Goal: Communication & Community: Ask a question

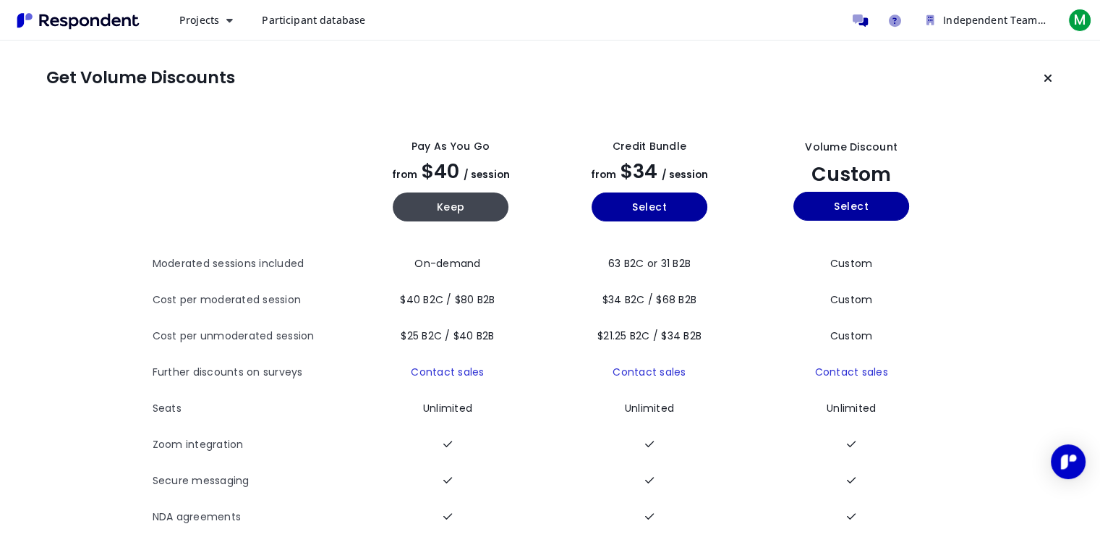
click at [333, 29] on link "Participant database" at bounding box center [313, 20] width 127 height 26
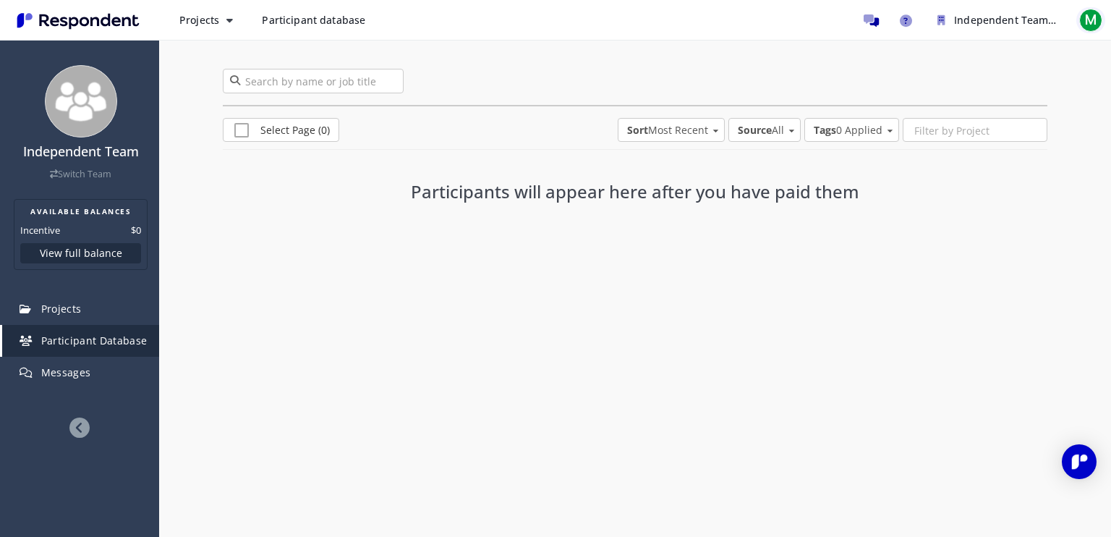
click at [1087, 28] on span "M" at bounding box center [1090, 20] width 23 height 23
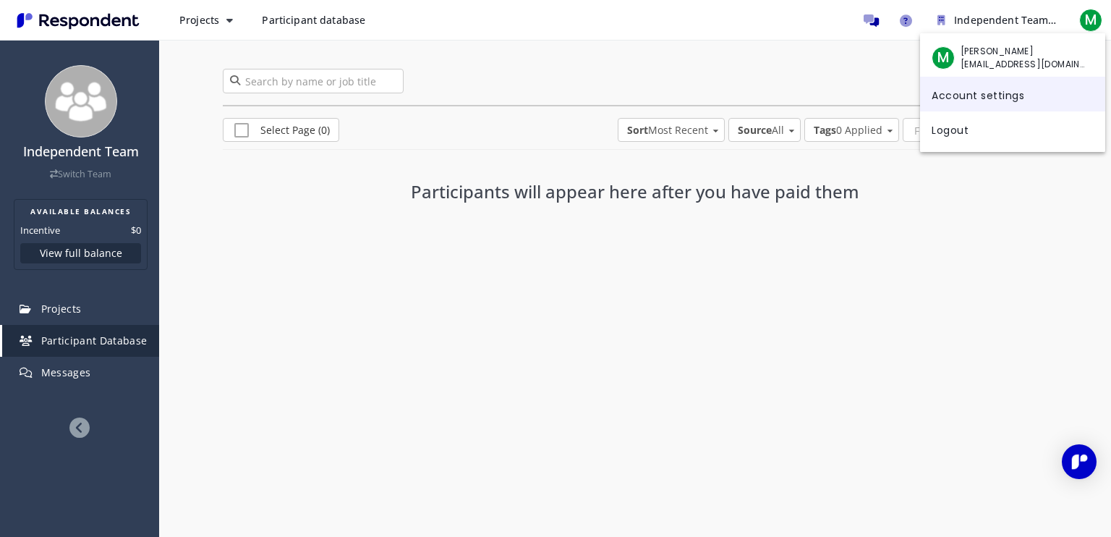
click at [990, 105] on link "Account settings" at bounding box center [1012, 94] width 185 height 35
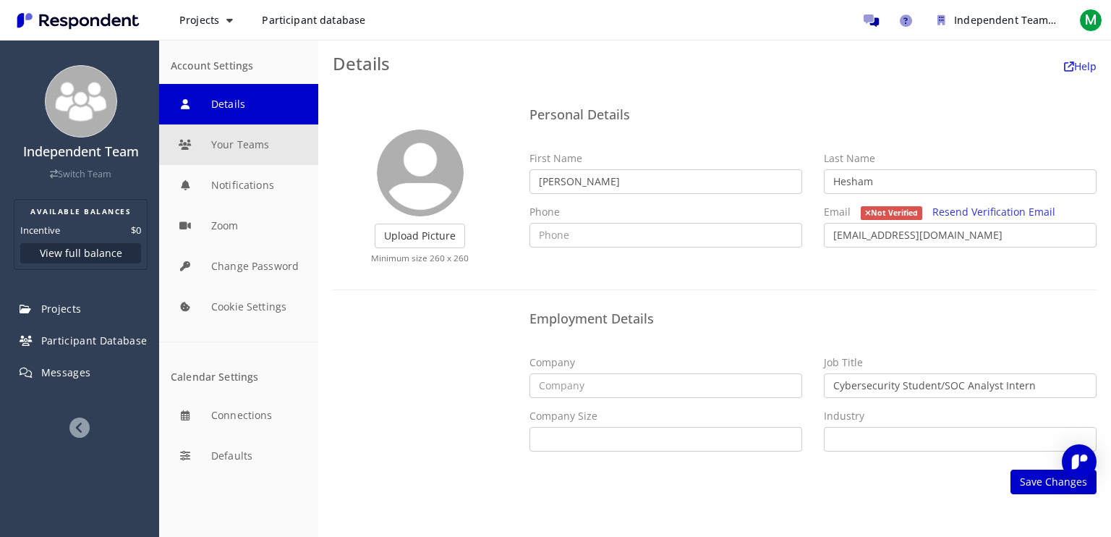
click at [208, 150] on button "Your Teams" at bounding box center [238, 144] width 159 height 40
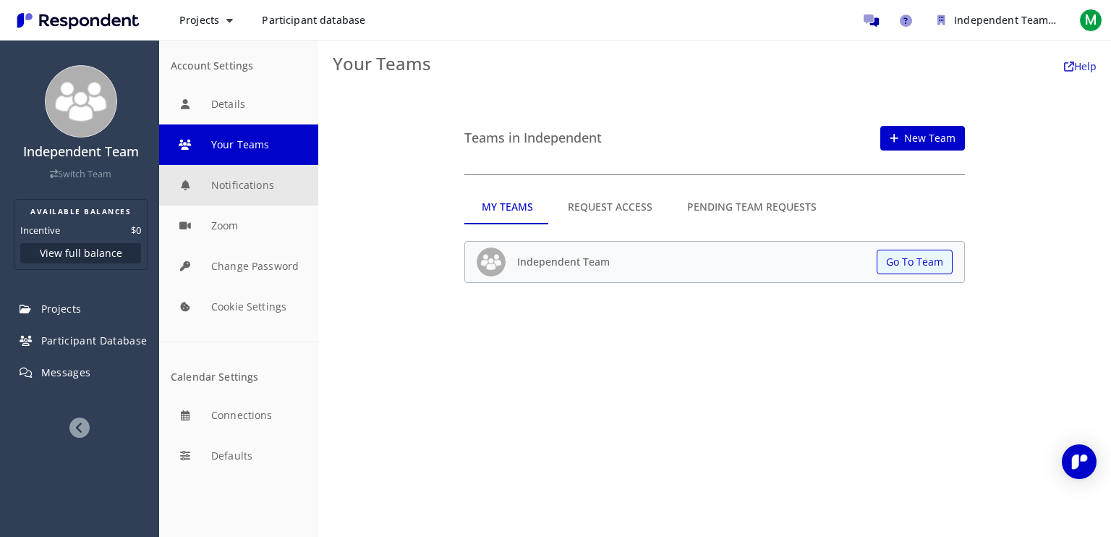
click at [234, 193] on button "Notifications" at bounding box center [238, 185] width 159 height 40
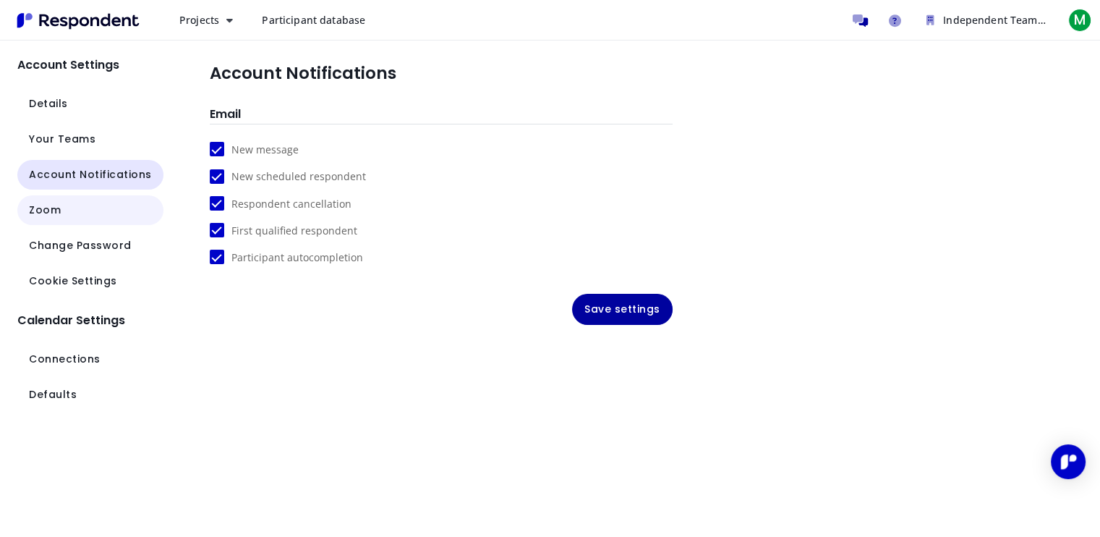
click at [104, 208] on button "Zoom" at bounding box center [90, 210] width 146 height 30
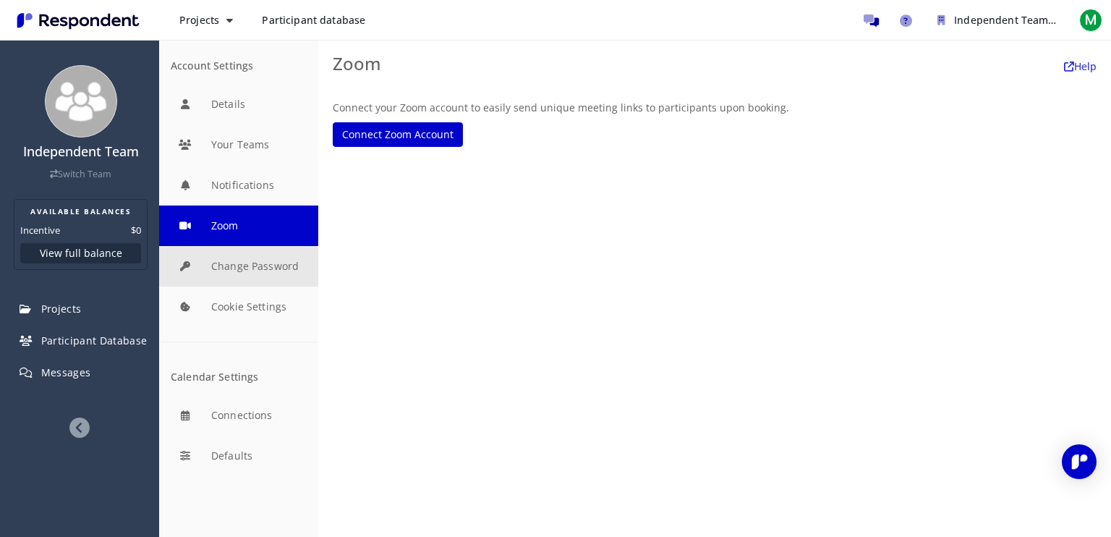
click at [249, 255] on button "Change Password" at bounding box center [238, 266] width 159 height 40
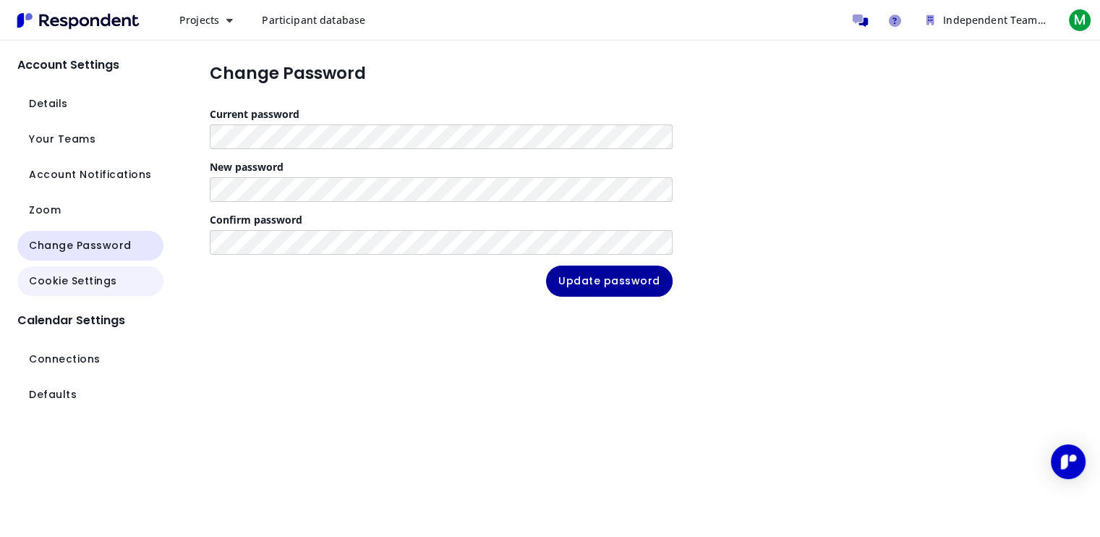
click at [92, 284] on span "Cookie Settings" at bounding box center [73, 280] width 88 height 15
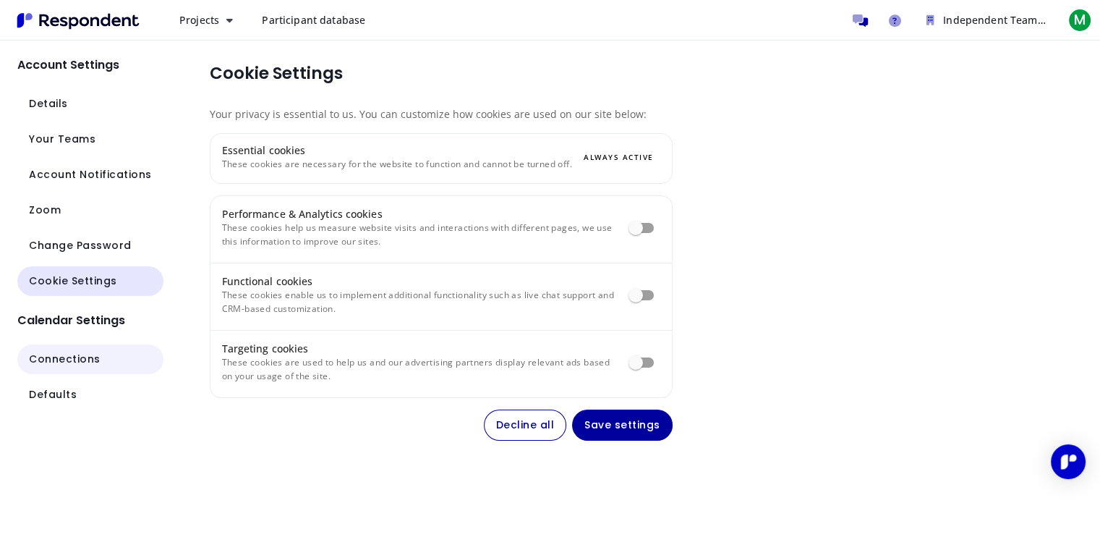
click at [98, 346] on button "Connections" at bounding box center [90, 359] width 146 height 30
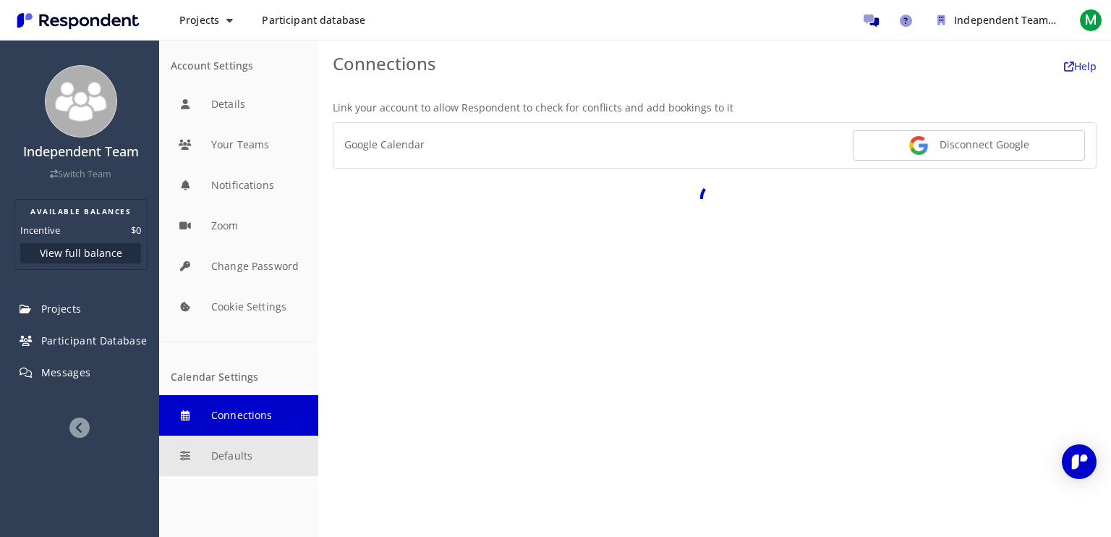
click at [234, 459] on button "Defaults" at bounding box center [238, 455] width 159 height 40
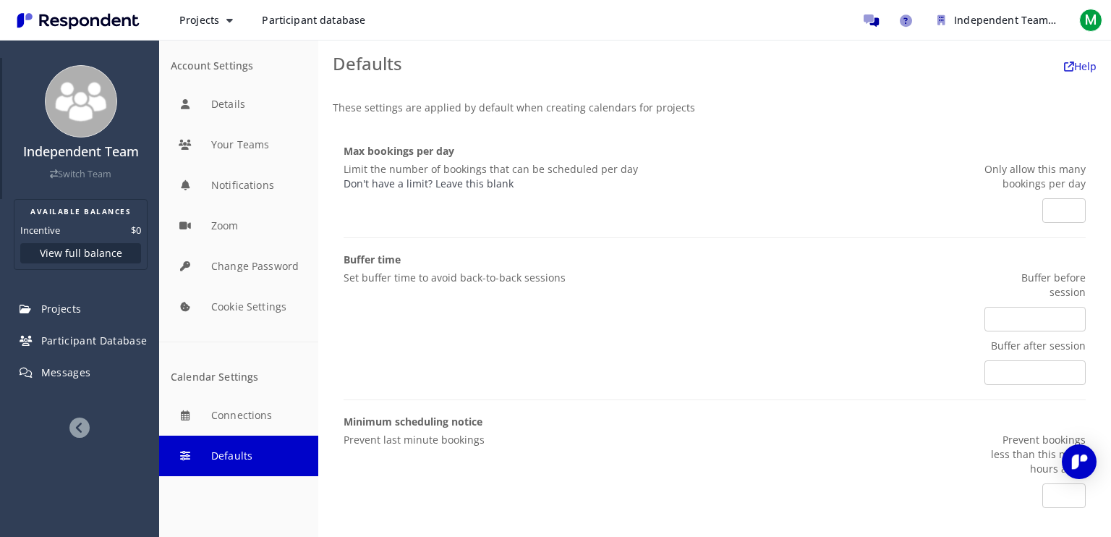
click at [59, 106] on img at bounding box center [81, 101] width 72 height 72
click at [237, 106] on button "Details" at bounding box center [238, 104] width 159 height 40
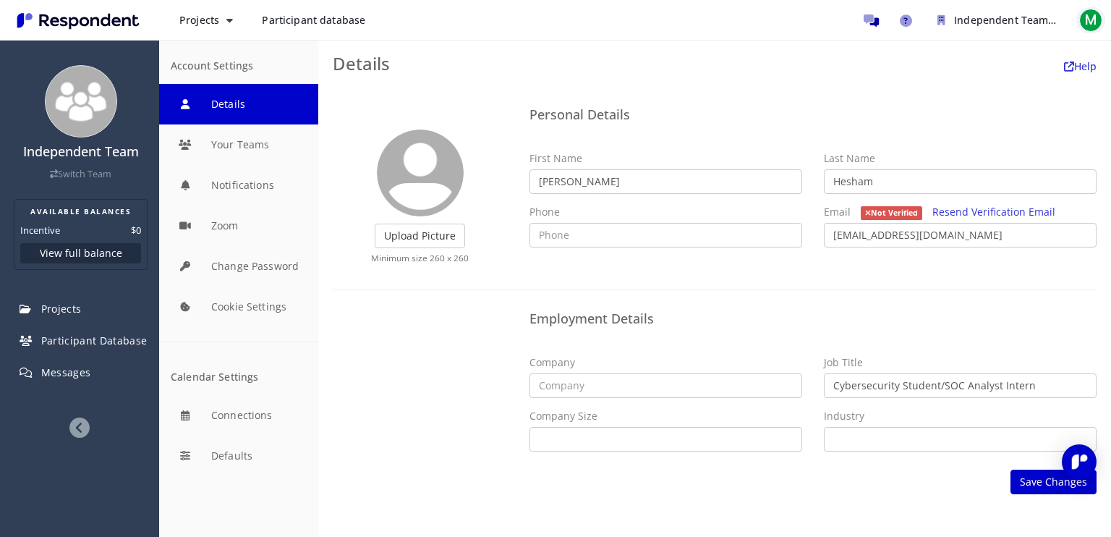
click at [1085, 19] on span "M" at bounding box center [1090, 20] width 23 height 23
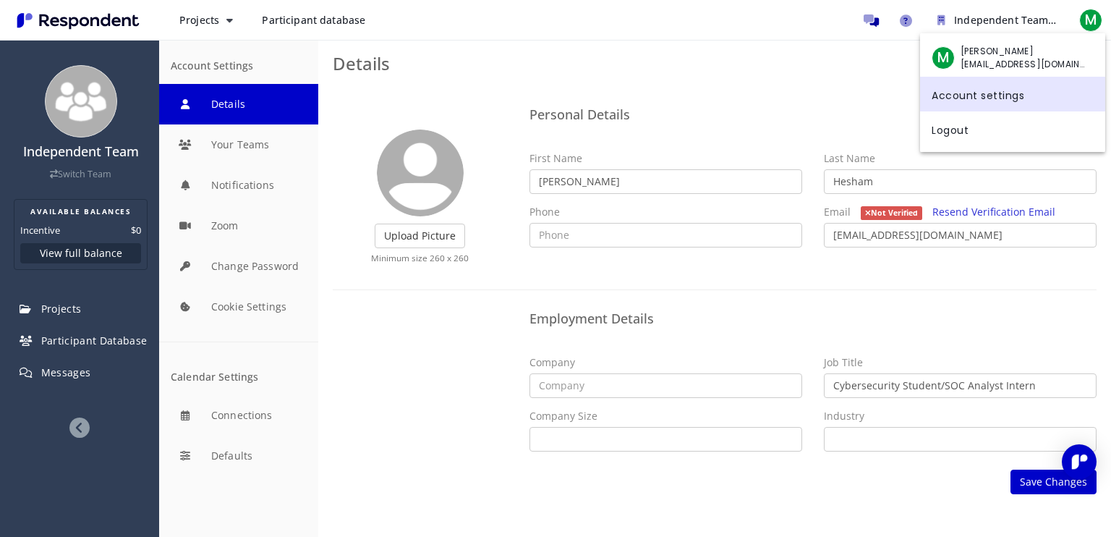
click at [957, 104] on link "Account settings" at bounding box center [1012, 94] width 185 height 35
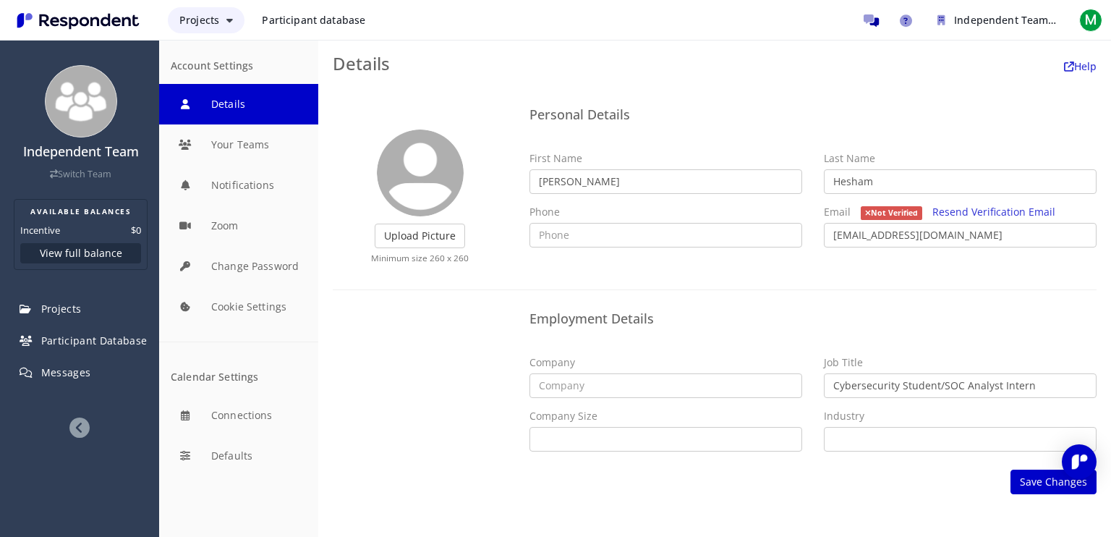
click at [210, 19] on span "Projects" at bounding box center [199, 20] width 40 height 14
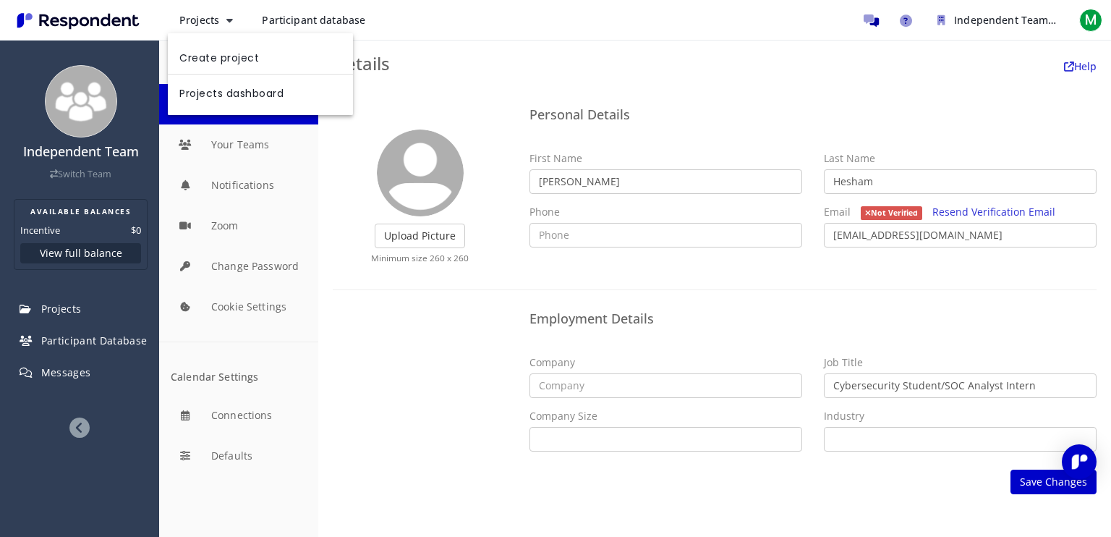
click at [226, 23] on md-backdrop at bounding box center [555, 268] width 1111 height 537
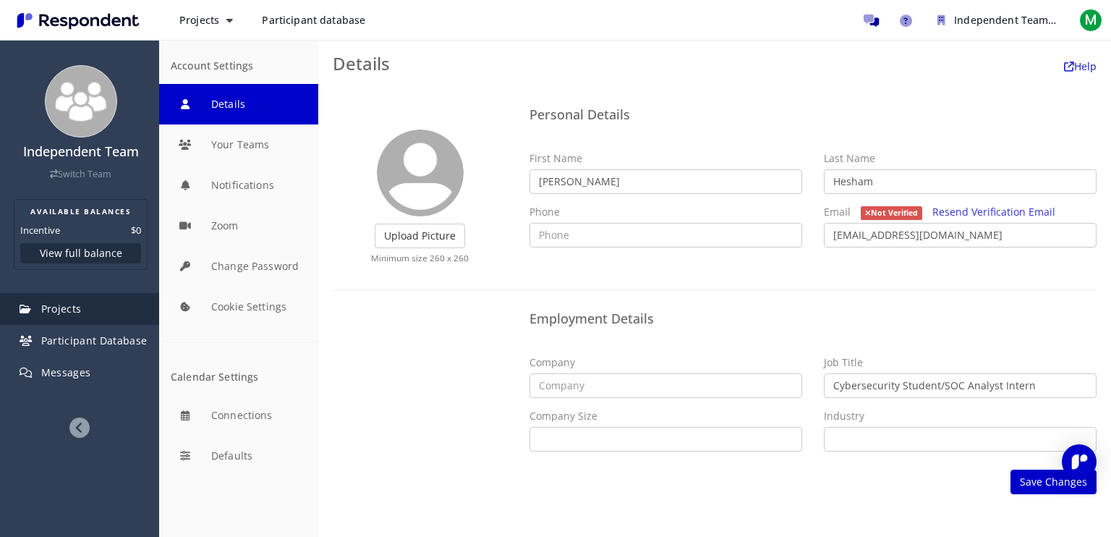
click at [67, 315] on link "Projects" at bounding box center [80, 309] width 157 height 32
click at [68, 312] on span "Projects" at bounding box center [61, 309] width 40 height 14
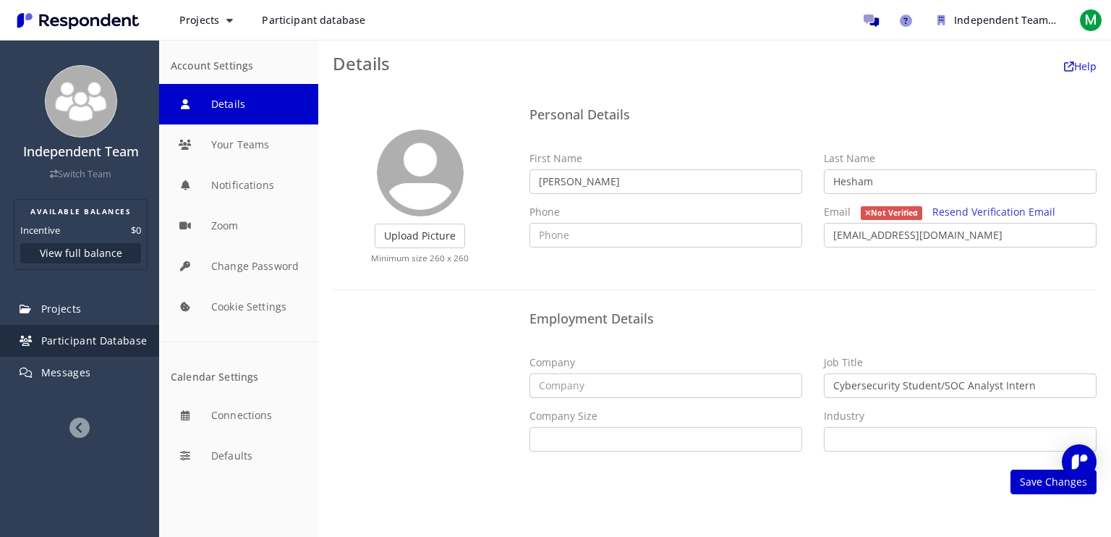
click at [108, 344] on span "Participant Database" at bounding box center [94, 340] width 106 height 14
click at [119, 369] on link "Messages" at bounding box center [80, 372] width 157 height 32
click at [90, 374] on link "Messages" at bounding box center [80, 372] width 157 height 32
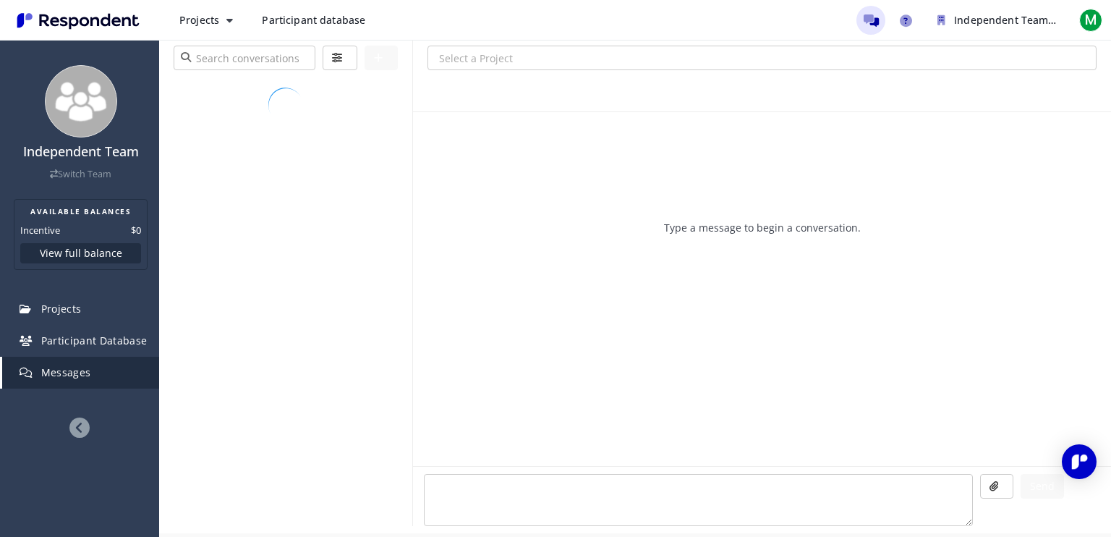
click at [90, 374] on link "Messages" at bounding box center [80, 372] width 157 height 32
click at [106, 329] on link "Participant Database" at bounding box center [80, 341] width 157 height 32
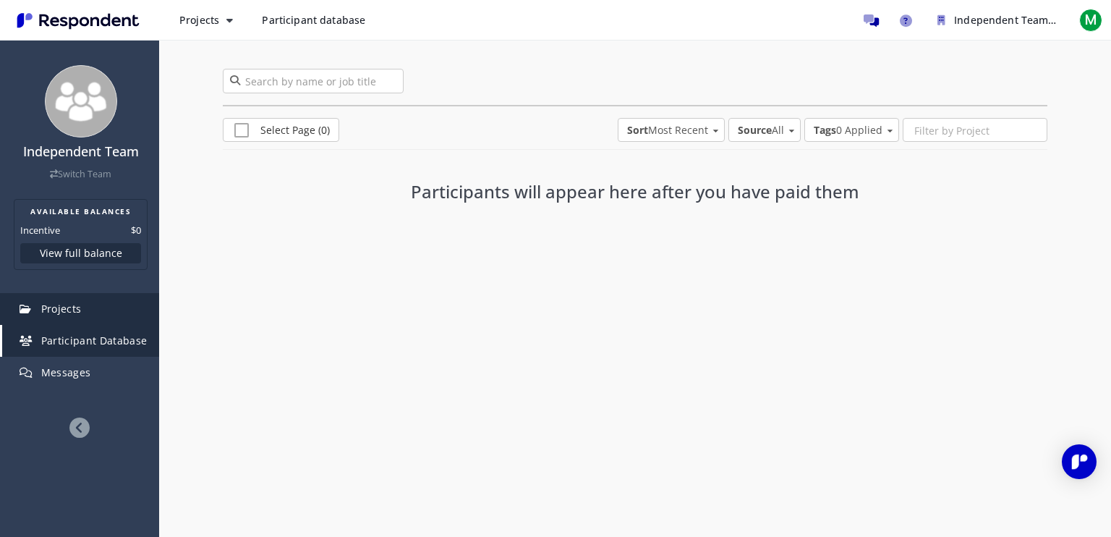
click at [127, 299] on link "Projects" at bounding box center [80, 309] width 157 height 32
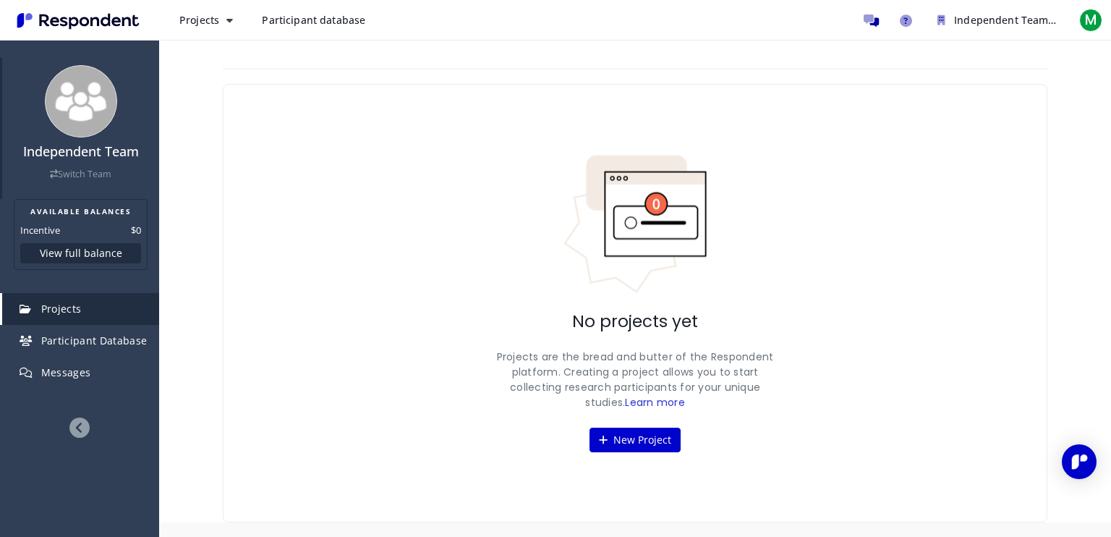
click at [95, 109] on img at bounding box center [81, 101] width 72 height 72
click at [1073, 29] on ul "Independent Team Available Balances Incentive $0 Balances Plans Billing history…" at bounding box center [980, 20] width 249 height 29
click at [1079, 29] on div "M" at bounding box center [1090, 20] width 23 height 23
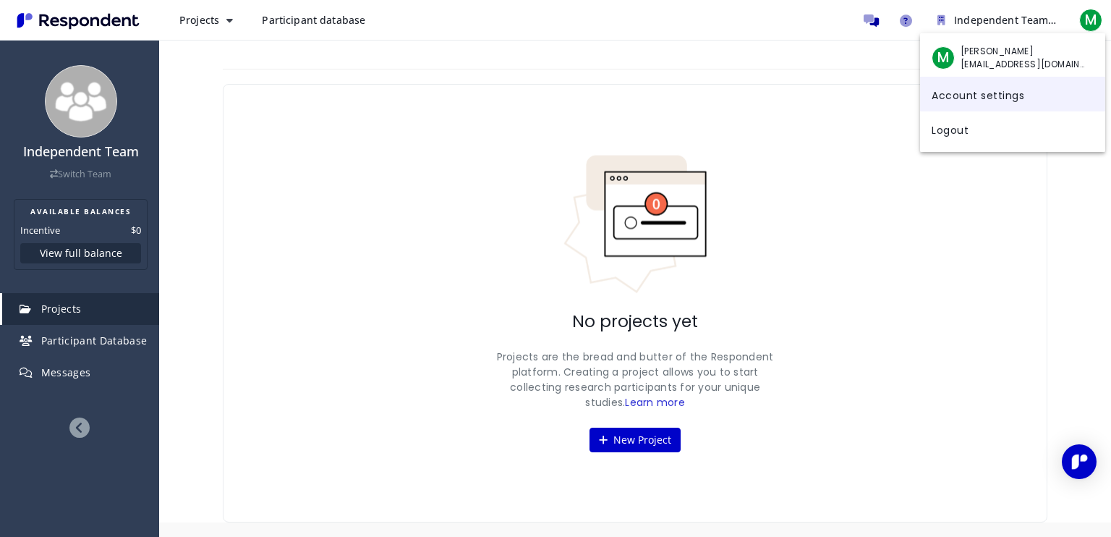
click at [1006, 100] on link "Account settings" at bounding box center [1012, 94] width 185 height 35
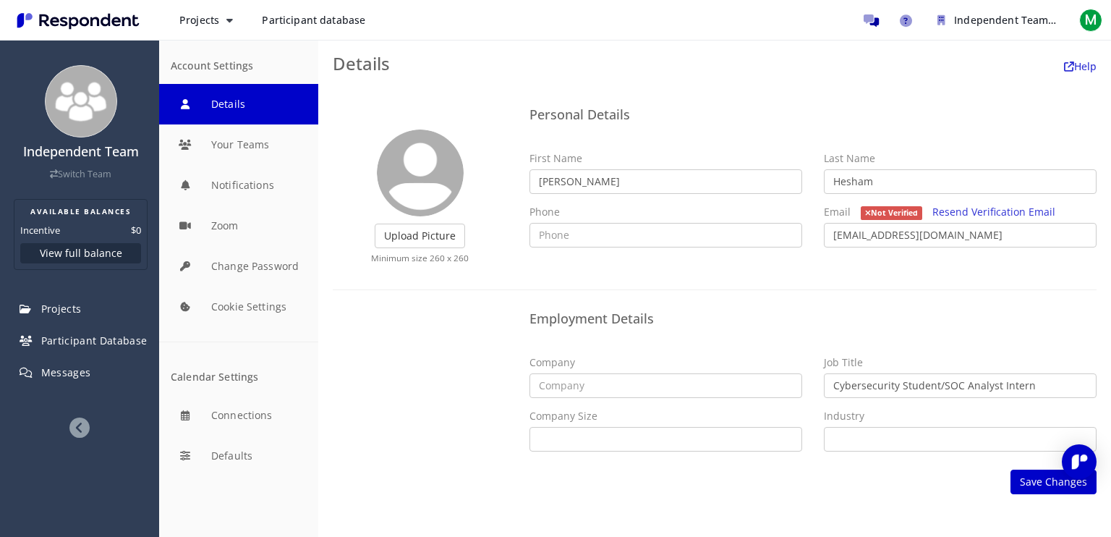
click at [1110, 106] on div "Upload Picture Finished Cropping Minimum size 260 x 260 Personal Details First …" at bounding box center [714, 297] width 792 height 422
click at [78, 103] on img at bounding box center [81, 101] width 72 height 72
click at [33, 20] on img "Main navigation" at bounding box center [78, 21] width 133 height 24
click at [21, 18] on img "Main navigation" at bounding box center [78, 21] width 133 height 24
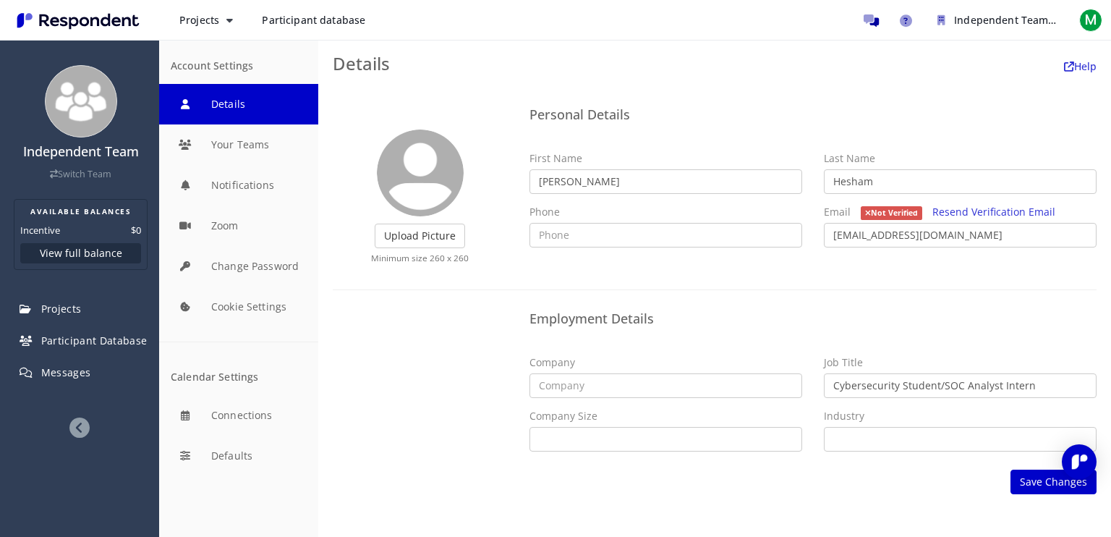
click at [322, 25] on span "Participant database" at bounding box center [313, 20] width 103 height 14
click at [282, 18] on span "Participant database" at bounding box center [313, 20] width 103 height 14
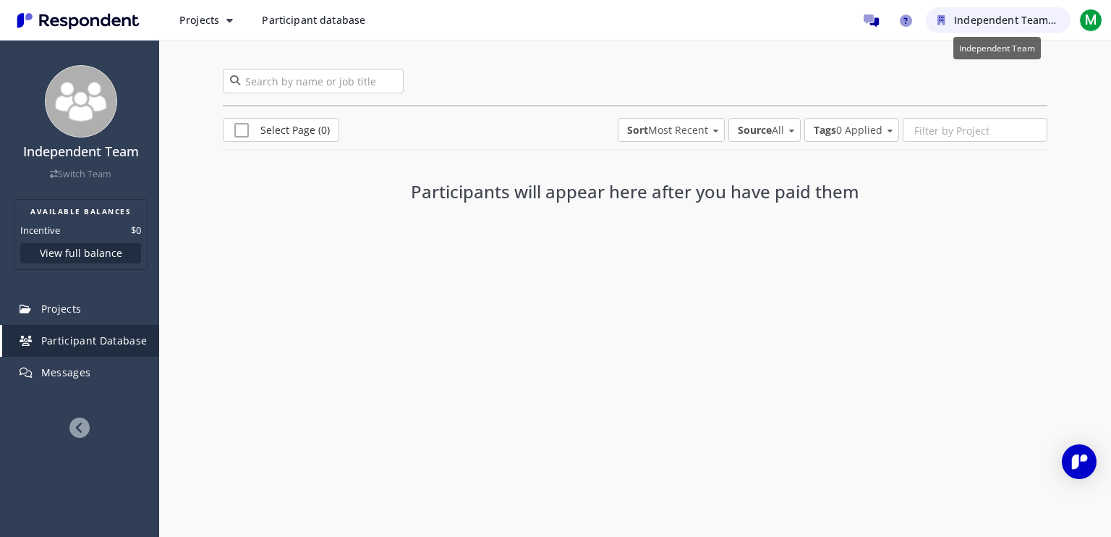
click at [943, 15] on icon "Independent Team" at bounding box center [941, 20] width 8 height 10
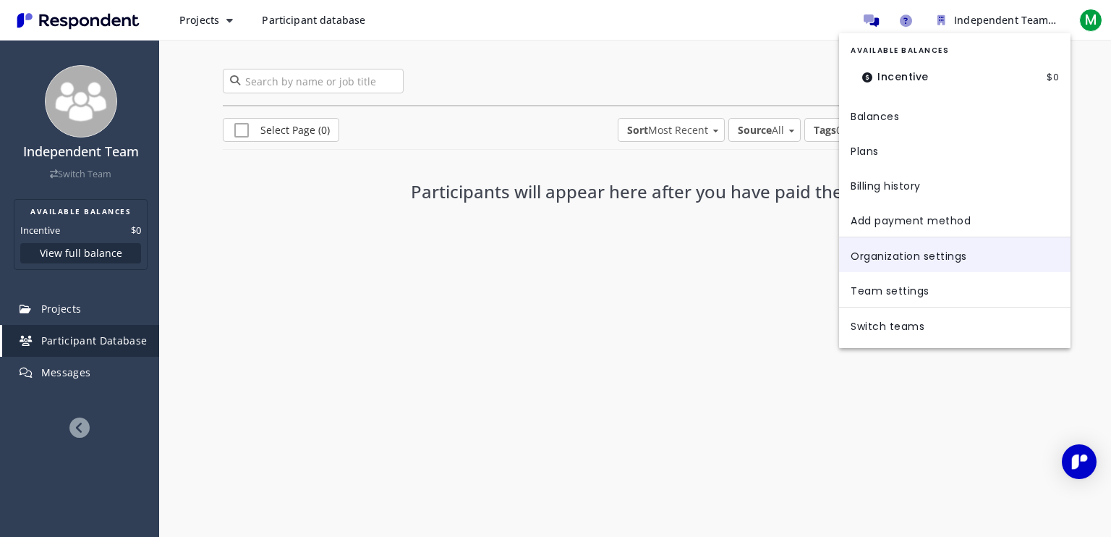
click at [1004, 265] on link "Organization settings" at bounding box center [954, 254] width 231 height 35
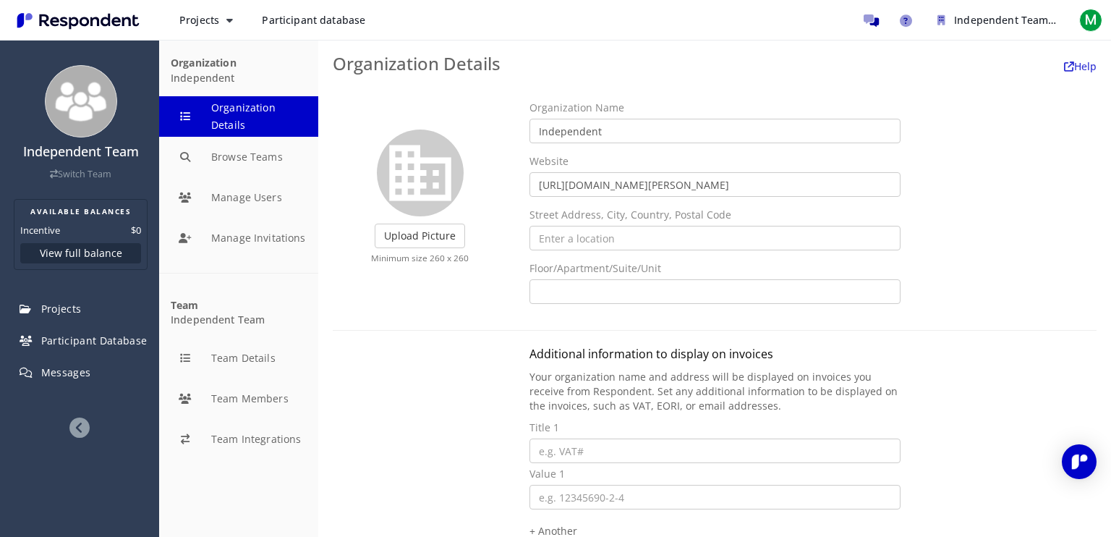
scroll to position [179, 0]
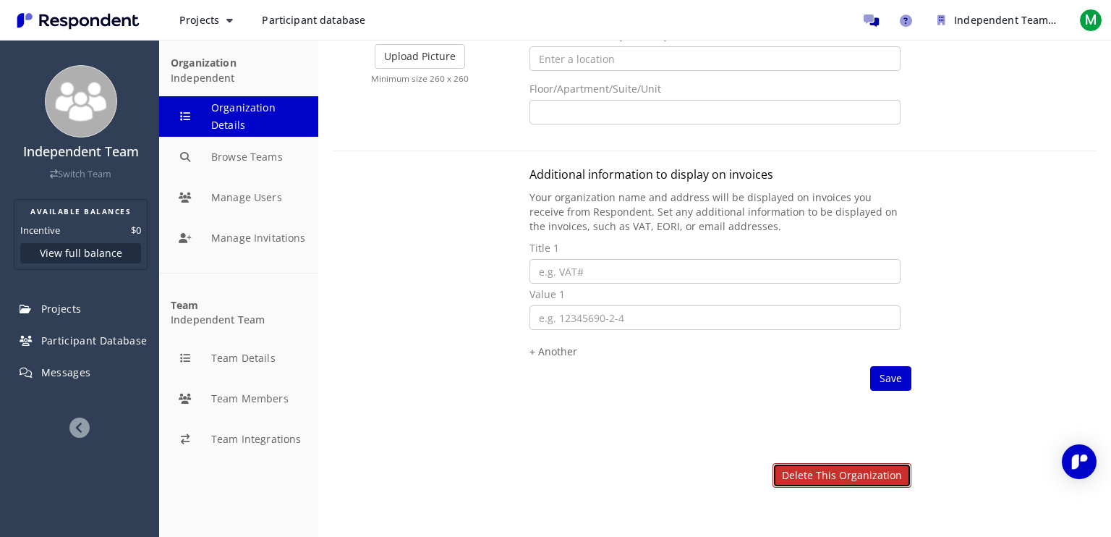
click at [836, 475] on link "Delete this organization" at bounding box center [841, 475] width 139 height 25
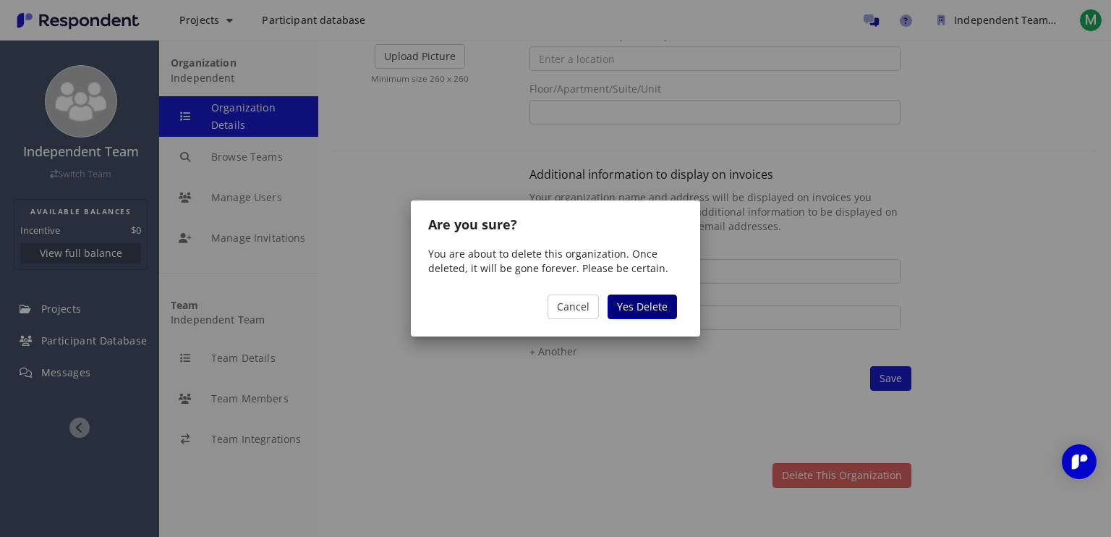
click at [647, 309] on span "Yes Delete" at bounding box center [642, 306] width 51 height 14
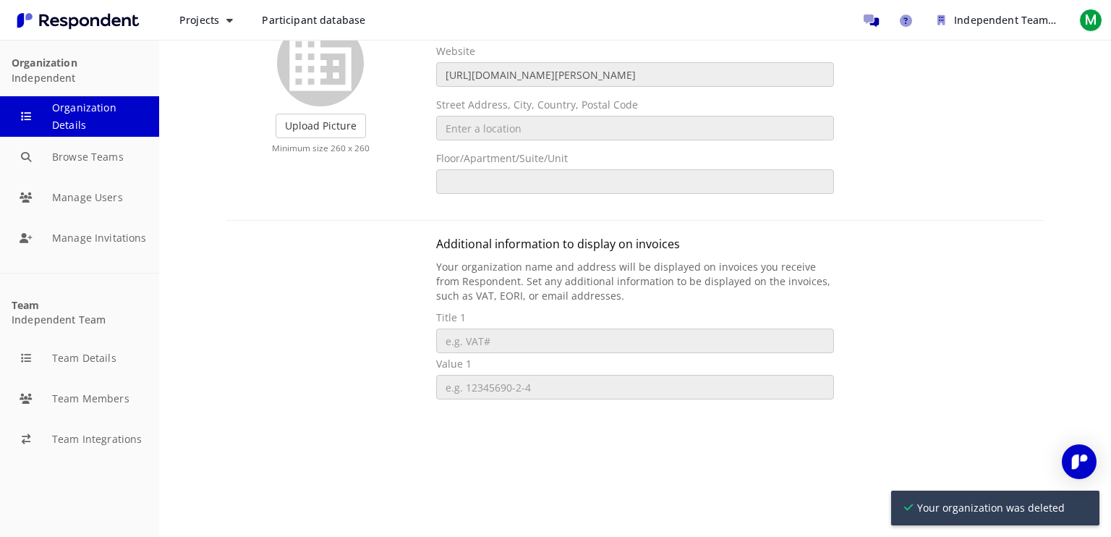
scroll to position [110, 0]
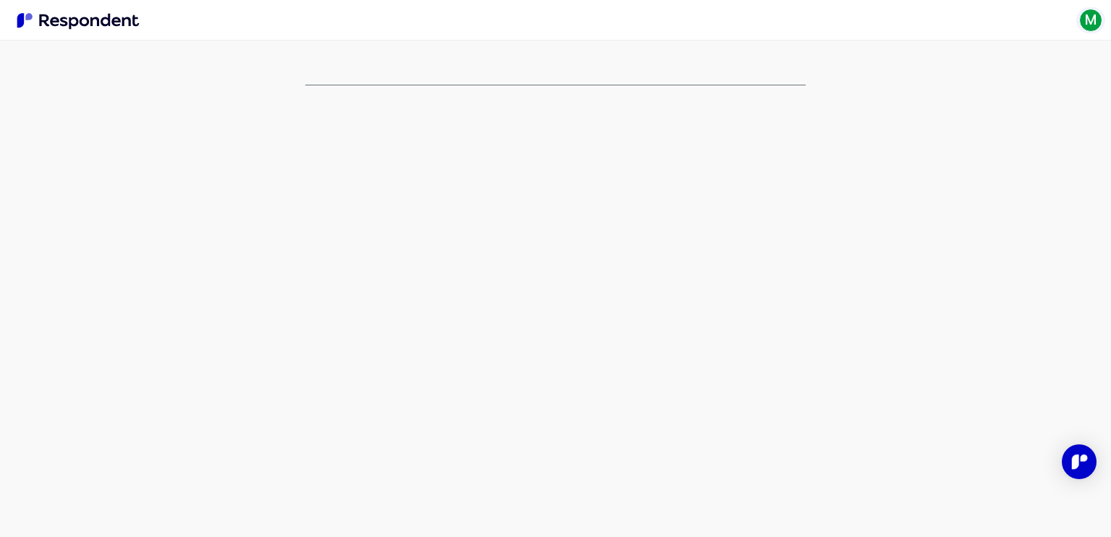
click at [1098, 25] on span "M" at bounding box center [1090, 20] width 23 height 23
click at [934, 63] on span "M" at bounding box center [942, 57] width 23 height 23
click at [952, 60] on span "M" at bounding box center [942, 57] width 23 height 23
click at [1026, 51] on span "[PERSON_NAME]" at bounding box center [1023, 51] width 127 height 13
click at [43, 20] on md-backdrop at bounding box center [555, 268] width 1111 height 537
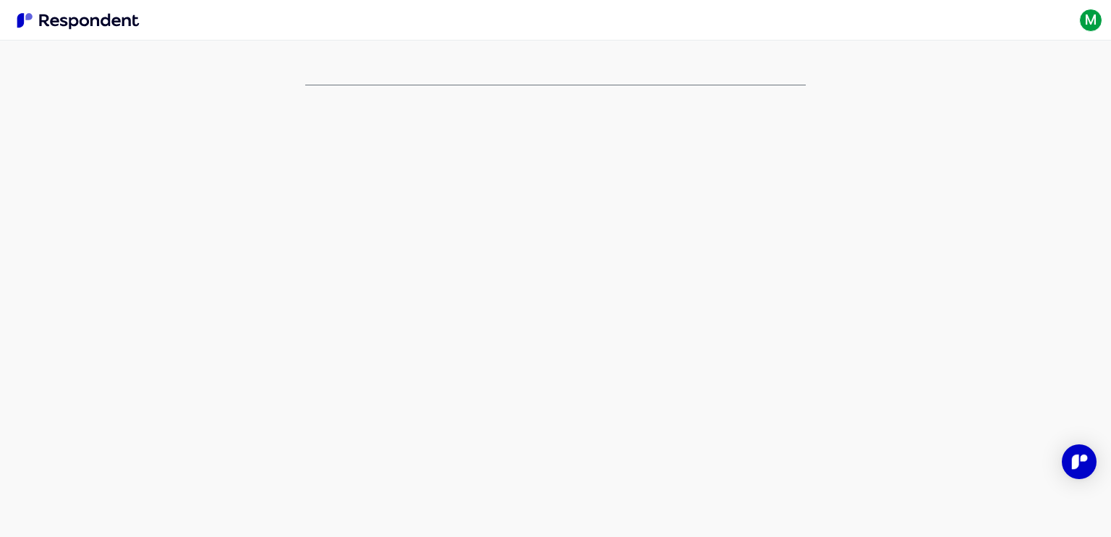
click at [18, 12] on img "Main navigation" at bounding box center [78, 21] width 133 height 24
click at [20, 12] on img "Main navigation" at bounding box center [78, 21] width 133 height 24
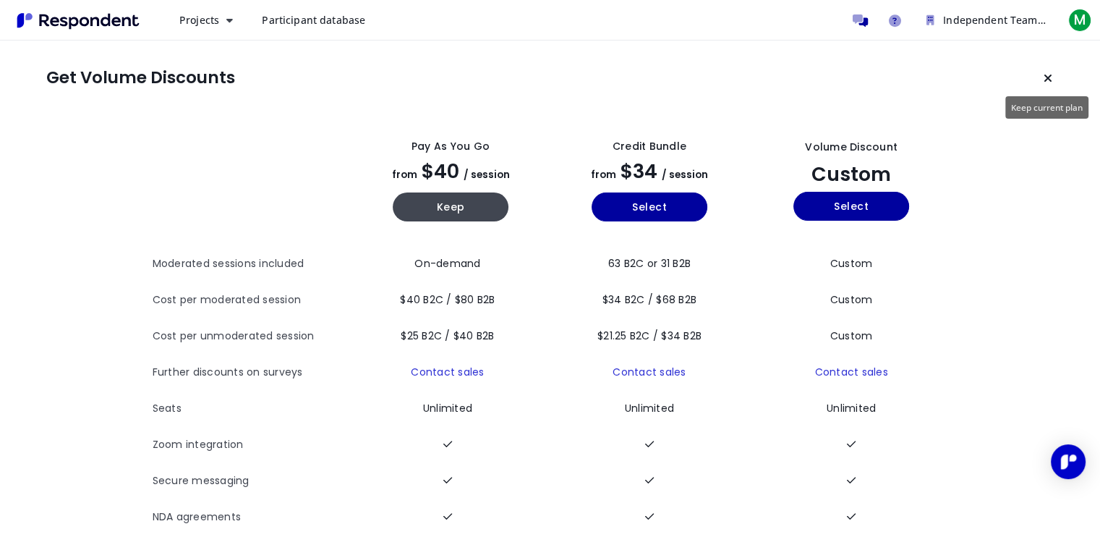
click at [1046, 80] on icon "Keep current plan" at bounding box center [1047, 78] width 9 height 12
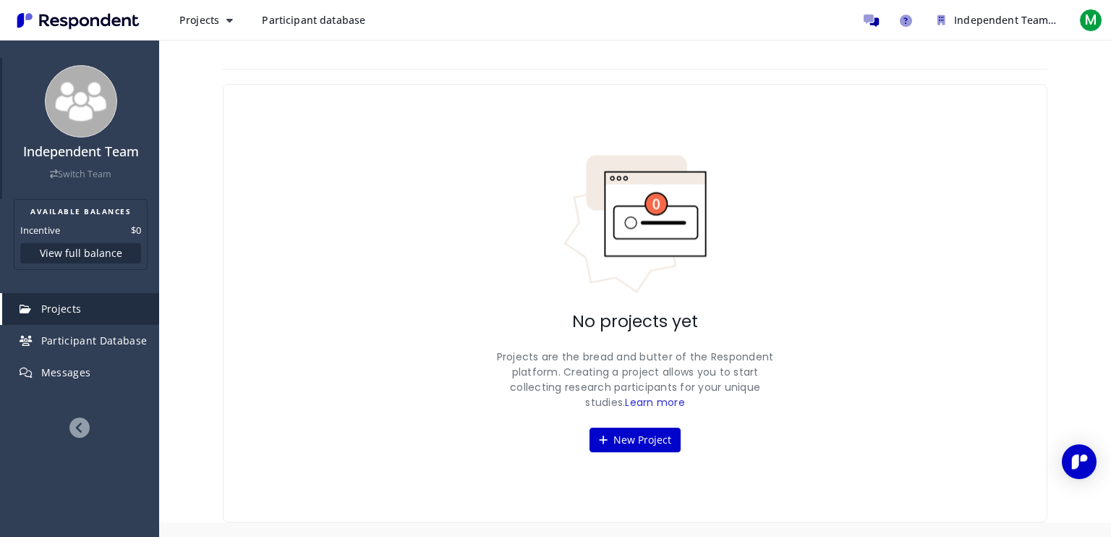
click at [77, 106] on img at bounding box center [81, 101] width 72 height 72
click at [1088, 18] on span "M" at bounding box center [1090, 20] width 23 height 23
click at [981, 58] on span "[EMAIL_ADDRESS][DOMAIN_NAME]" at bounding box center [1023, 64] width 127 height 13
click at [959, 57] on div "M [PERSON_NAME] [EMAIL_ADDRESS][DOMAIN_NAME]" at bounding box center [1012, 58] width 185 height 38
click at [943, 56] on span "M" at bounding box center [942, 57] width 23 height 23
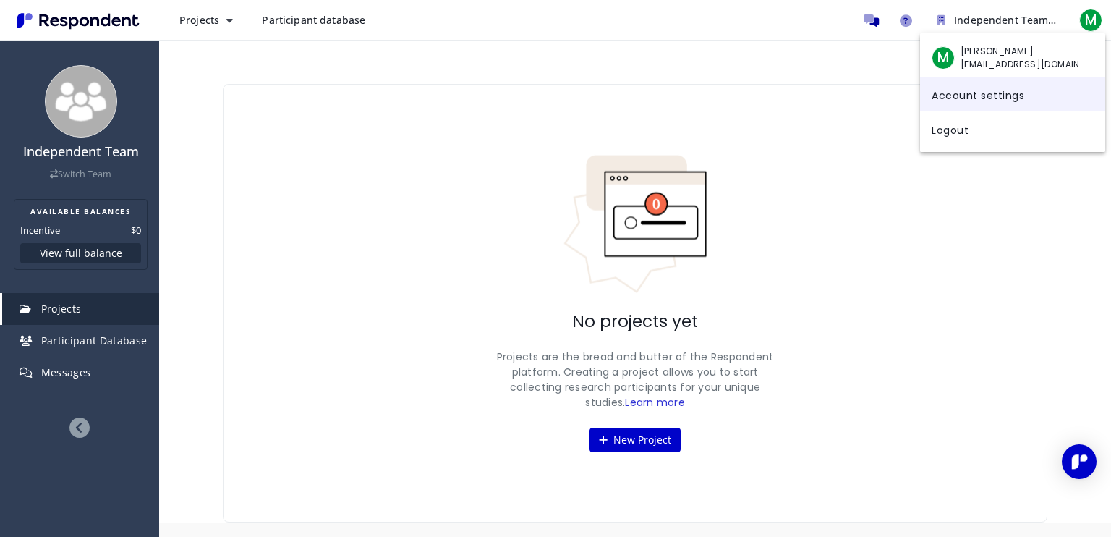
click at [954, 94] on link "Account settings" at bounding box center [1012, 94] width 185 height 35
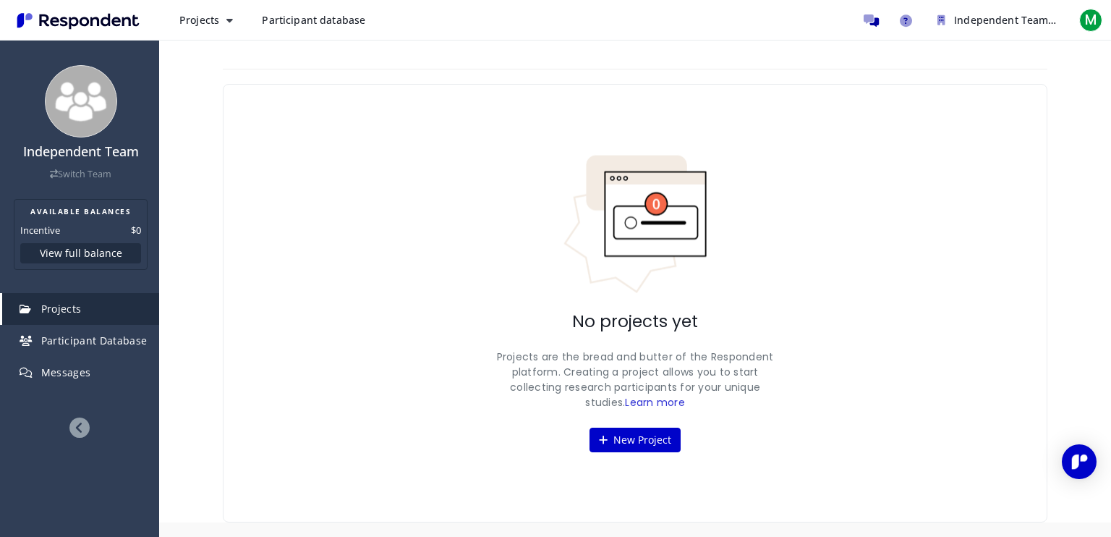
click at [1090, 6] on ul "Independent Team Available Balances Incentive $0 Balances Plans Billing history…" at bounding box center [980, 20] width 249 height 29
click at [1089, 12] on span "M" at bounding box center [1090, 20] width 23 height 23
click at [979, 34] on md-menu-content "M [PERSON_NAME] [EMAIL_ADDRESS][DOMAIN_NAME] Account settings Logout" at bounding box center [1012, 92] width 185 height 119
click at [980, 28] on md-backdrop at bounding box center [555, 268] width 1111 height 537
click at [980, 25] on span "Independent Team" at bounding box center [1005, 20] width 102 height 14
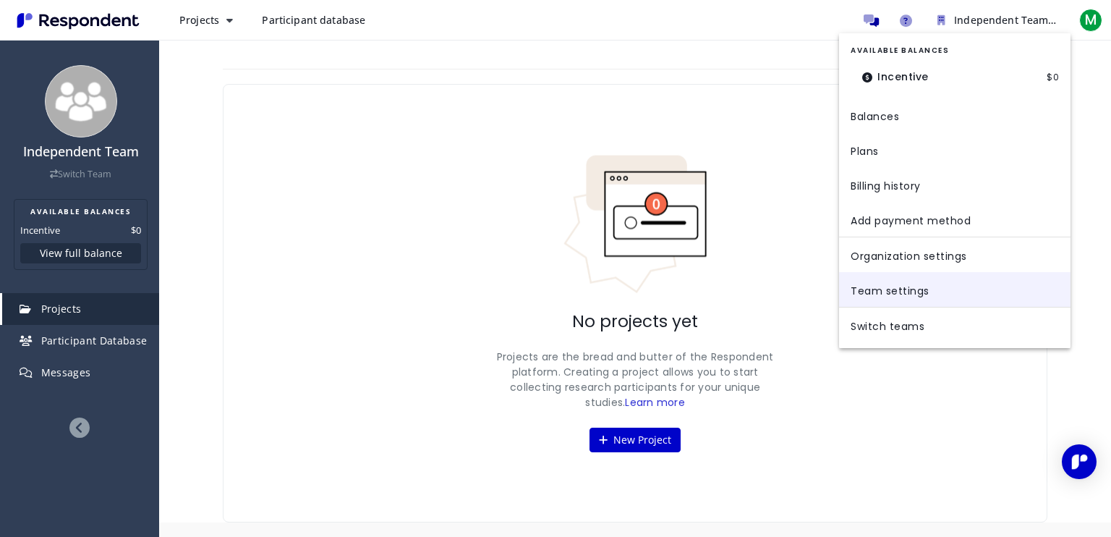
click at [959, 280] on link "Team settings" at bounding box center [954, 289] width 231 height 35
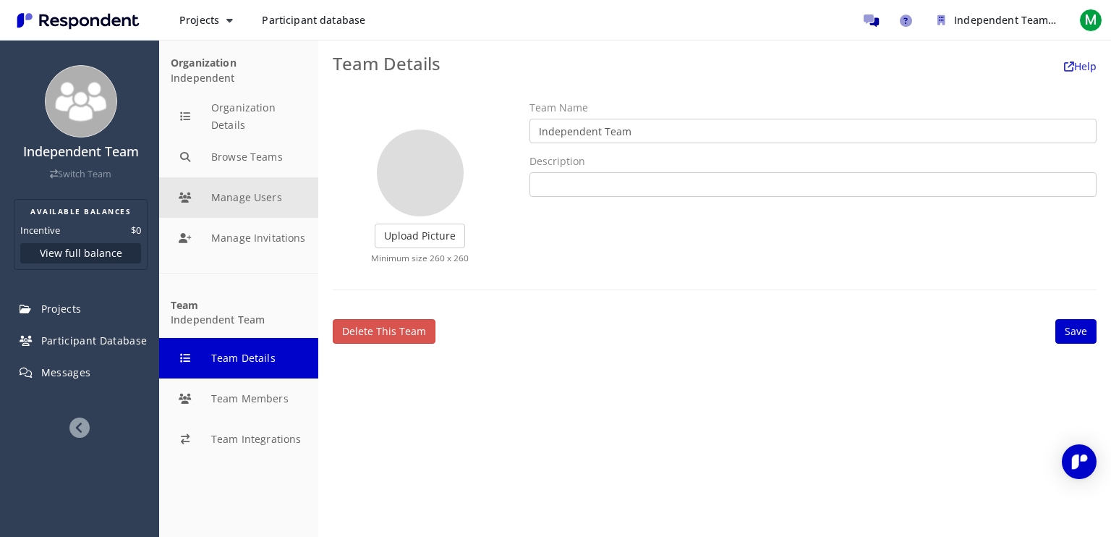
click at [244, 204] on button "Manage Users" at bounding box center [238, 197] width 159 height 40
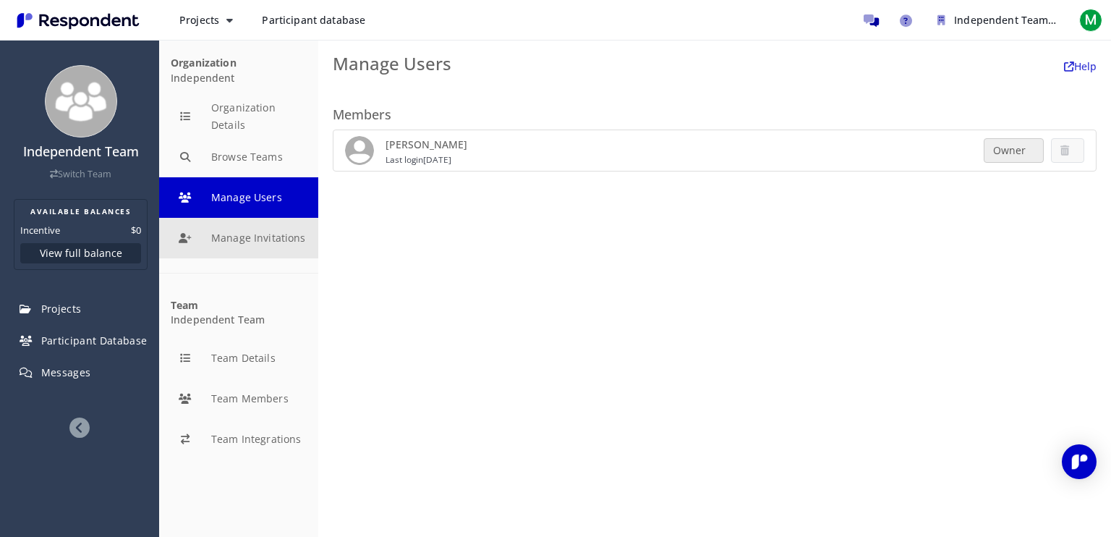
click at [259, 243] on button "Manage Invitations" at bounding box center [238, 238] width 159 height 40
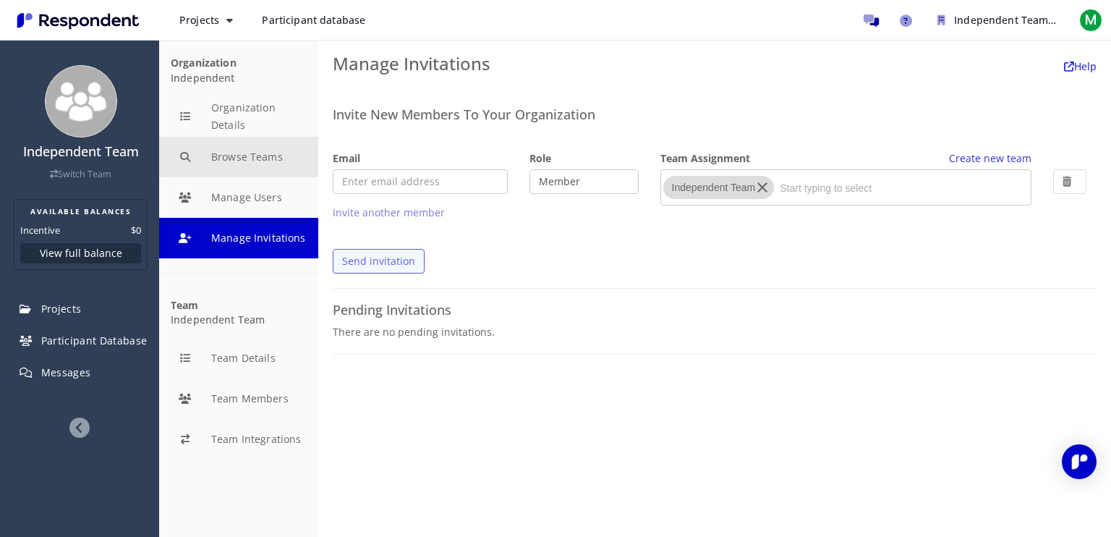
click at [257, 155] on button "Browse Teams" at bounding box center [238, 157] width 159 height 40
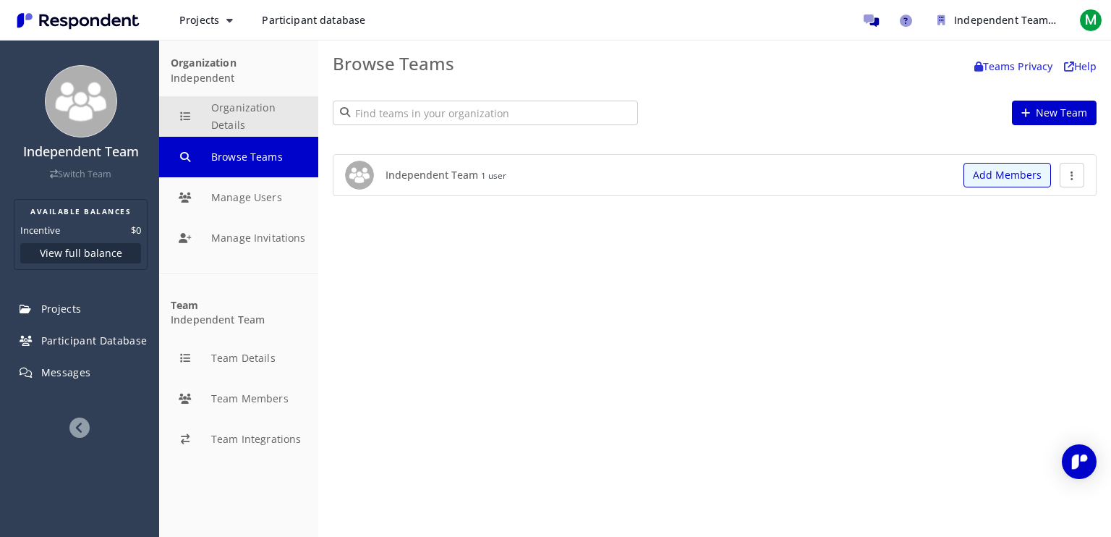
click at [255, 111] on button "Organization Details" at bounding box center [238, 116] width 159 height 40
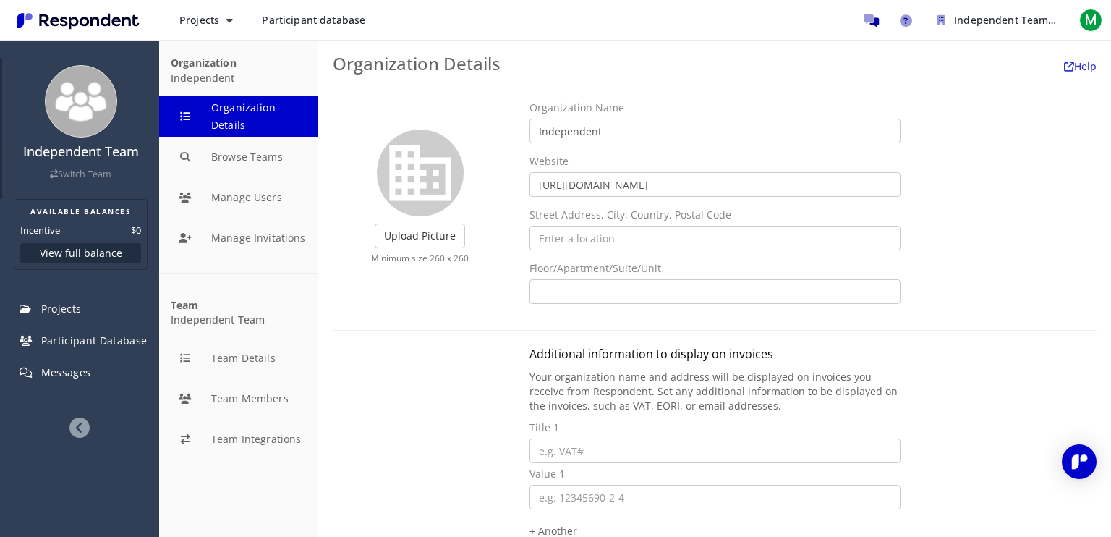
click at [69, 116] on img at bounding box center [81, 101] width 72 height 72
click at [82, 427] on icon at bounding box center [79, 427] width 20 height 20
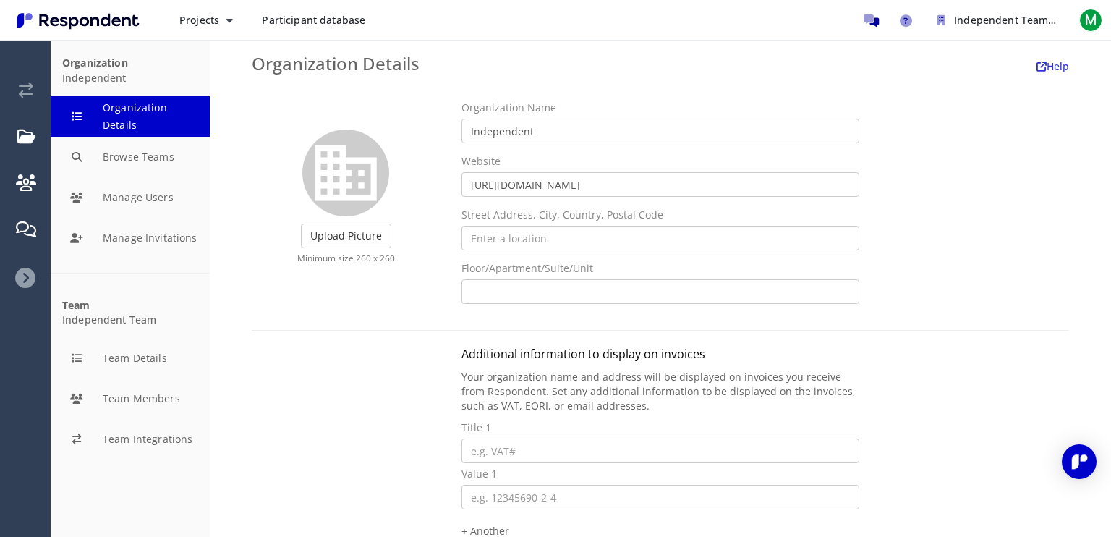
click at [26, 270] on icon at bounding box center [25, 278] width 20 height 20
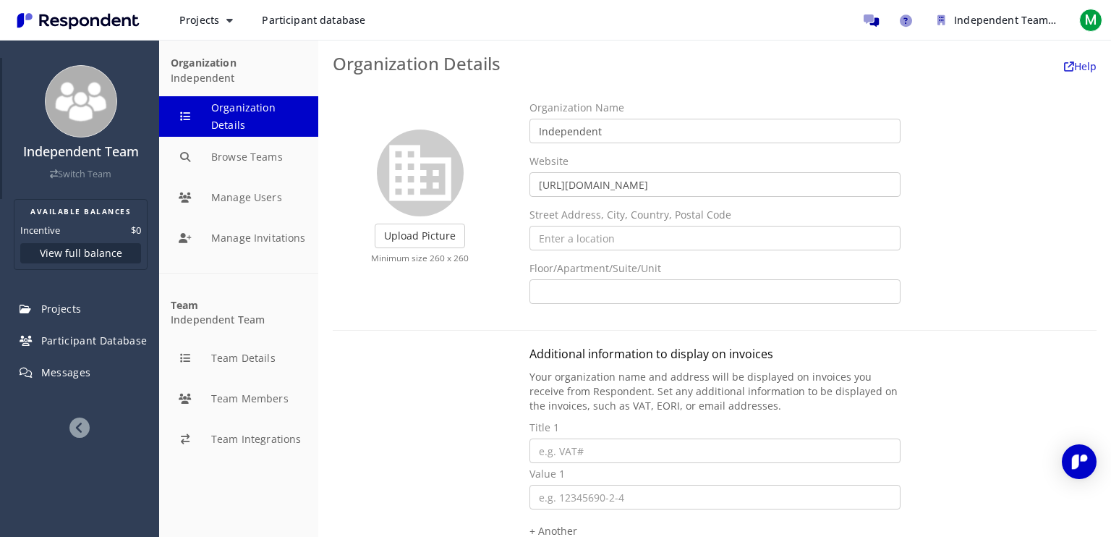
click at [90, 173] on link "Switch Team" at bounding box center [80, 174] width 61 height 12
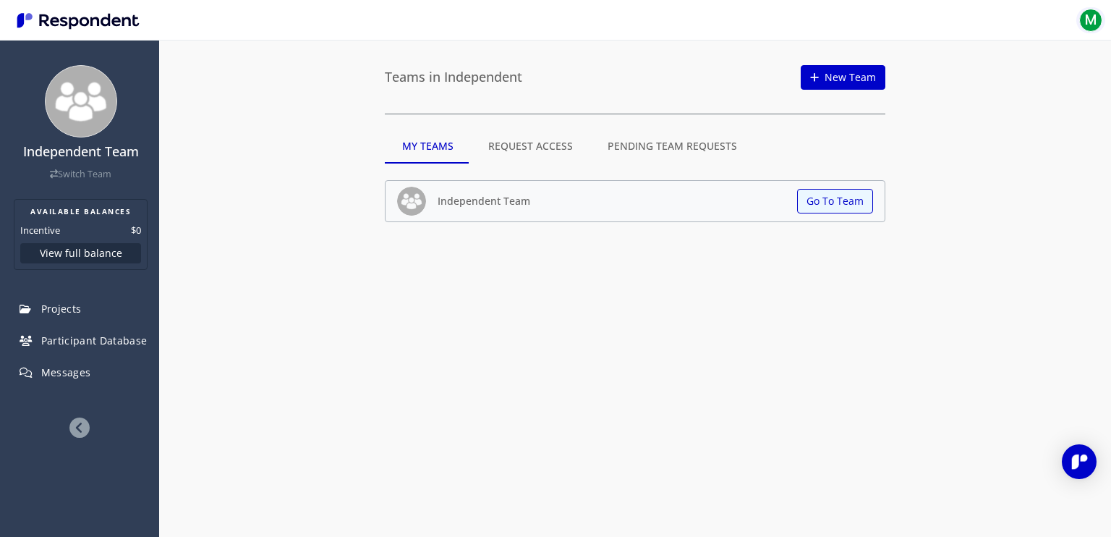
click at [1091, 17] on span "M" at bounding box center [1090, 20] width 23 height 23
click at [944, 63] on span "M" at bounding box center [942, 57] width 23 height 23
click at [417, 133] on md-backdrop at bounding box center [555, 268] width 1111 height 537
click at [88, 294] on link "Projects" at bounding box center [80, 309] width 157 height 32
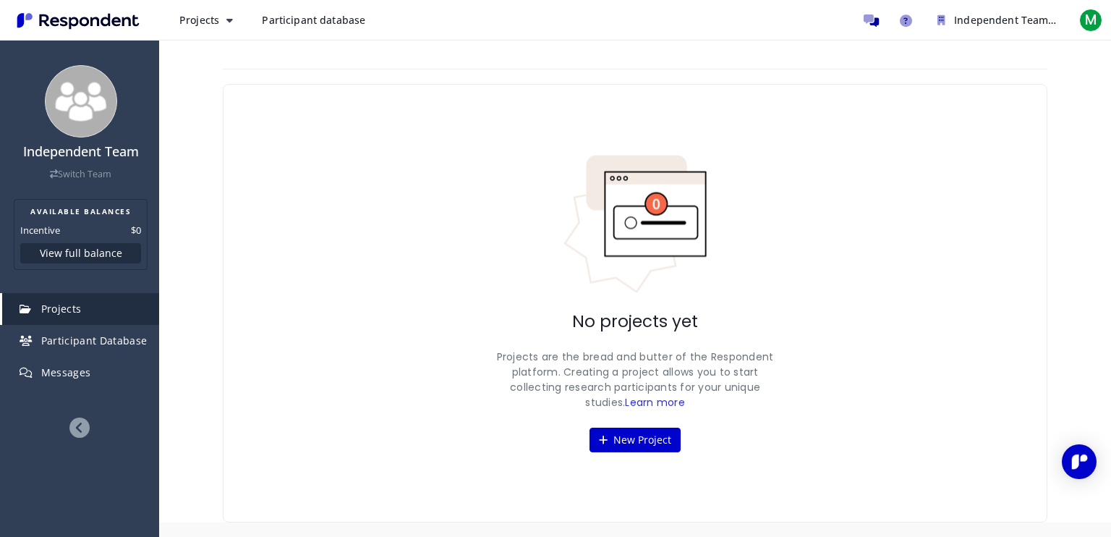
click at [1072, 28] on ul "Independent Team Available Balances Incentive $0 Balances Plans Billing history…" at bounding box center [980, 20] width 249 height 29
click at [1098, 25] on span "M" at bounding box center [1090, 20] width 23 height 23
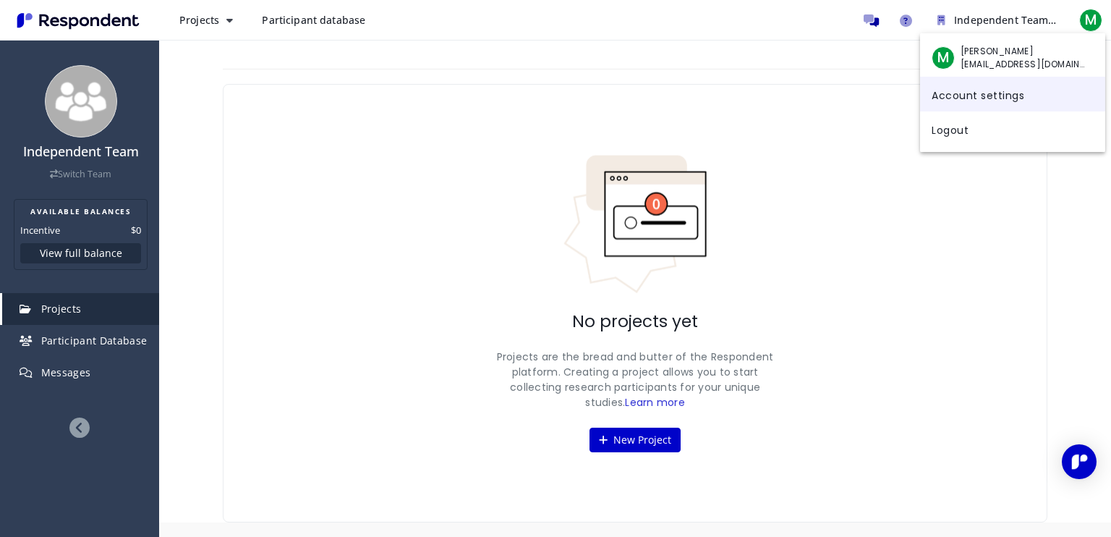
click at [982, 98] on link "Account settings" at bounding box center [1012, 94] width 185 height 35
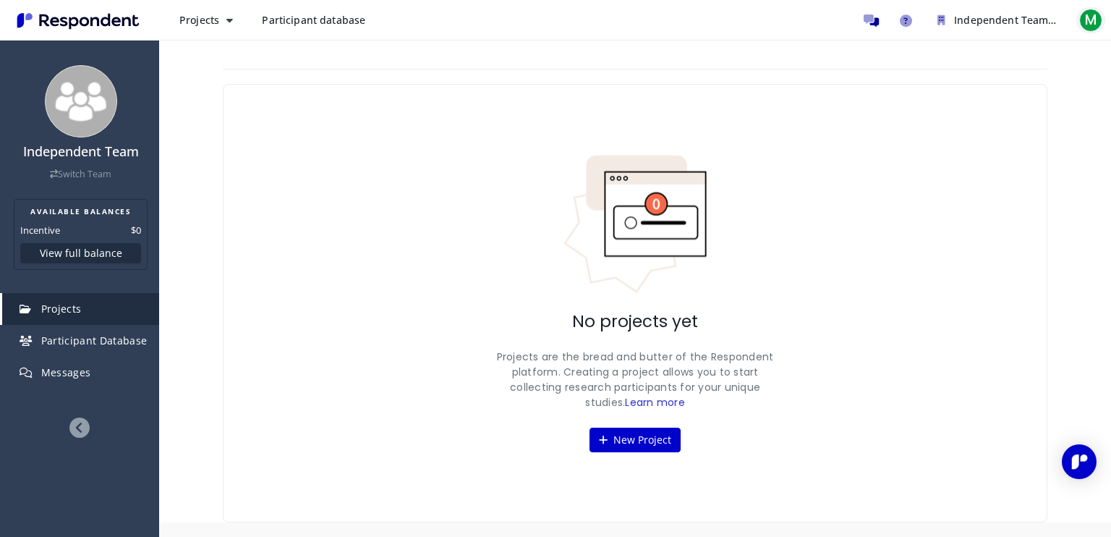
click at [1098, 22] on span "M" at bounding box center [1090, 20] width 23 height 23
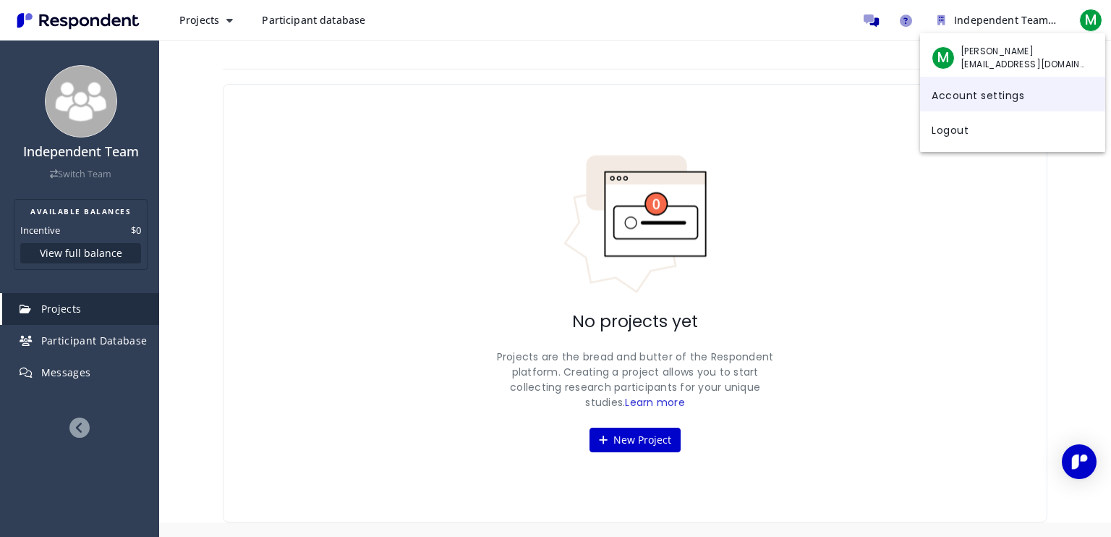
click at [967, 87] on link "Account settings" at bounding box center [1012, 94] width 185 height 35
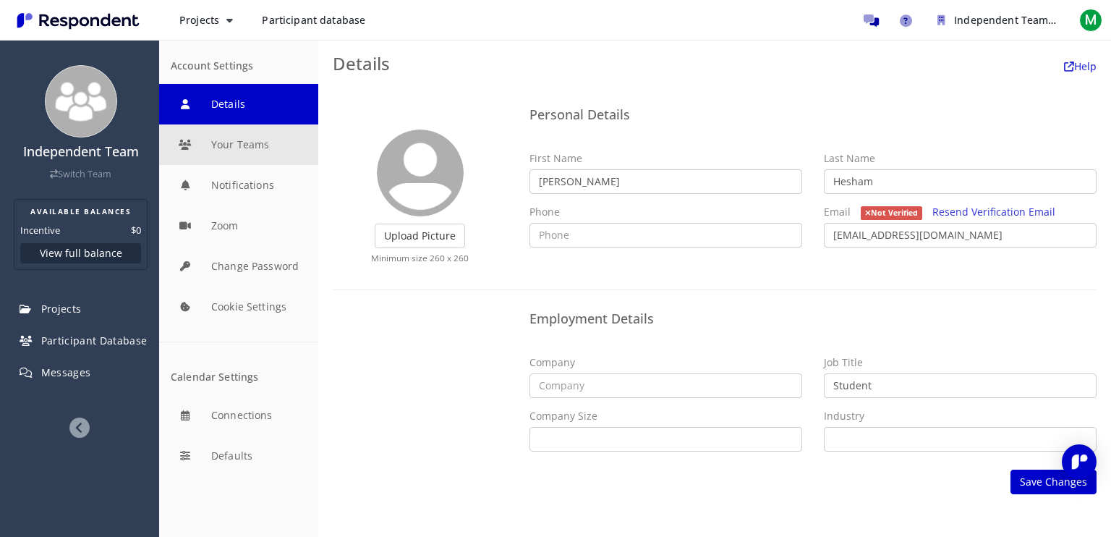
click at [231, 127] on button "Your Teams" at bounding box center [238, 144] width 159 height 40
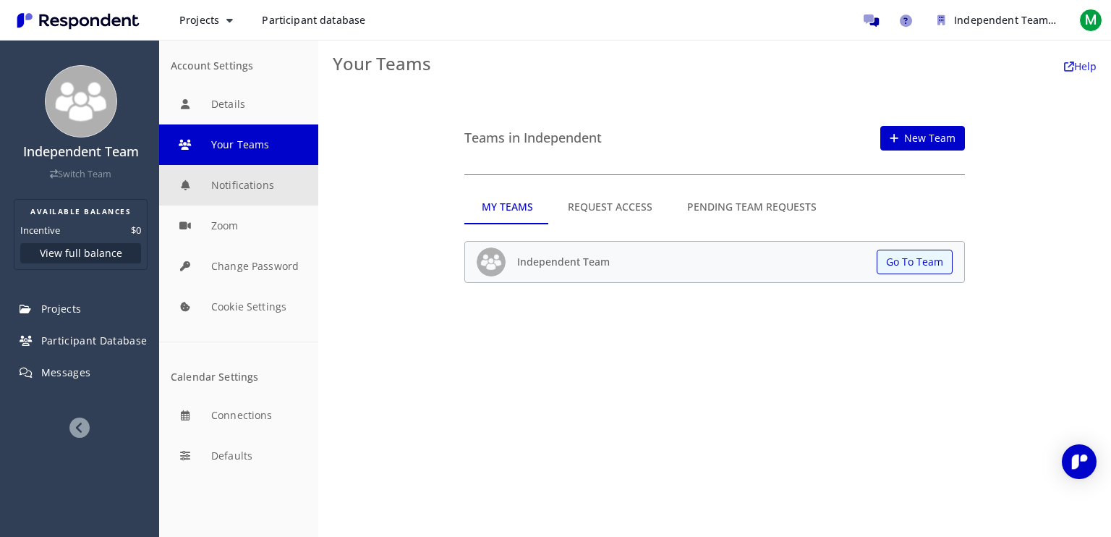
click at [286, 187] on button "Notifications" at bounding box center [238, 185] width 159 height 40
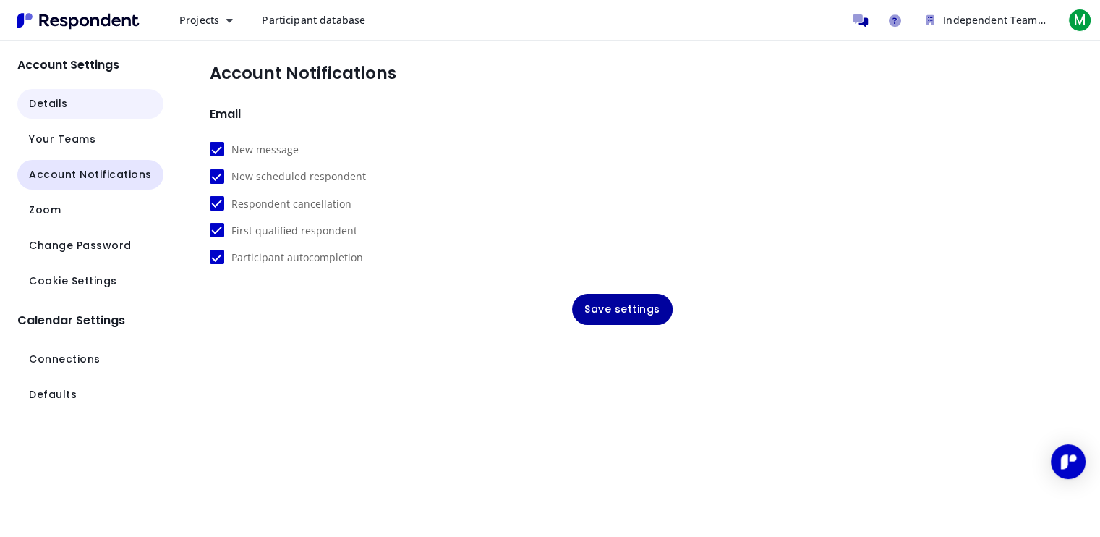
click at [87, 97] on button "Details" at bounding box center [90, 104] width 146 height 30
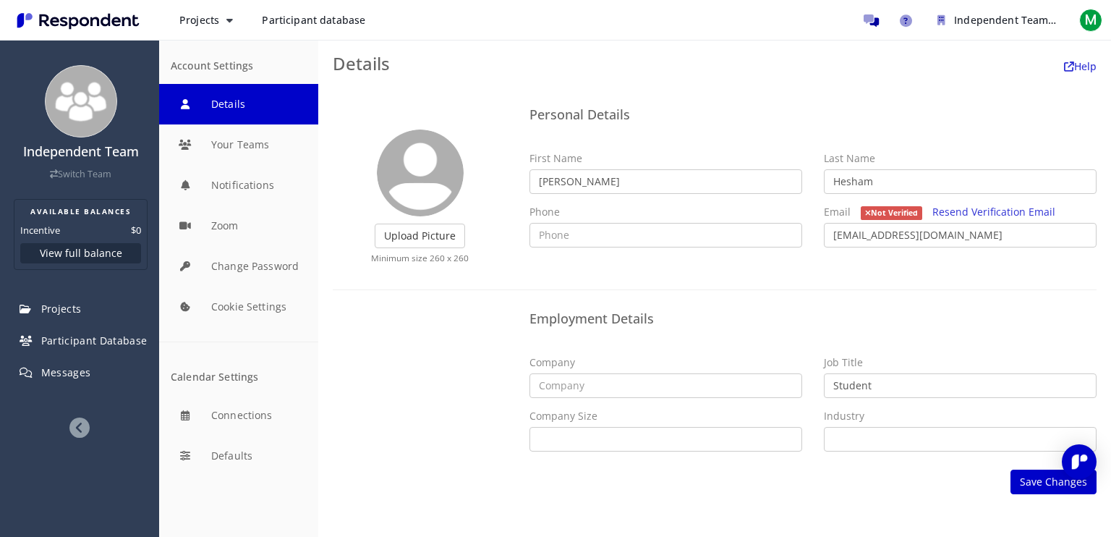
click at [75, 429] on icon at bounding box center [79, 427] width 20 height 20
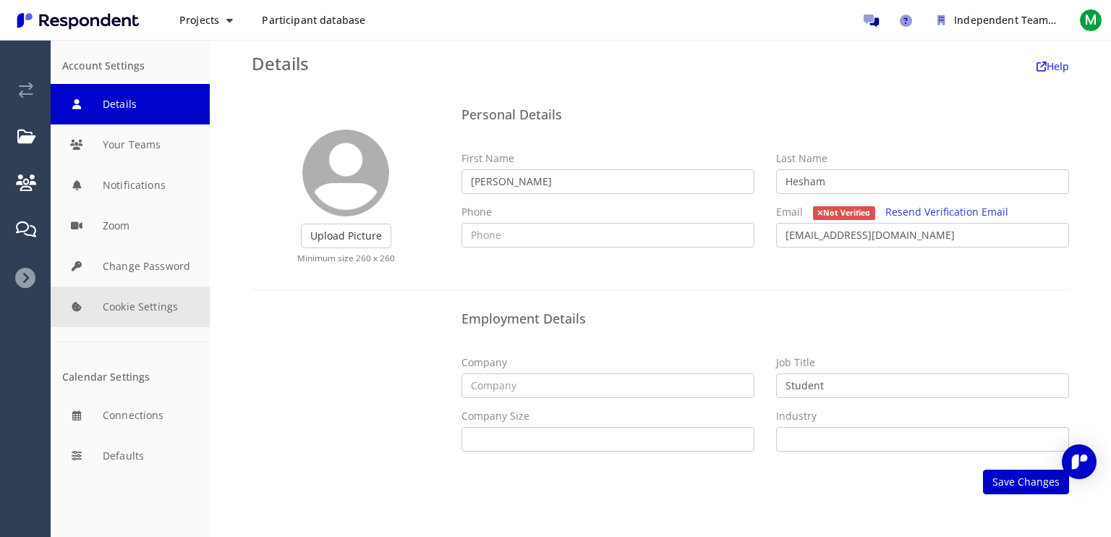
click at [159, 317] on button "Cookie Settings" at bounding box center [130, 306] width 159 height 40
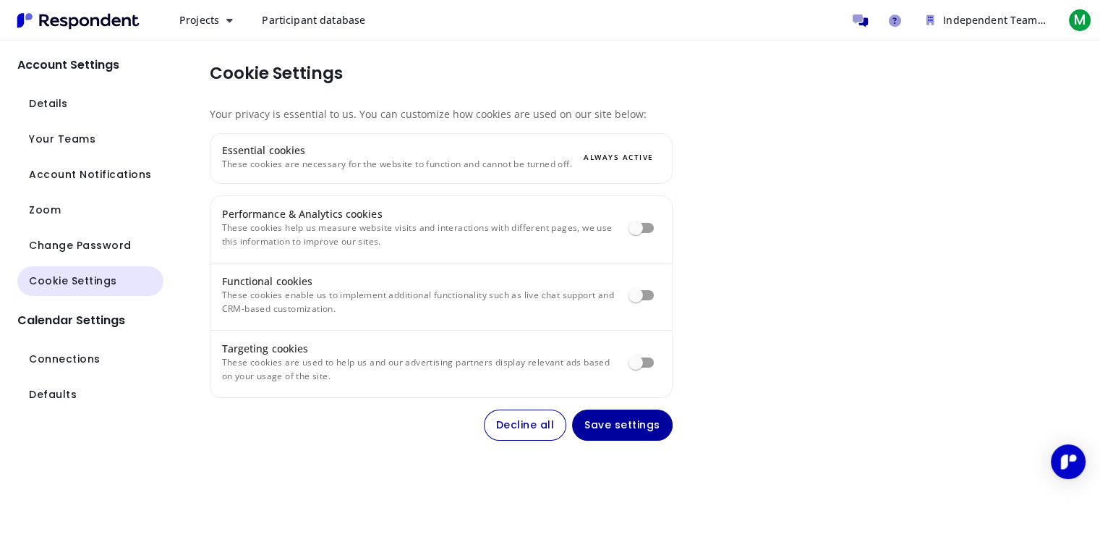
click at [503, 172] on div "Essential cookies These cookies are necessary for the website to function and c…" at bounding box center [441, 158] width 463 height 51
click at [500, 154] on h3 "Essential cookies" at bounding box center [397, 150] width 350 height 14
click at [93, 245] on span "Change Password" at bounding box center [80, 245] width 103 height 15
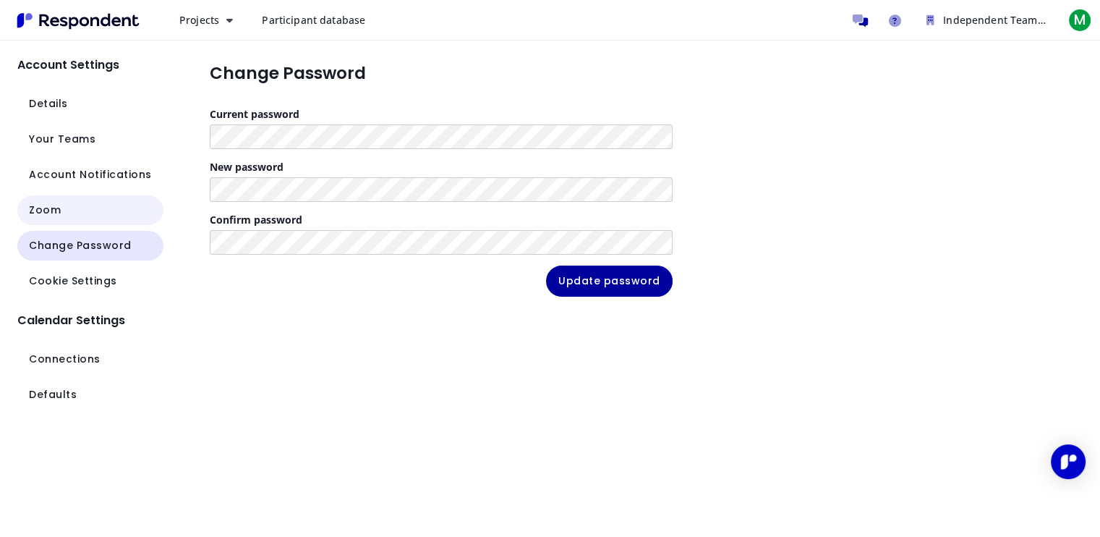
click at [124, 204] on button "Zoom" at bounding box center [90, 210] width 146 height 30
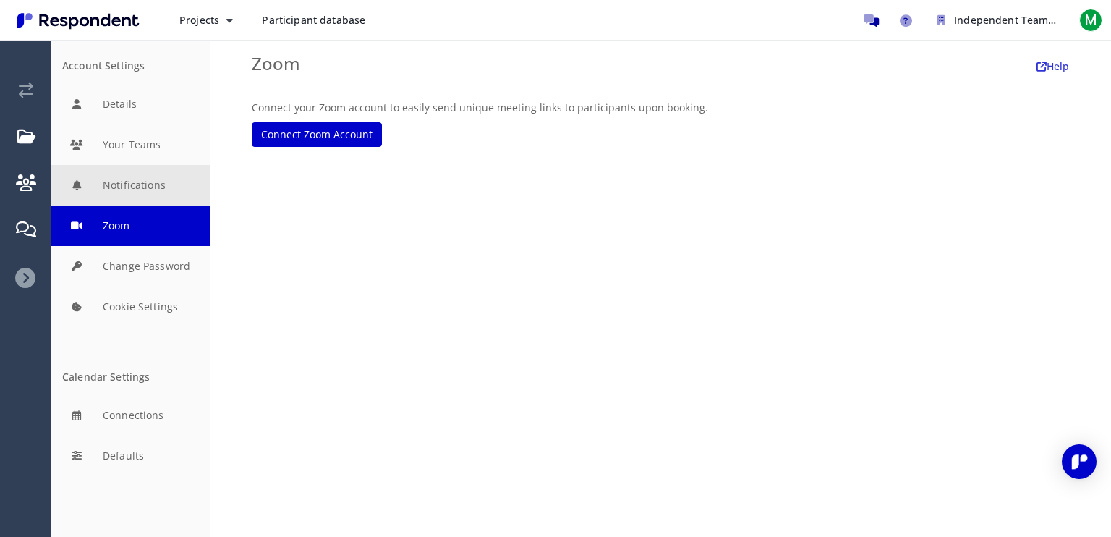
click at [171, 197] on button "Notifications" at bounding box center [130, 185] width 159 height 40
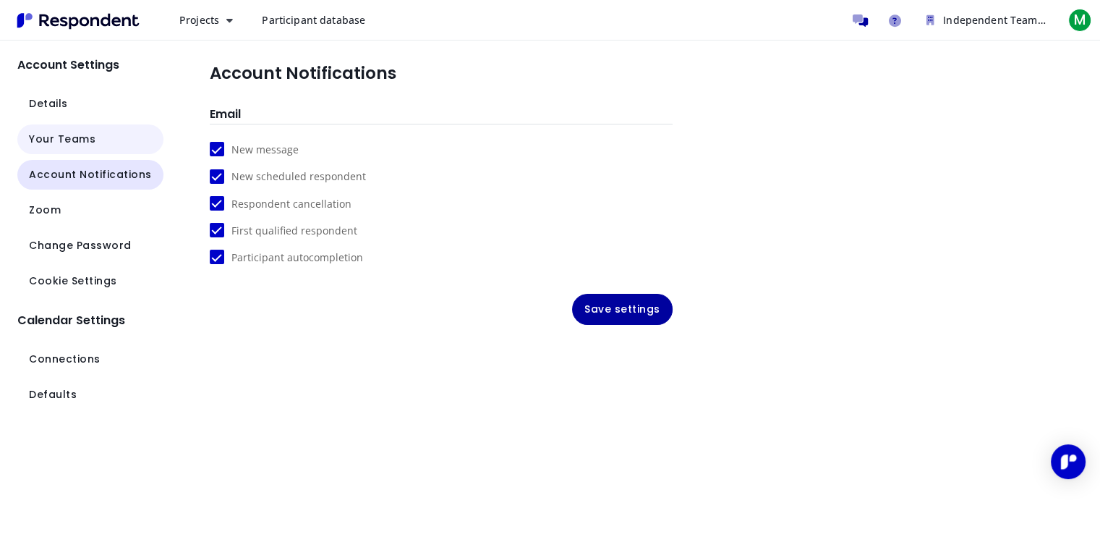
click at [141, 149] on button "Your Teams" at bounding box center [90, 139] width 146 height 30
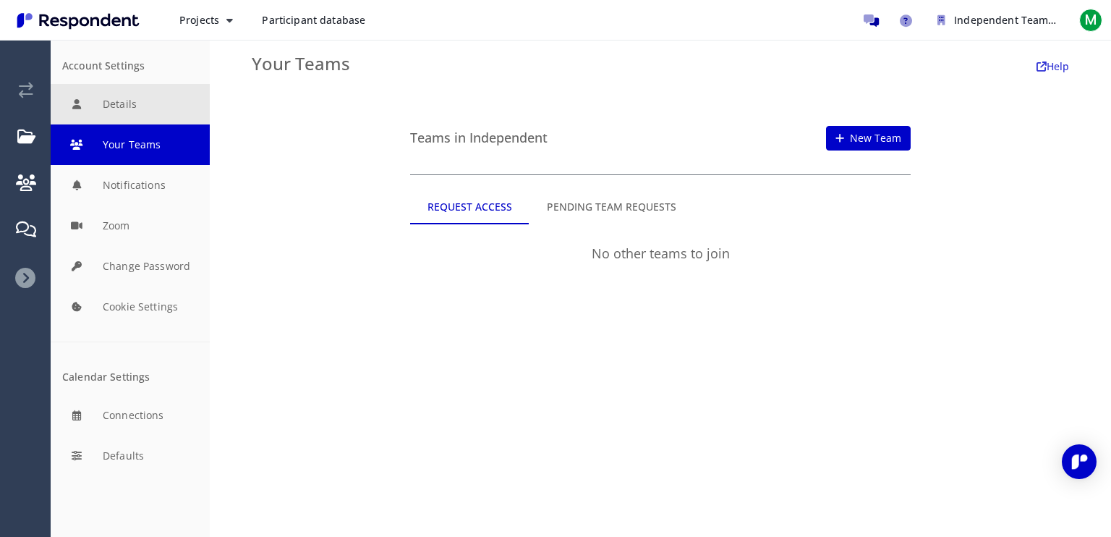
click at [162, 117] on button "Details" at bounding box center [130, 104] width 159 height 40
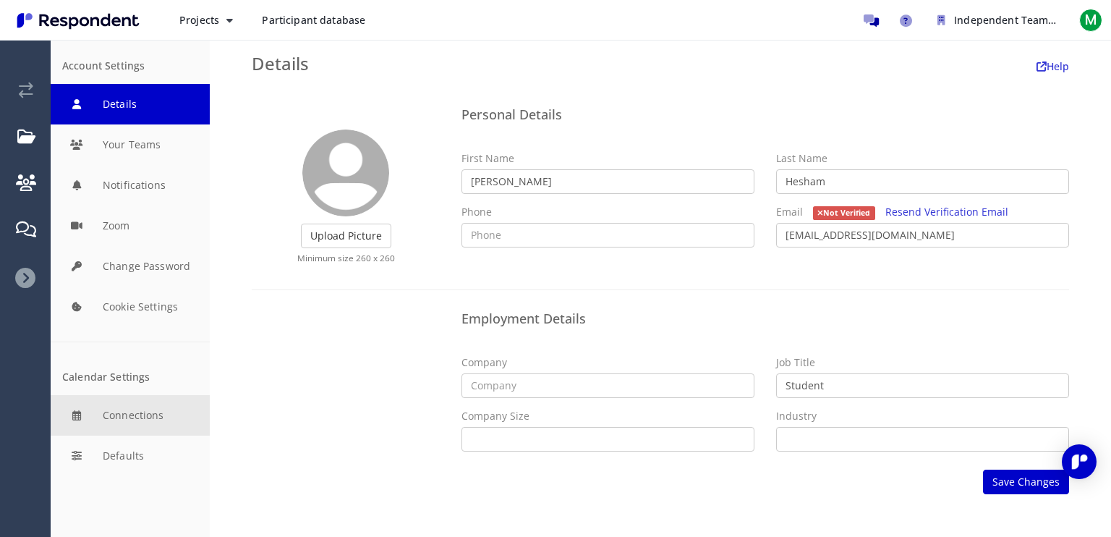
click at [166, 416] on button "Connections" at bounding box center [130, 415] width 159 height 40
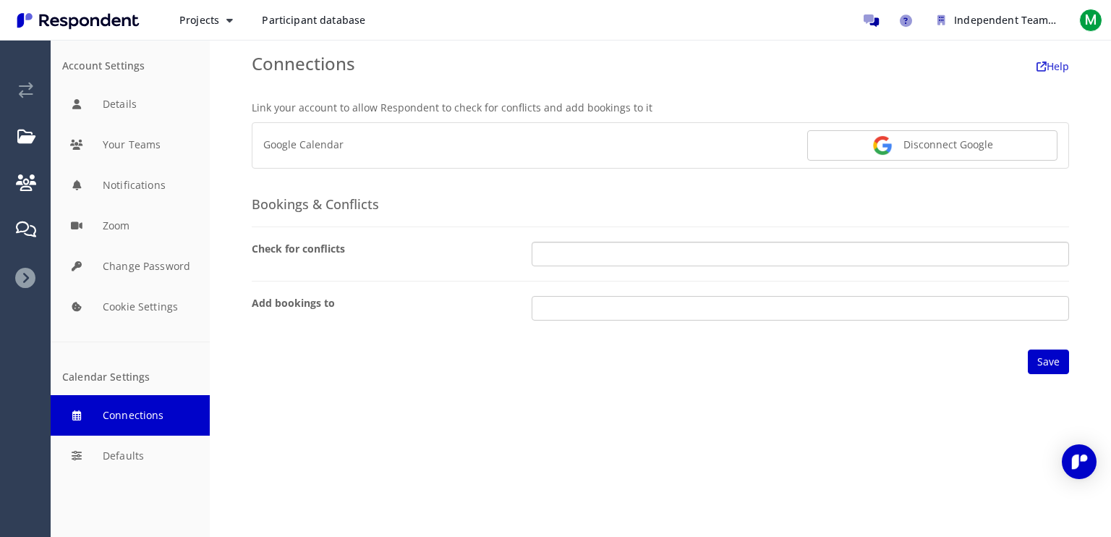
click at [612, 250] on select "[EMAIL_ADDRESS][DOMAIN_NAME]" at bounding box center [799, 253] width 537 height 25
click at [490, 251] on div "Check for conflicts" at bounding box center [381, 250] width 280 height 18
click at [596, 303] on select "[EMAIL_ADDRESS][DOMAIN_NAME]" at bounding box center [799, 308] width 537 height 25
click at [562, 304] on select "[EMAIL_ADDRESS][DOMAIN_NAME]" at bounding box center [799, 308] width 537 height 25
click at [858, 143] on link "Disconnect Google" at bounding box center [932, 145] width 250 height 30
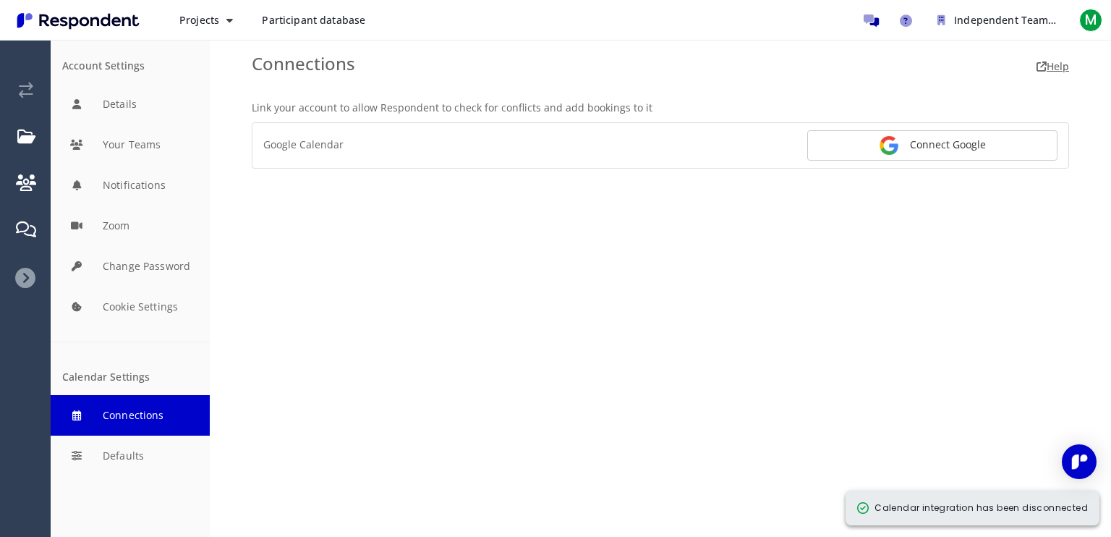
click at [1042, 69] on icon at bounding box center [1041, 66] width 10 height 10
click at [161, 465] on button "Defaults" at bounding box center [130, 455] width 159 height 40
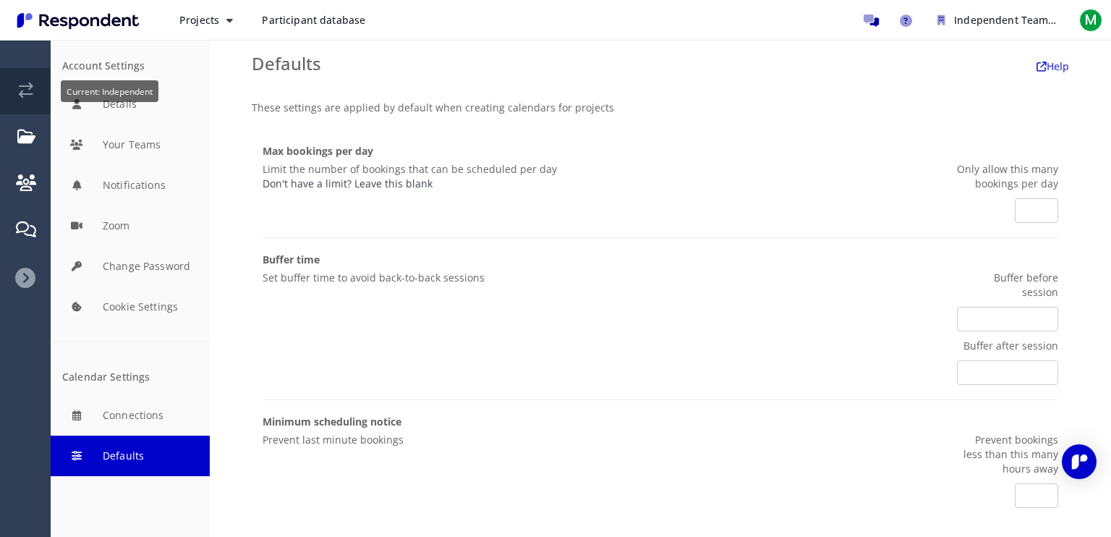
click at [15, 89] on link "Current: Independent" at bounding box center [26, 91] width 48 height 46
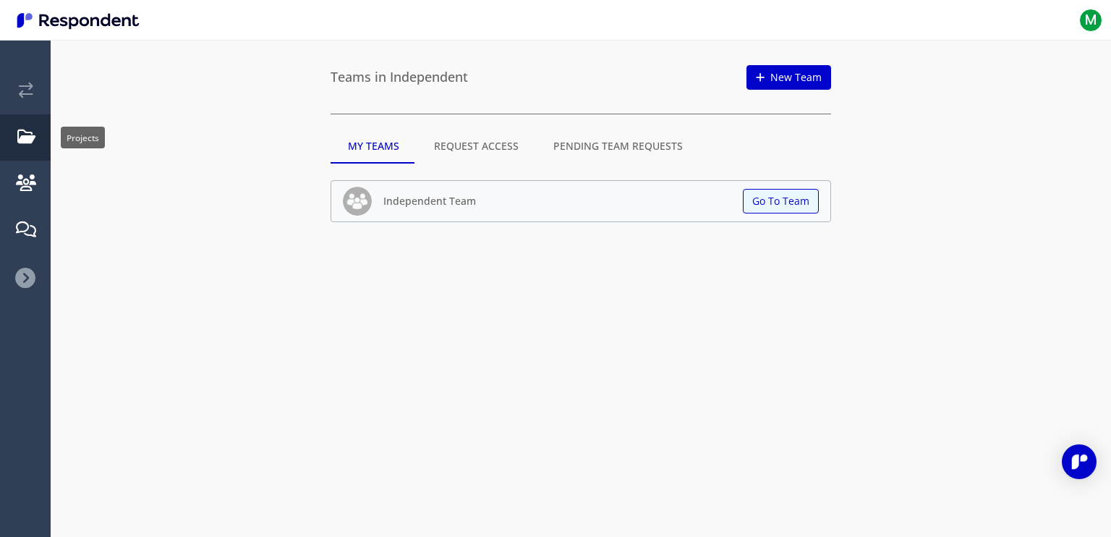
click at [40, 143] on link "Projects" at bounding box center [26, 137] width 48 height 46
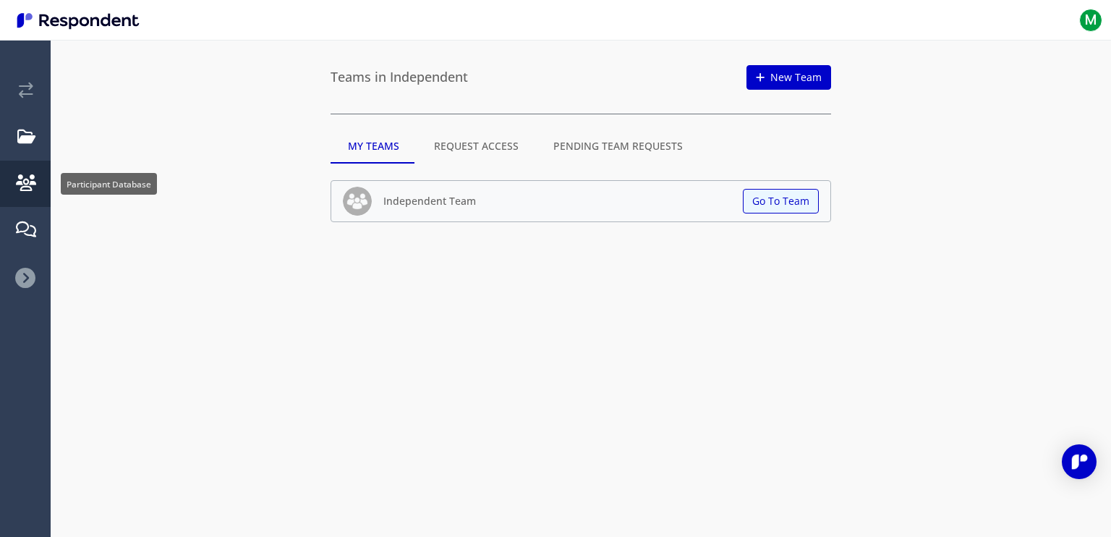
click at [26, 205] on link "Participant Database" at bounding box center [26, 184] width 48 height 46
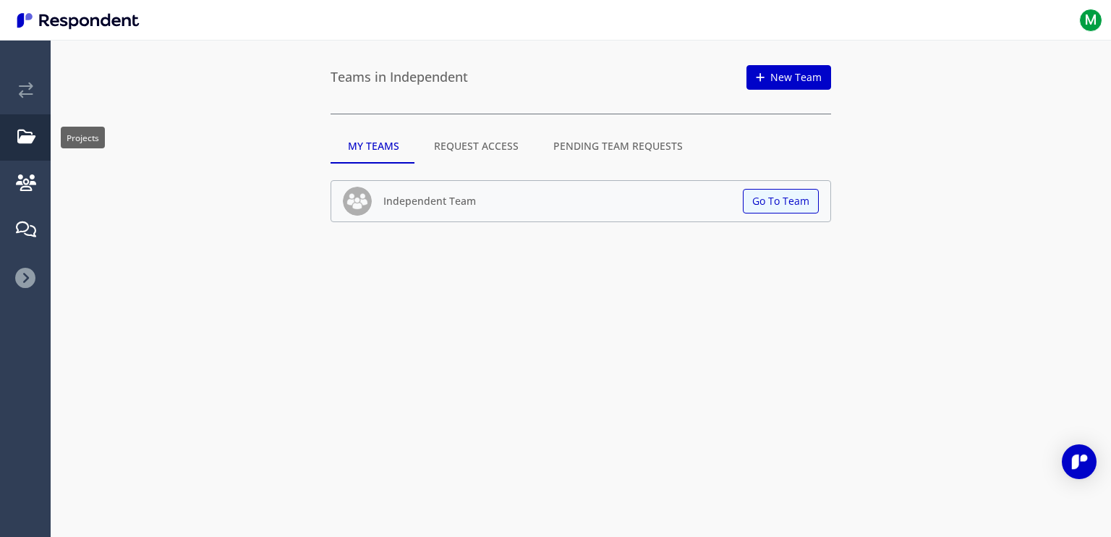
click at [33, 135] on em "Projects" at bounding box center [26, 137] width 18 height 16
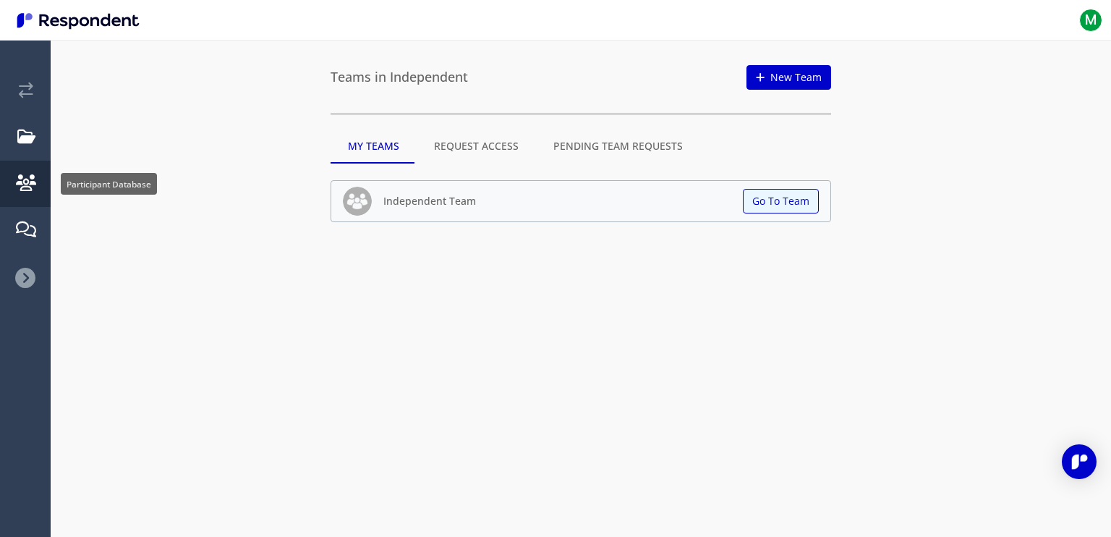
click at [35, 179] on em "Participant Database" at bounding box center [26, 183] width 20 height 16
click at [1080, 14] on span "M" at bounding box center [1090, 20] width 23 height 23
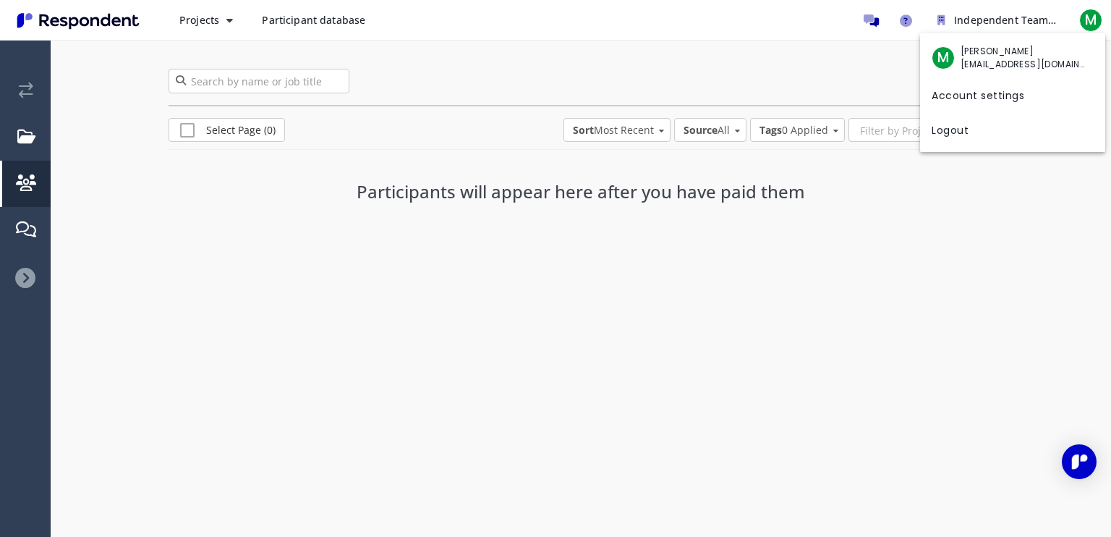
click at [482, 72] on md-backdrop at bounding box center [555, 268] width 1111 height 537
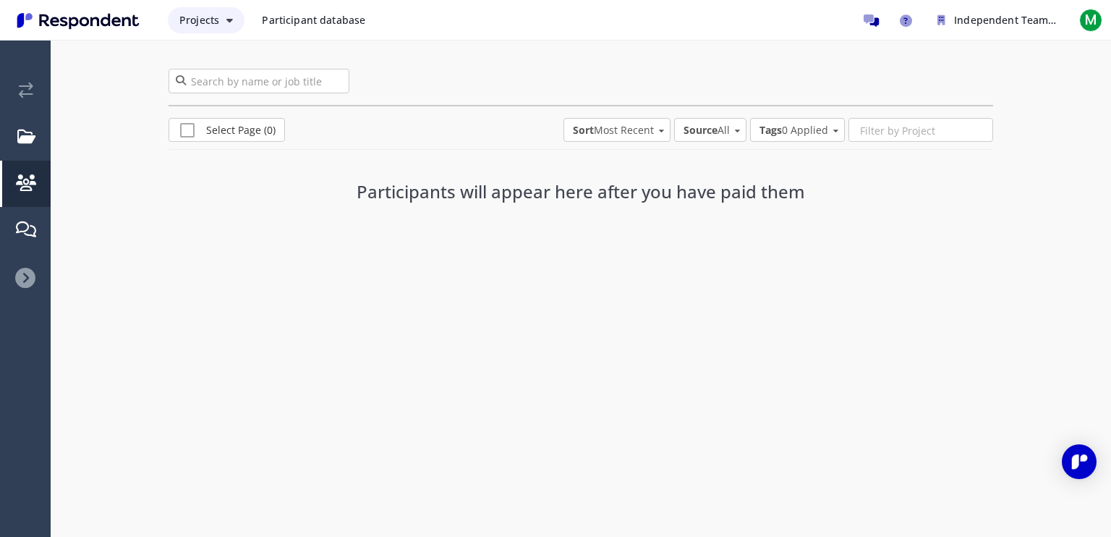
click at [208, 22] on span "Projects" at bounding box center [199, 20] width 40 height 14
click at [281, 101] on link "Projects dashboard" at bounding box center [260, 91] width 185 height 35
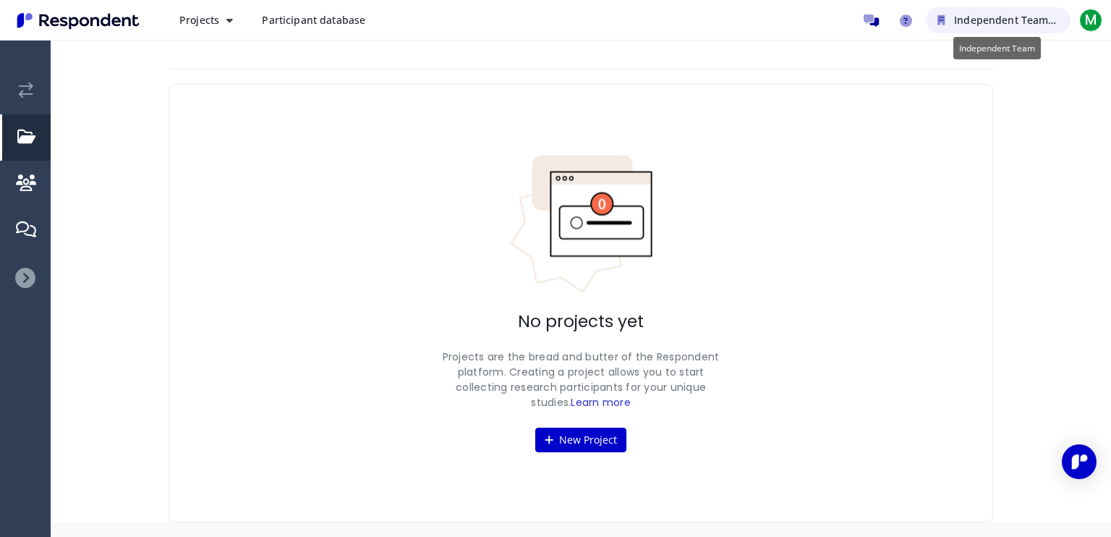
click at [958, 22] on span "Independent Team" at bounding box center [1005, 20] width 102 height 14
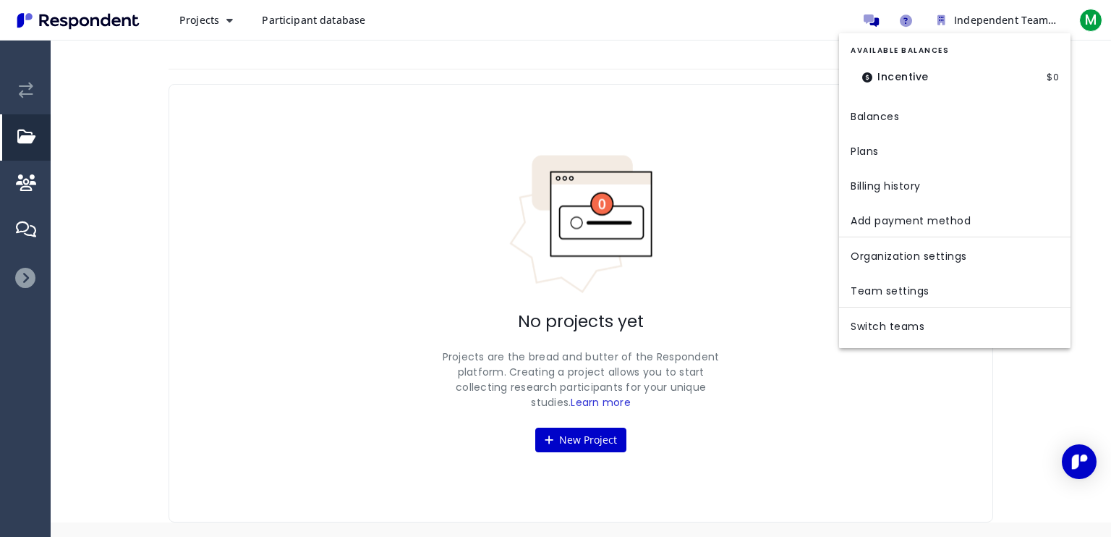
click at [943, 72] on dl "Incentive $0" at bounding box center [954, 77] width 208 height 30
click at [884, 77] on dt "Incentive" at bounding box center [895, 77] width 90 height 30
click at [870, 75] on icon "Team balance summary" at bounding box center [867, 77] width 11 height 10
click at [920, 260] on link "Organization settings" at bounding box center [954, 254] width 231 height 35
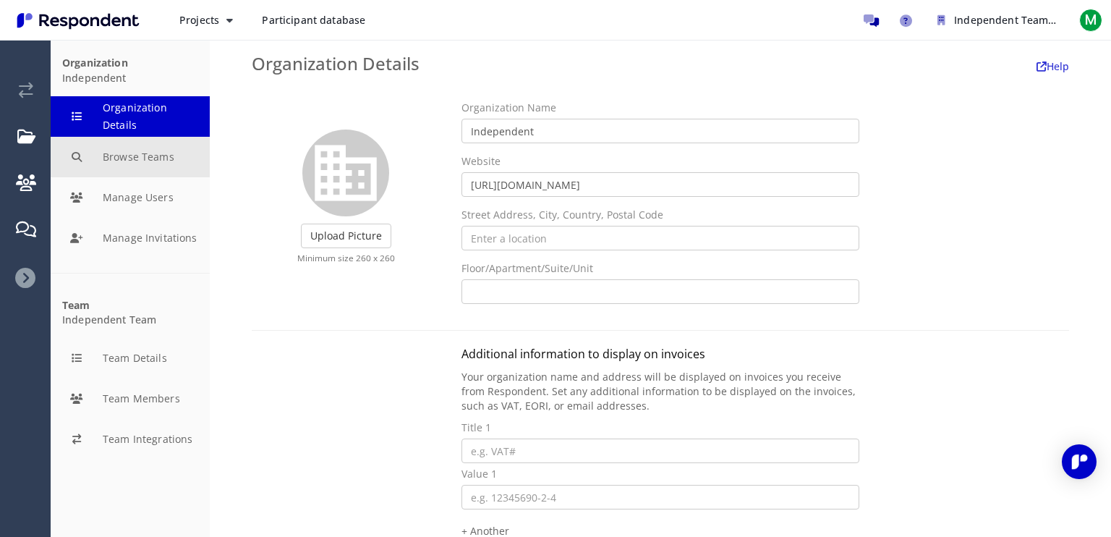
click at [161, 146] on button "Browse Teams" at bounding box center [130, 157] width 159 height 40
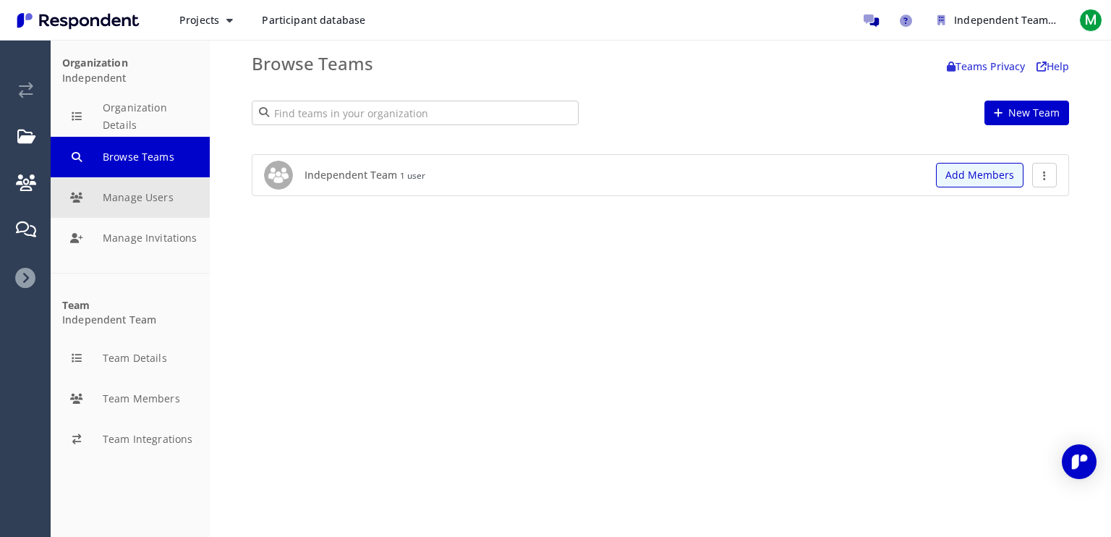
click at [168, 192] on button "Manage Users" at bounding box center [130, 197] width 159 height 40
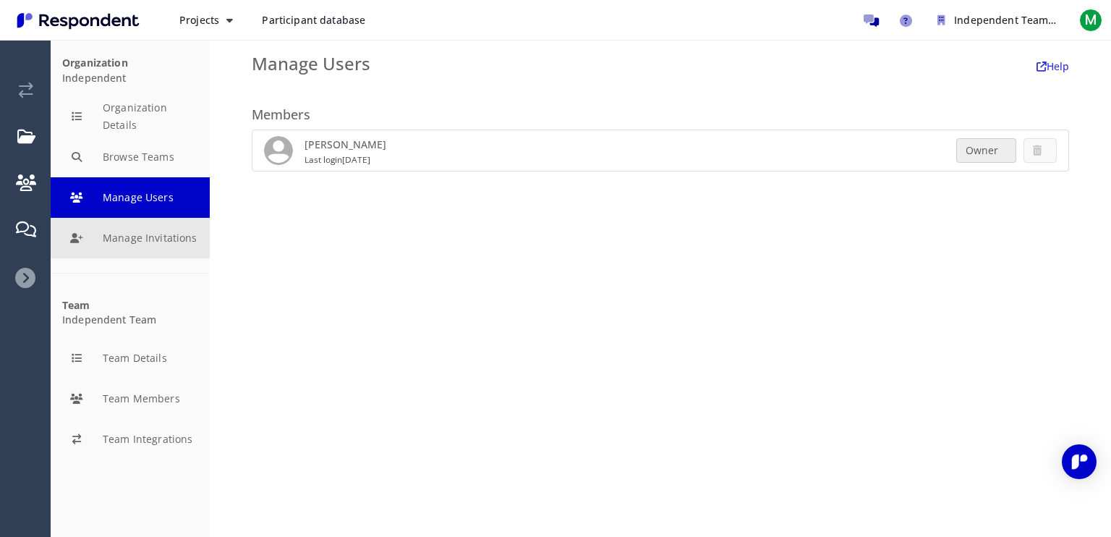
click at [142, 244] on button "Manage Invitations" at bounding box center [130, 238] width 159 height 40
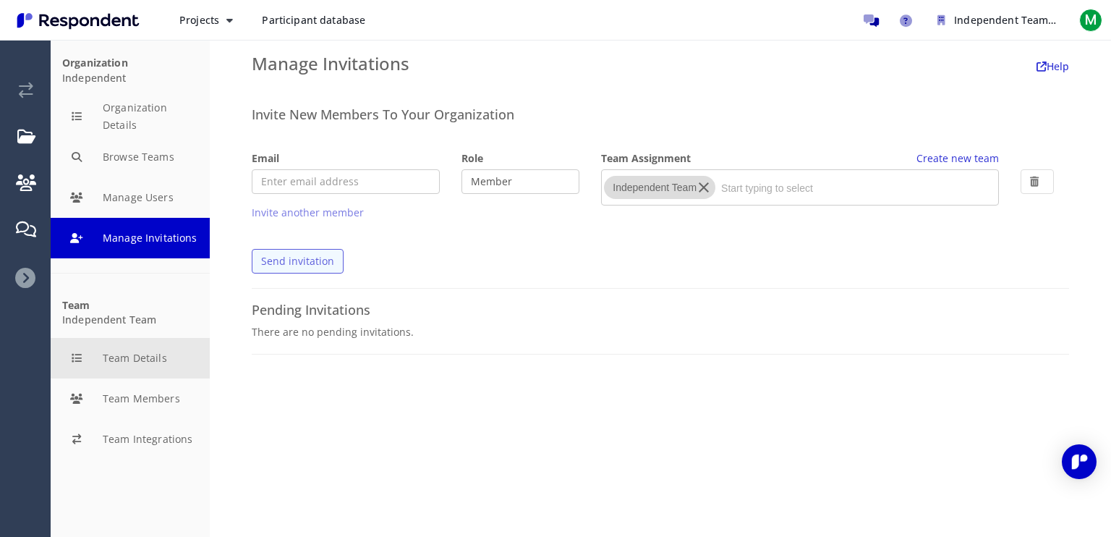
click at [149, 359] on button "Team Details" at bounding box center [130, 358] width 159 height 40
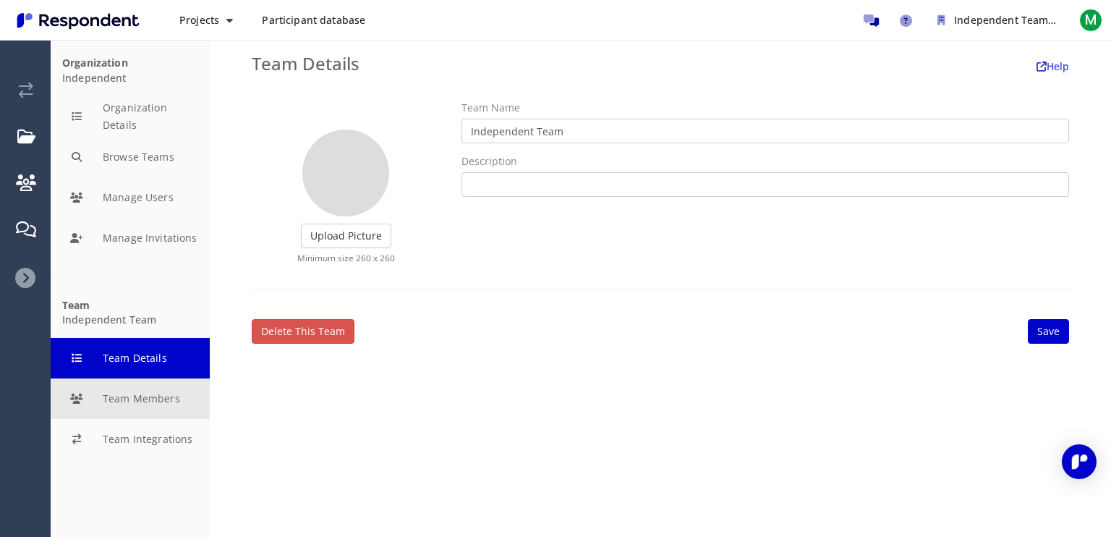
click at [125, 390] on button "Team Members" at bounding box center [130, 398] width 159 height 40
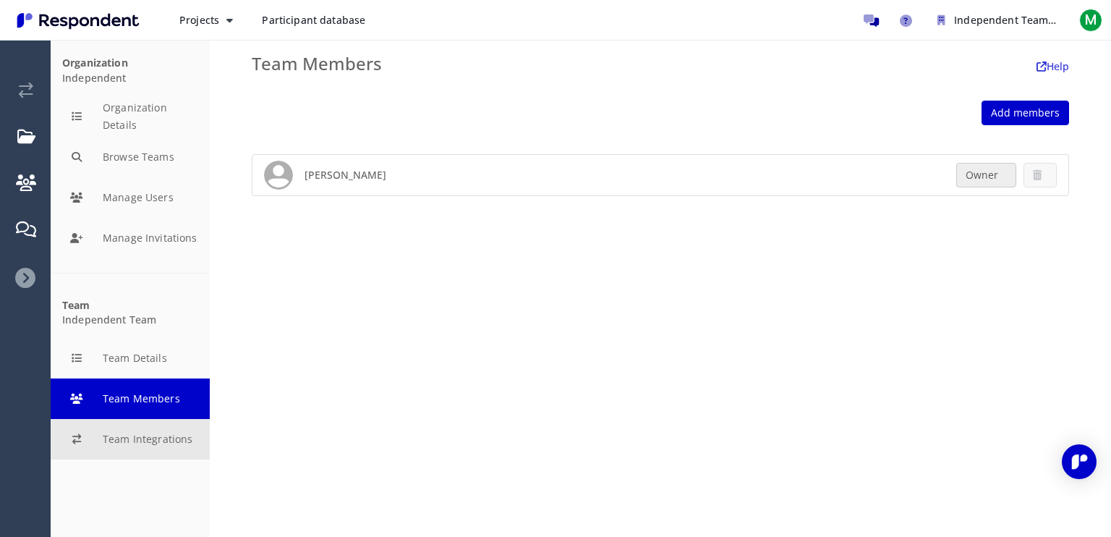
click at [168, 427] on button "Team Integrations" at bounding box center [130, 439] width 159 height 40
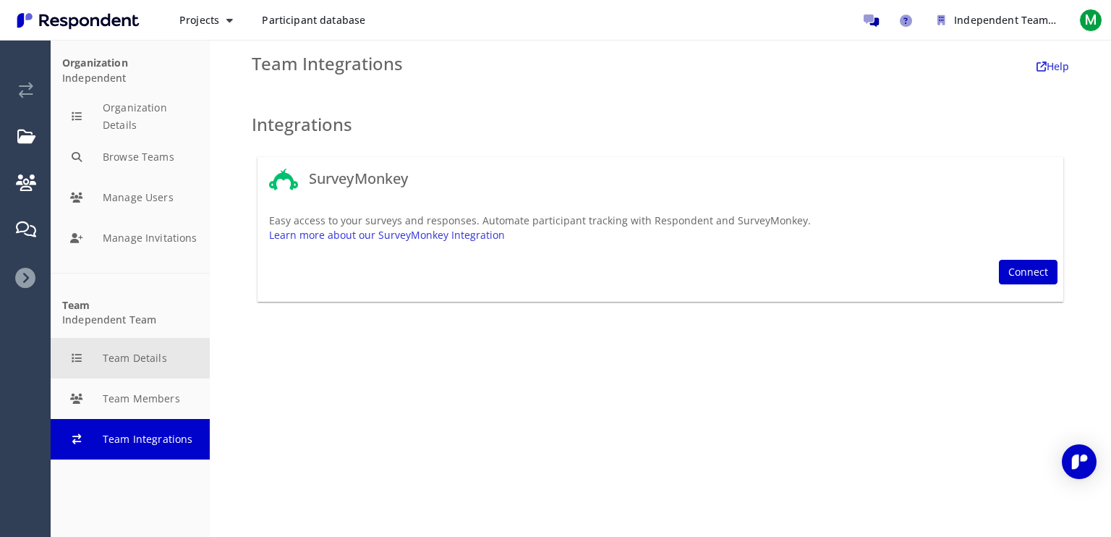
click at [138, 366] on button "Team Details" at bounding box center [130, 358] width 159 height 40
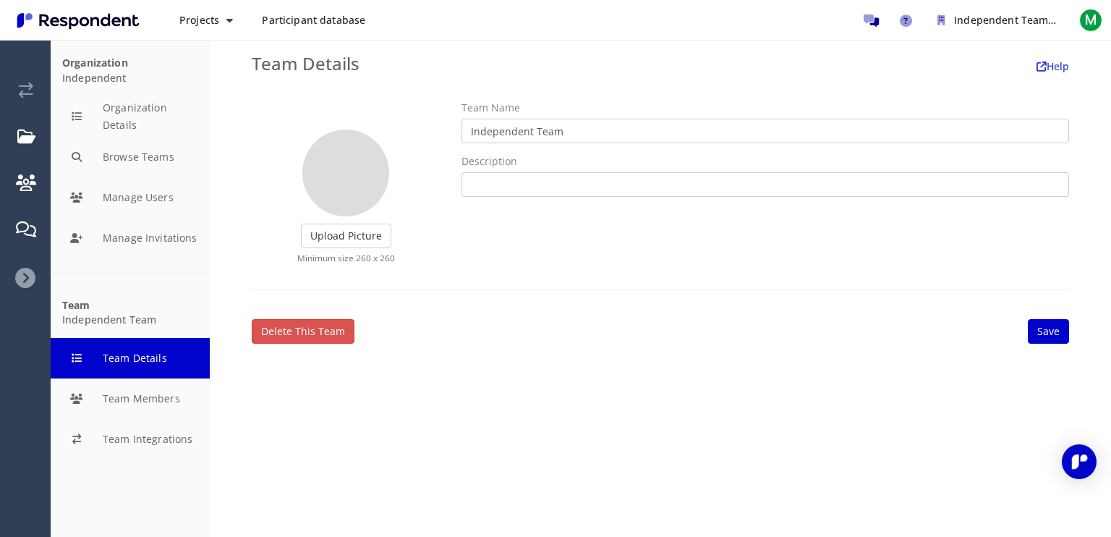
click at [155, 268] on div "Organization Independent Organization Details Browse Teams Manage Users Manage …" at bounding box center [130, 160] width 159 height 228
click at [169, 247] on button "Manage Invitations" at bounding box center [130, 238] width 159 height 40
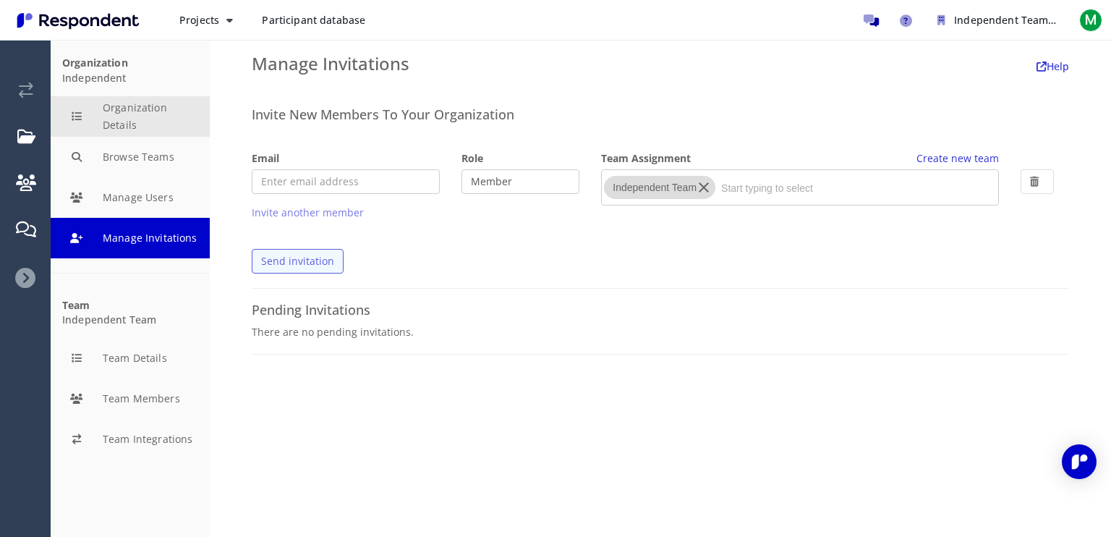
click at [124, 108] on button "Organization Details" at bounding box center [130, 116] width 159 height 40
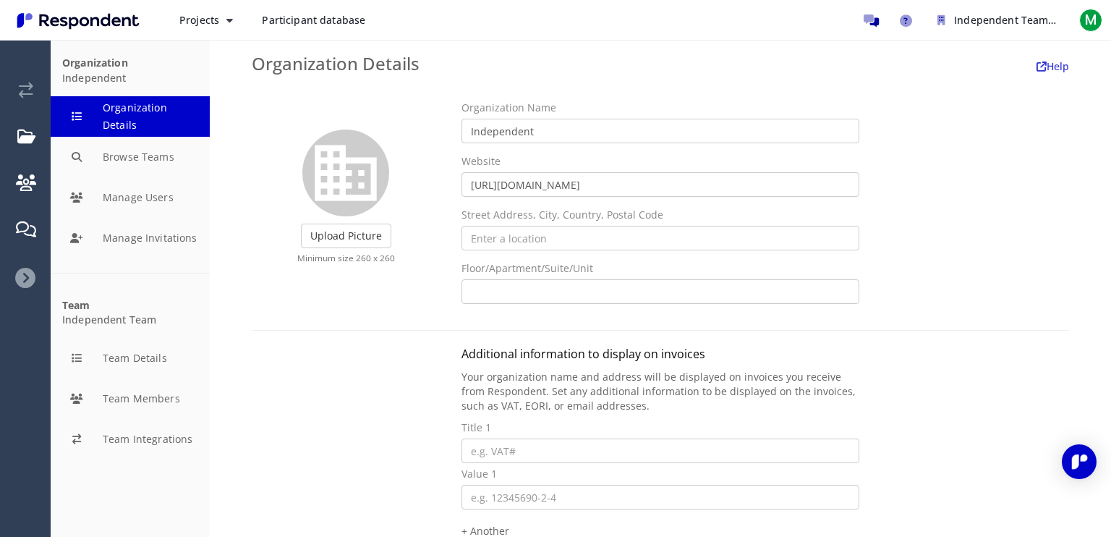
click at [139, 83] on div "Organization Independent" at bounding box center [130, 70] width 136 height 27
click at [1086, 22] on span "M" at bounding box center [1090, 20] width 23 height 23
click at [845, 51] on md-backdrop at bounding box center [555, 268] width 1111 height 537
click at [294, 16] on span "Participant database" at bounding box center [313, 20] width 103 height 14
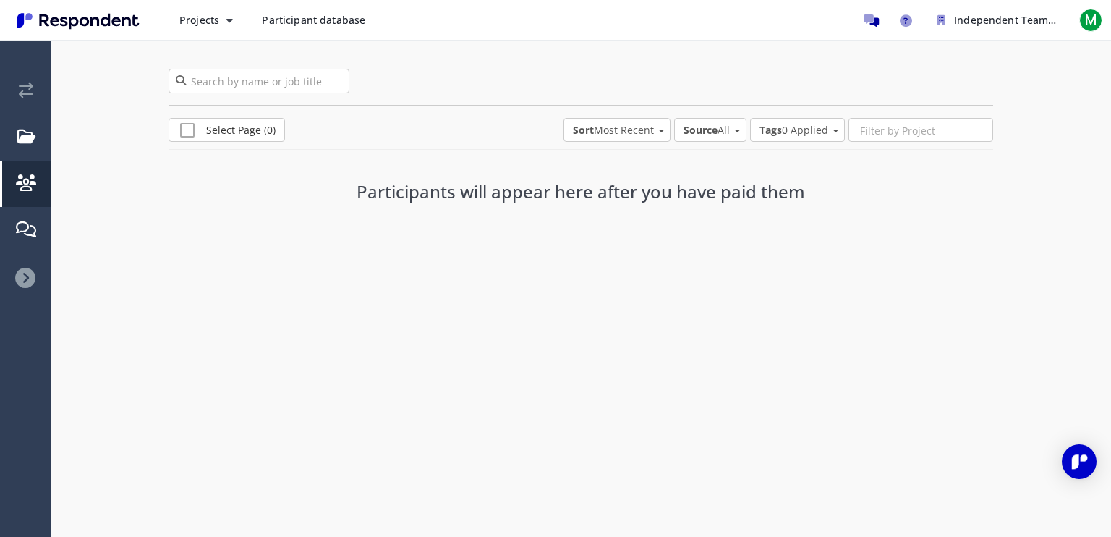
click at [219, 5] on div "Projects Participant database Independent Team M" at bounding box center [555, 20] width 1111 height 40
click at [219, 14] on span "Projects" at bounding box center [199, 20] width 40 height 14
click at [257, 93] on link "Projects dashboard" at bounding box center [260, 91] width 185 height 35
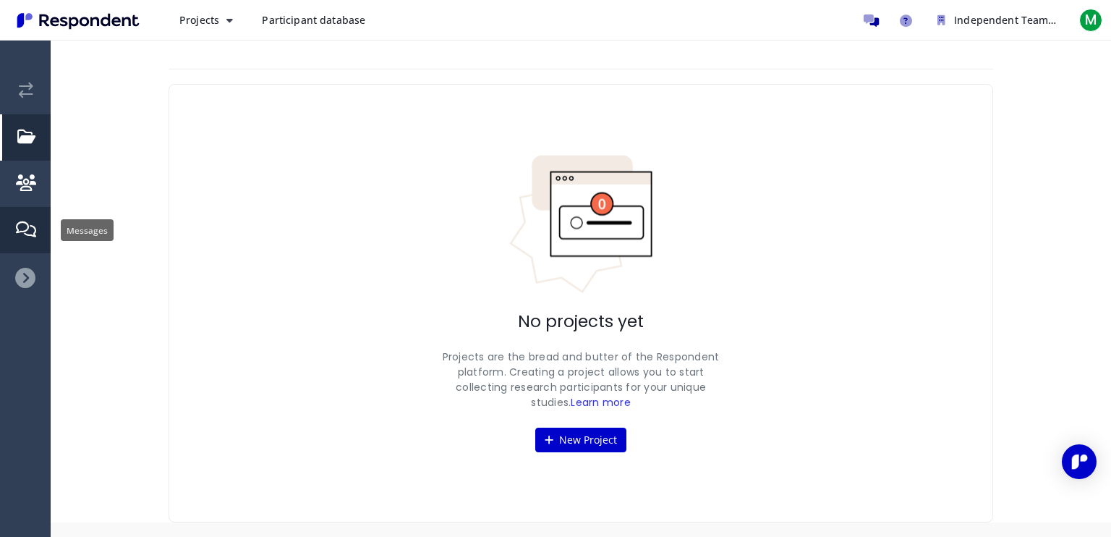
click at [38, 241] on link "Messages" at bounding box center [26, 230] width 48 height 46
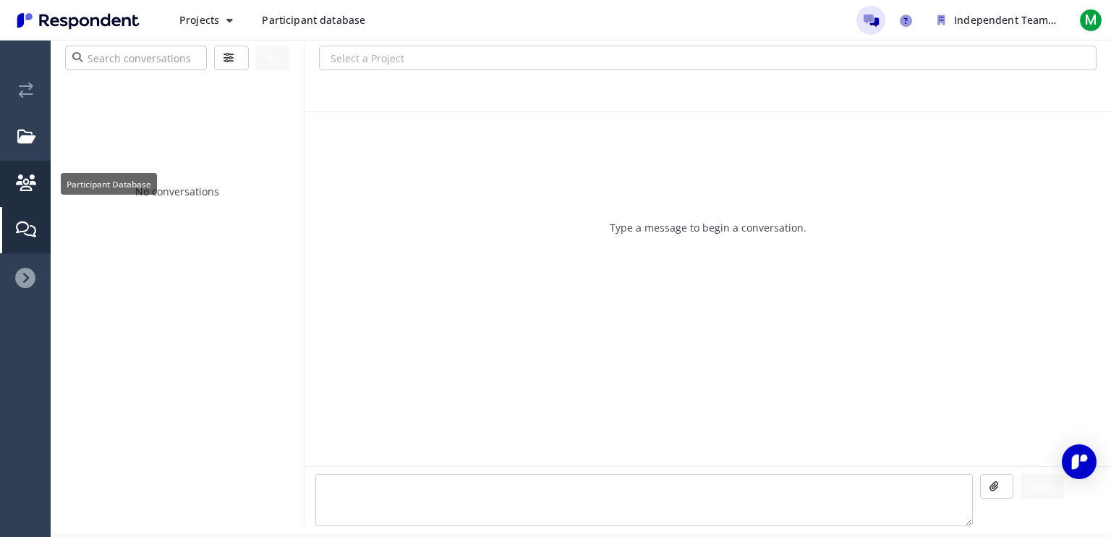
click at [27, 194] on link "Participant Database" at bounding box center [26, 184] width 48 height 46
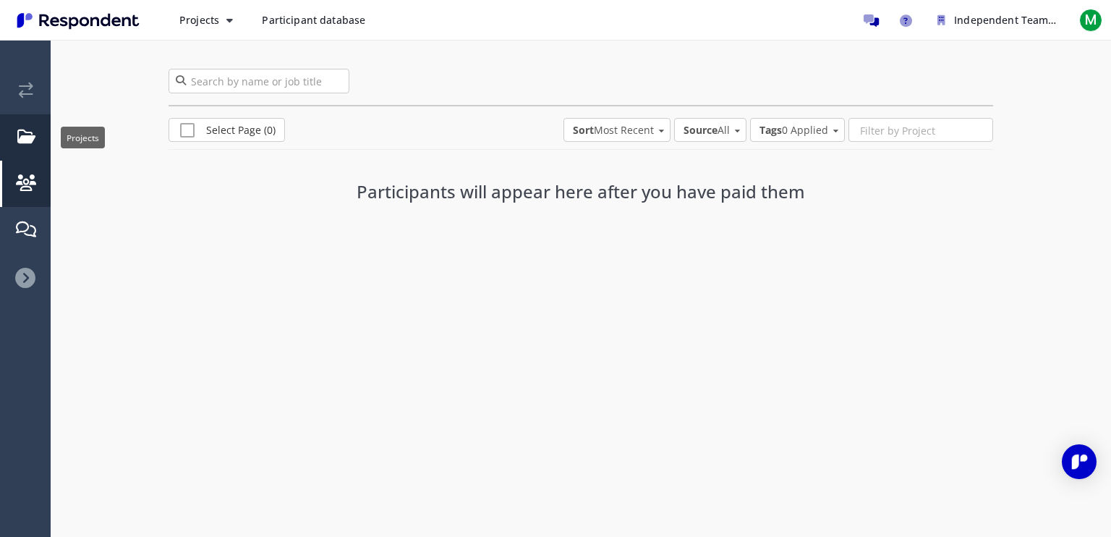
click at [26, 131] on em "Projects" at bounding box center [26, 137] width 18 height 16
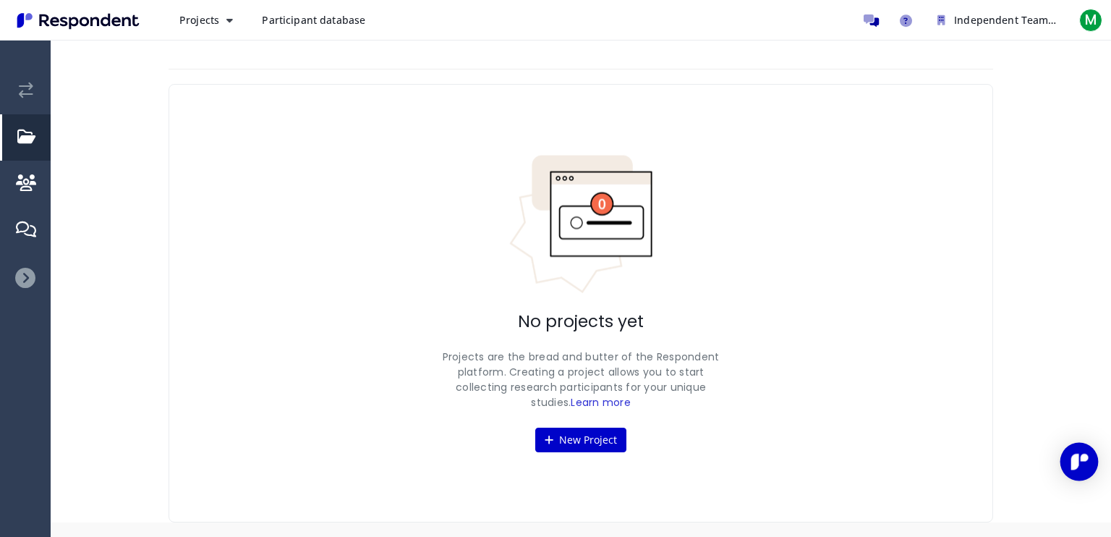
click at [1093, 456] on body "Projects Participant database Independent Team M Independent Team Switch Team A…" at bounding box center [555, 268] width 1111 height 537
click at [1082, 454] on img "Open Intercom Messenger" at bounding box center [1078, 461] width 19 height 19
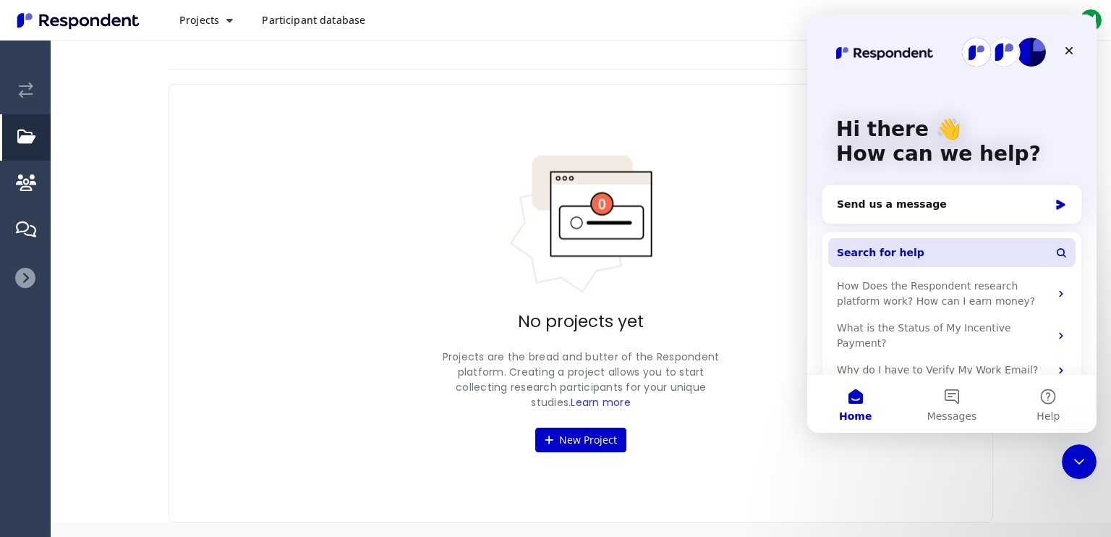
scroll to position [49, 0]
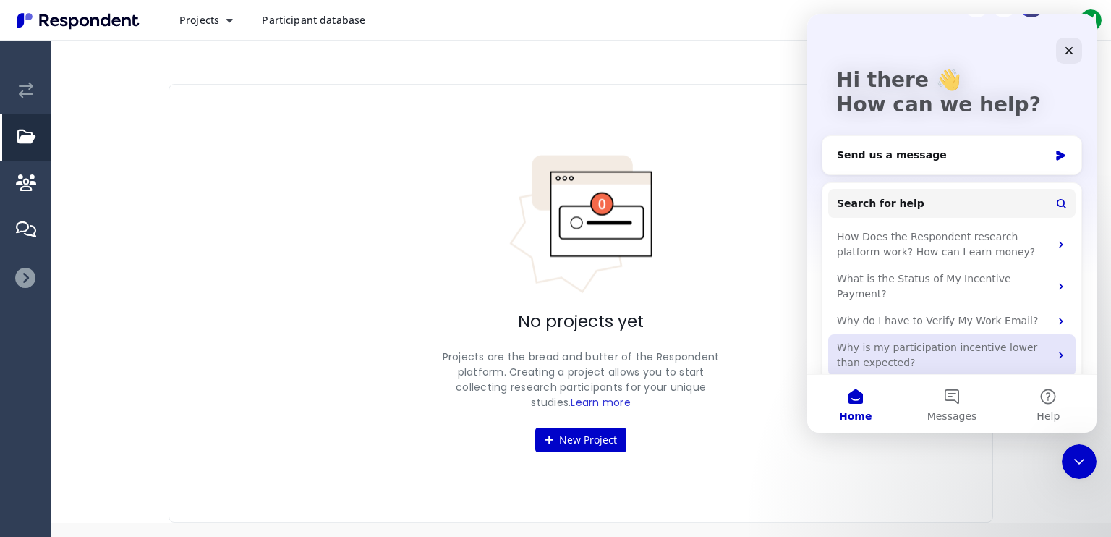
click at [943, 353] on div "Why is my participation incentive lower than expected?" at bounding box center [943, 355] width 213 height 30
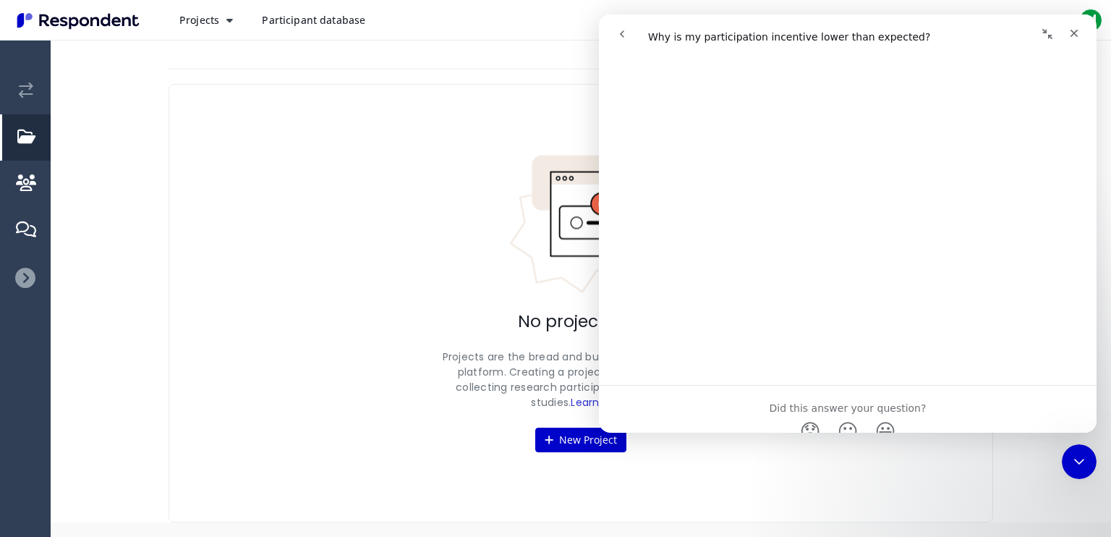
scroll to position [1403, 0]
click at [612, 35] on button "go back" at bounding box center [621, 33] width 27 height 27
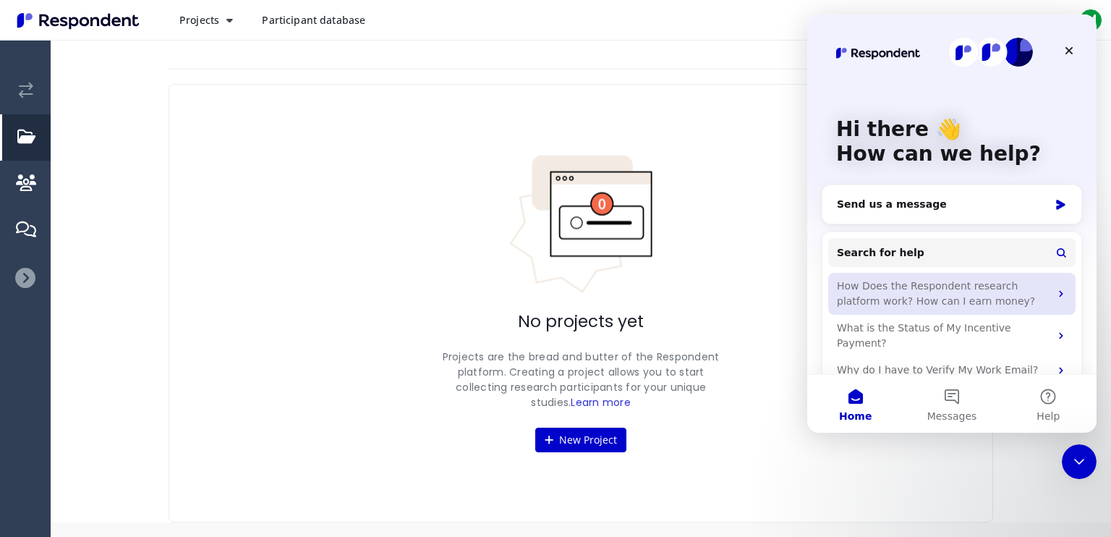
scroll to position [0, 0]
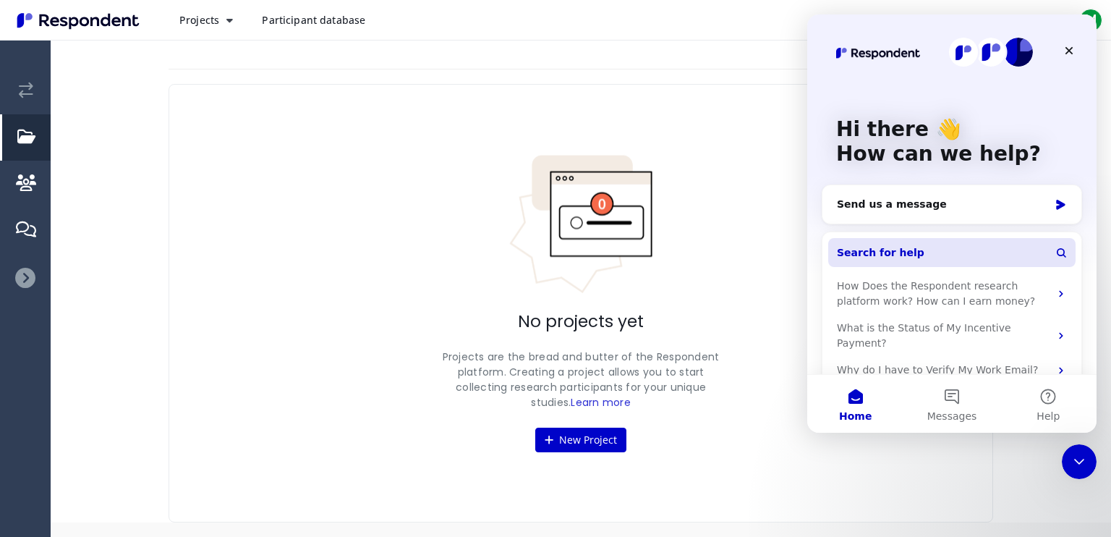
click at [863, 257] on span "Search for help" at bounding box center [880, 252] width 87 height 15
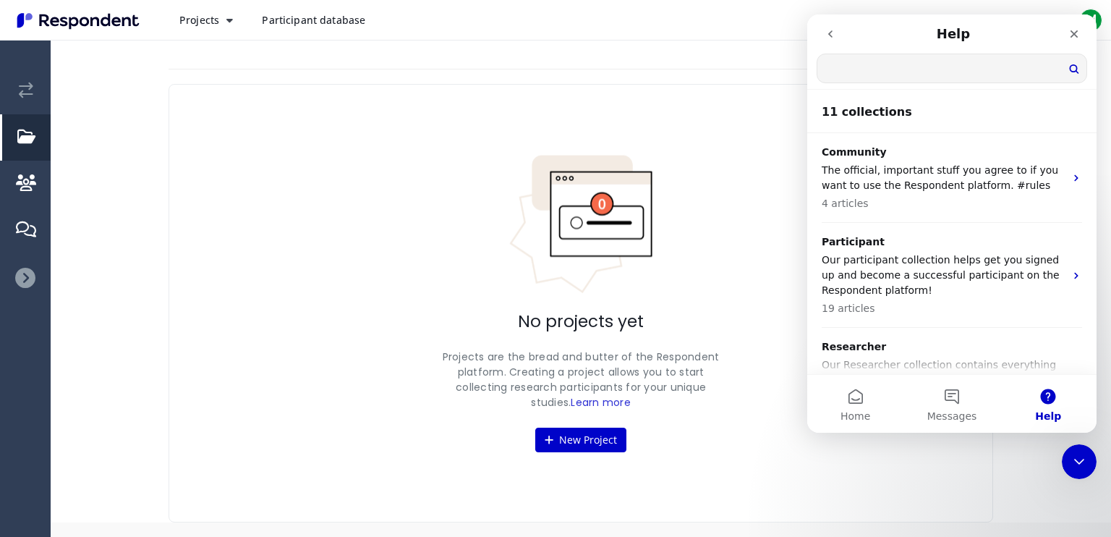
type input "e"
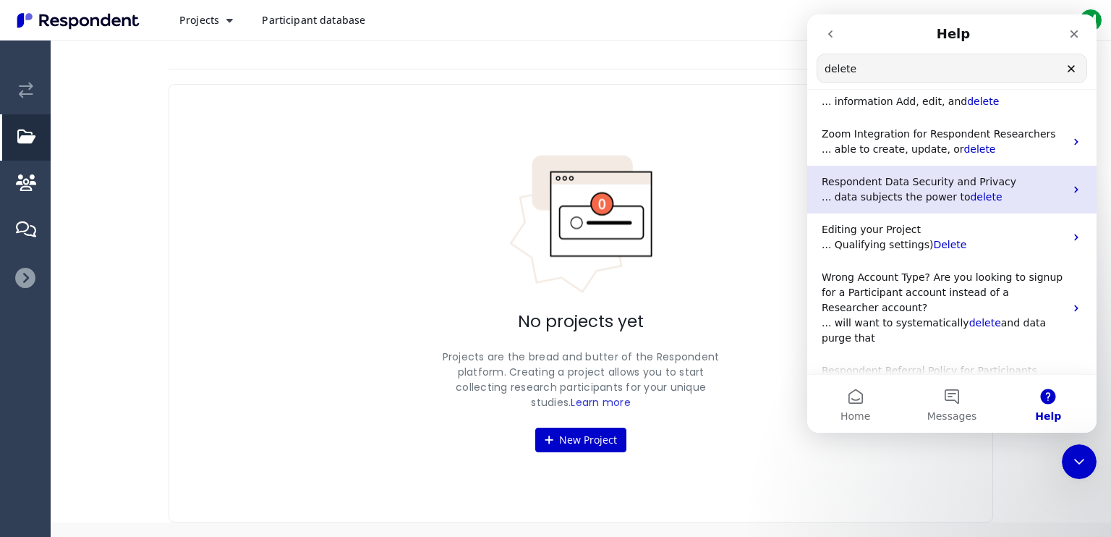
scroll to position [73, 0]
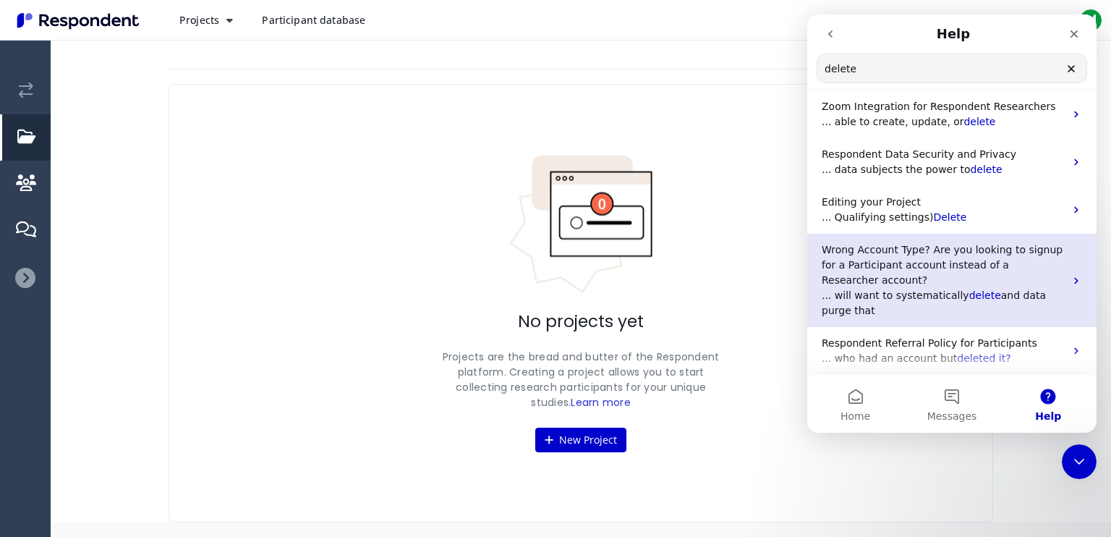
type input "delete"
click at [992, 267] on span "Wrong Account Type? Are you looking to signup for a Participant account instead…" at bounding box center [941, 265] width 241 height 42
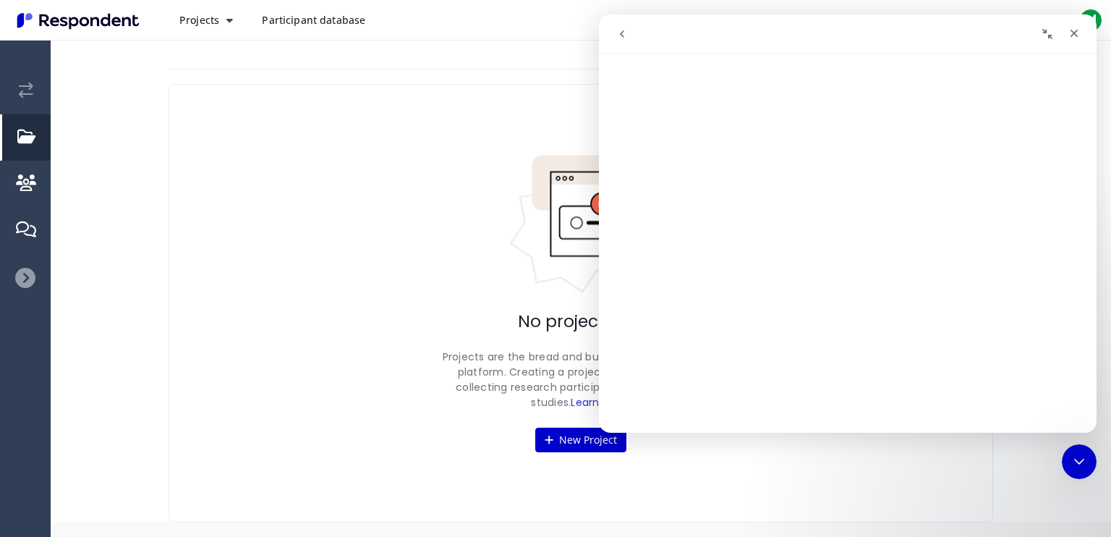
scroll to position [0, 0]
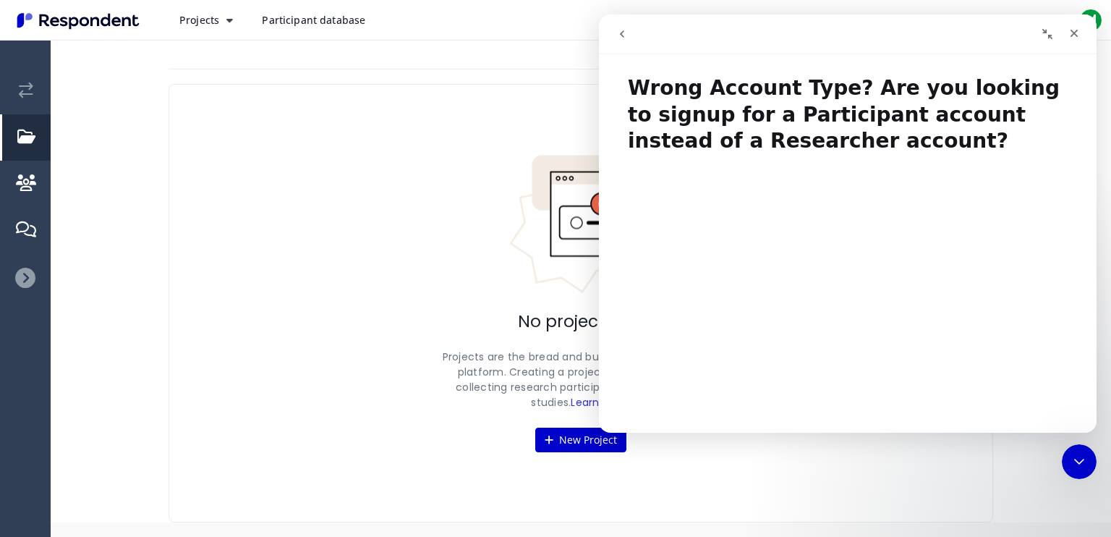
click at [617, 27] on button "go back" at bounding box center [621, 33] width 27 height 27
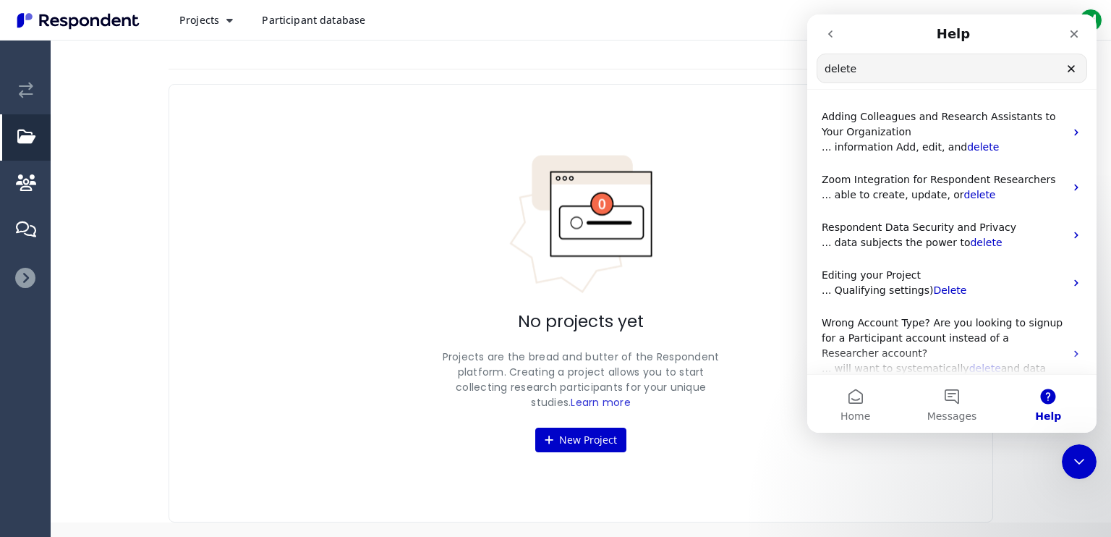
click at [869, 89] on nav "Help delete Search for help" at bounding box center [951, 51] width 289 height 75
click at [1069, 72] on icon "Clear" at bounding box center [1071, 69] width 6 height 6
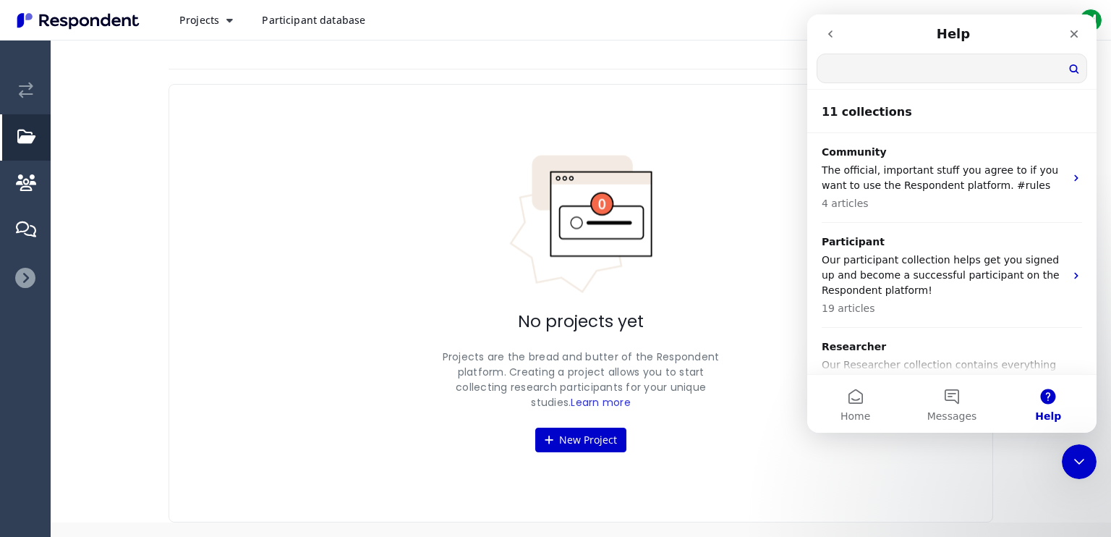
type input "p"
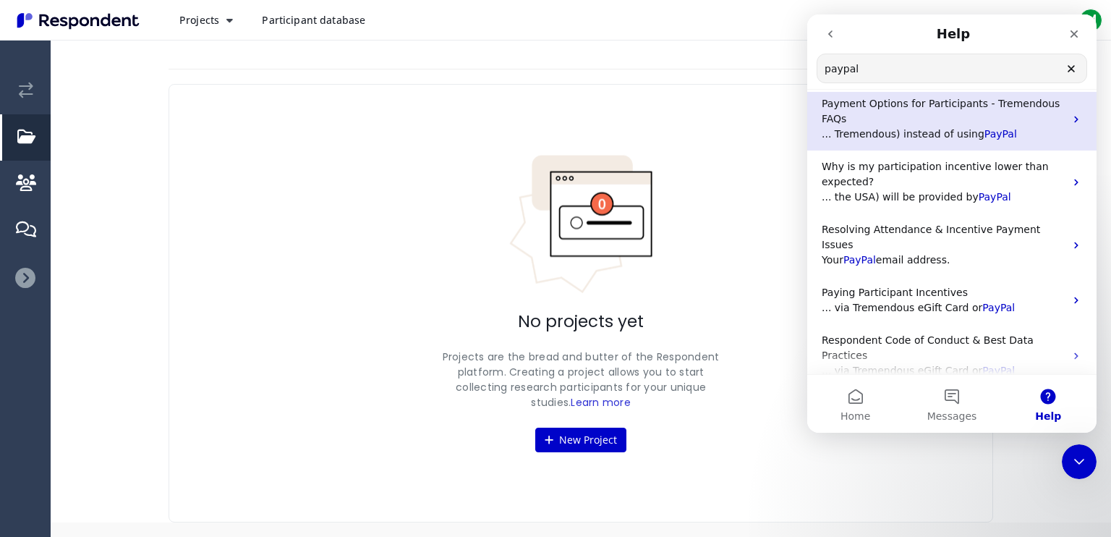
scroll to position [295, 0]
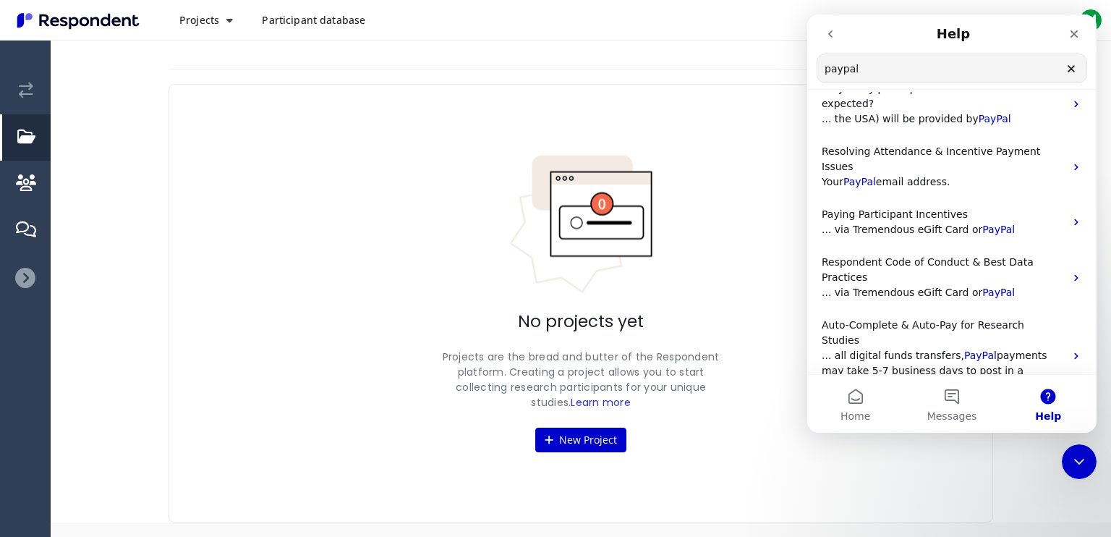
type input "paypal"
click at [983, 319] on span "Auto-Complete & Auto-Pay for Research Studies" at bounding box center [922, 332] width 202 height 27
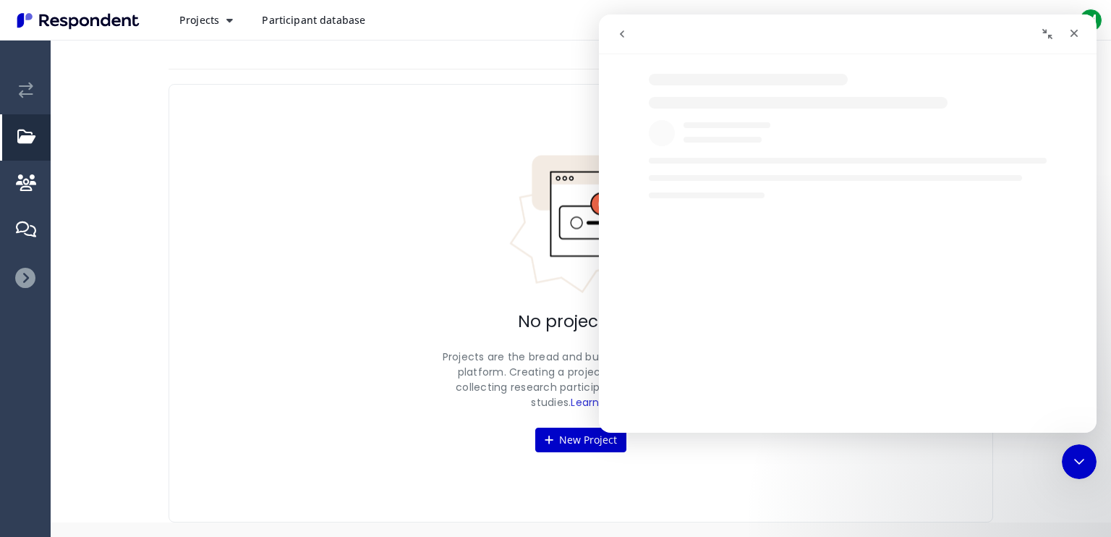
click at [982, 275] on div "Intercom messenger" at bounding box center [861, 339] width 497 height 139
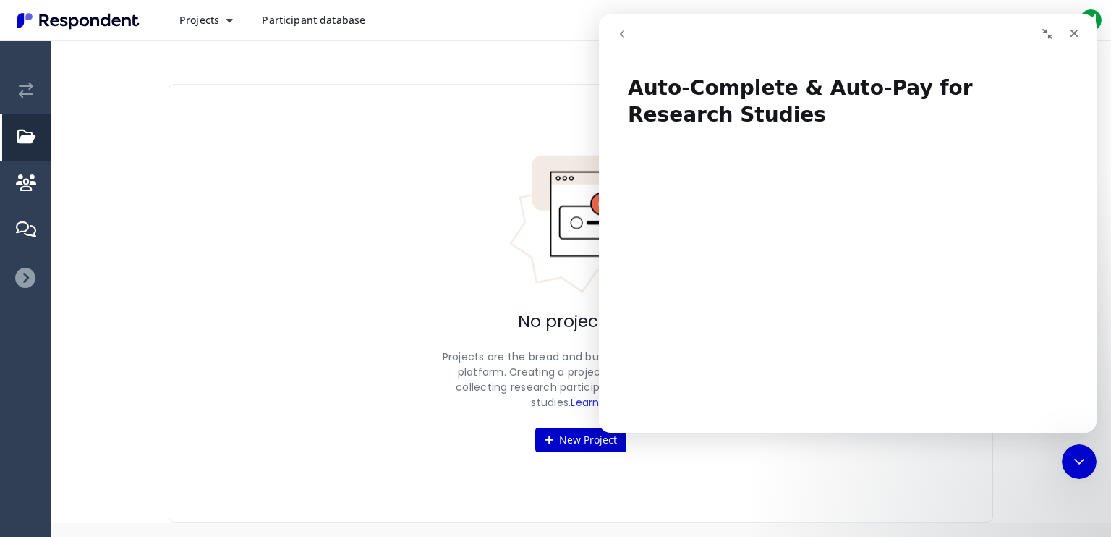
click at [623, 37] on icon "go back" at bounding box center [622, 33] width 4 height 7
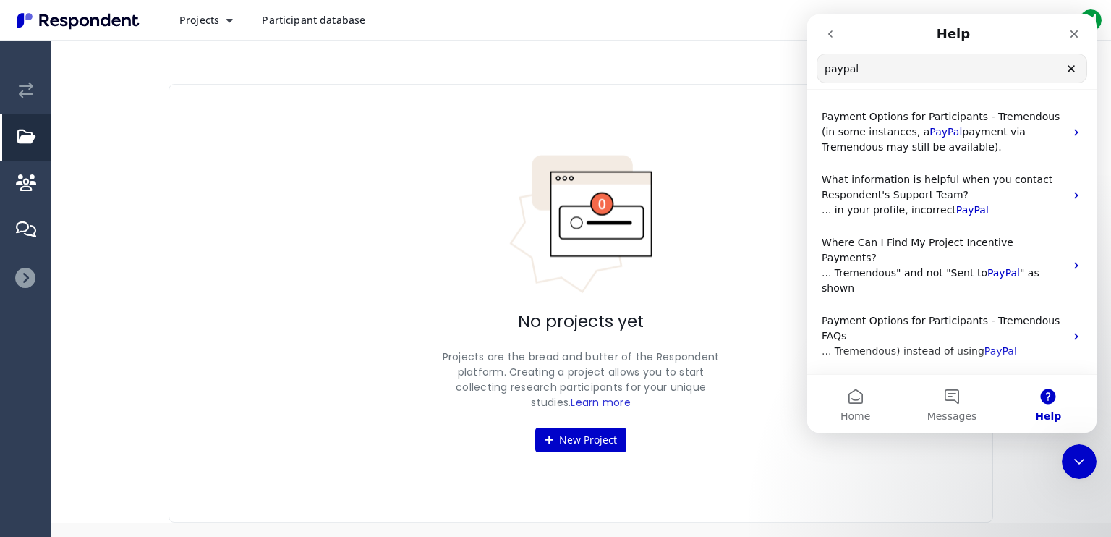
click at [878, 77] on input "paypal" at bounding box center [951, 68] width 269 height 28
type input "remove paypal"
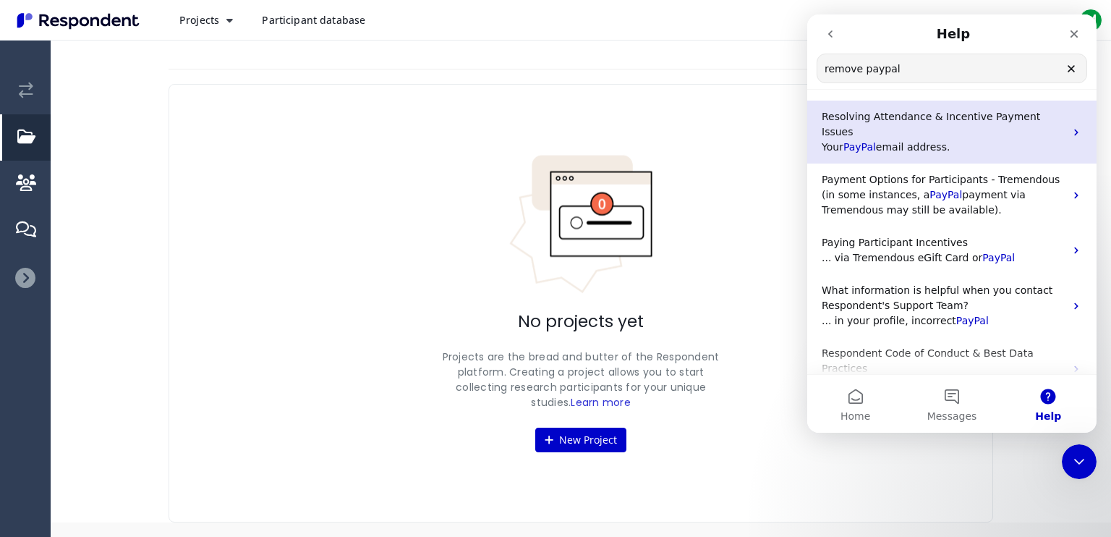
click at [936, 141] on span "email address." at bounding box center [913, 147] width 74 height 12
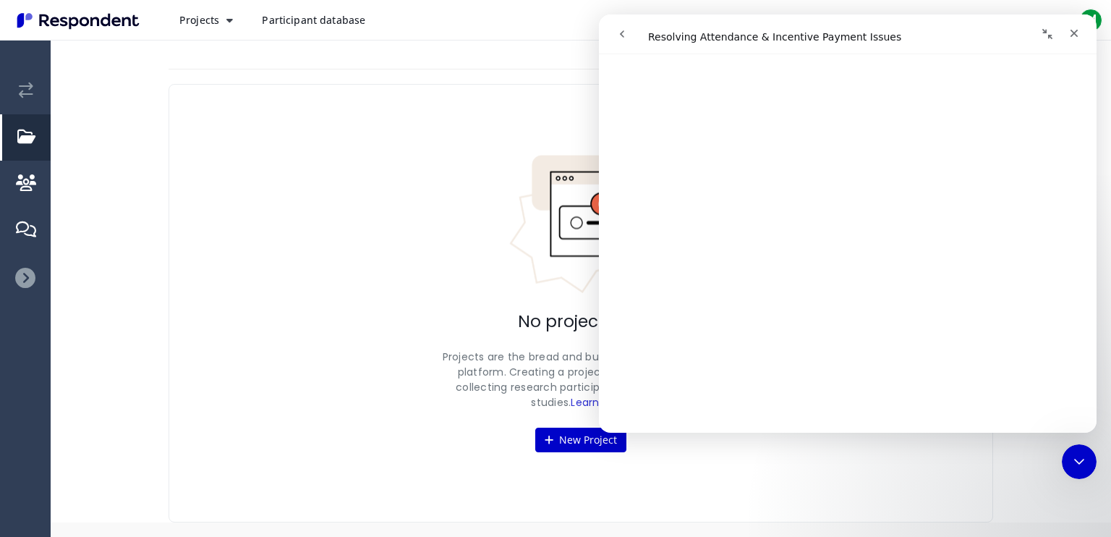
scroll to position [687, 0]
click at [636, 42] on div "Intercom messenger" at bounding box center [726, 33] width 236 height 27
click at [631, 40] on button "go back" at bounding box center [621, 33] width 27 height 27
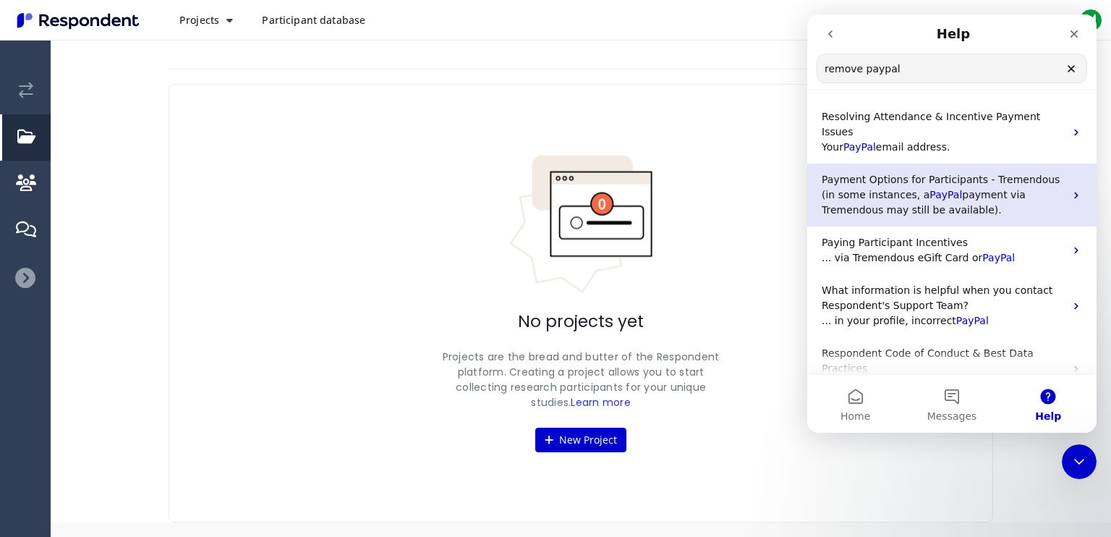
click at [1033, 187] on p "(in some instances, a PayPal payment via Tremendous may still be available)." at bounding box center [942, 202] width 243 height 30
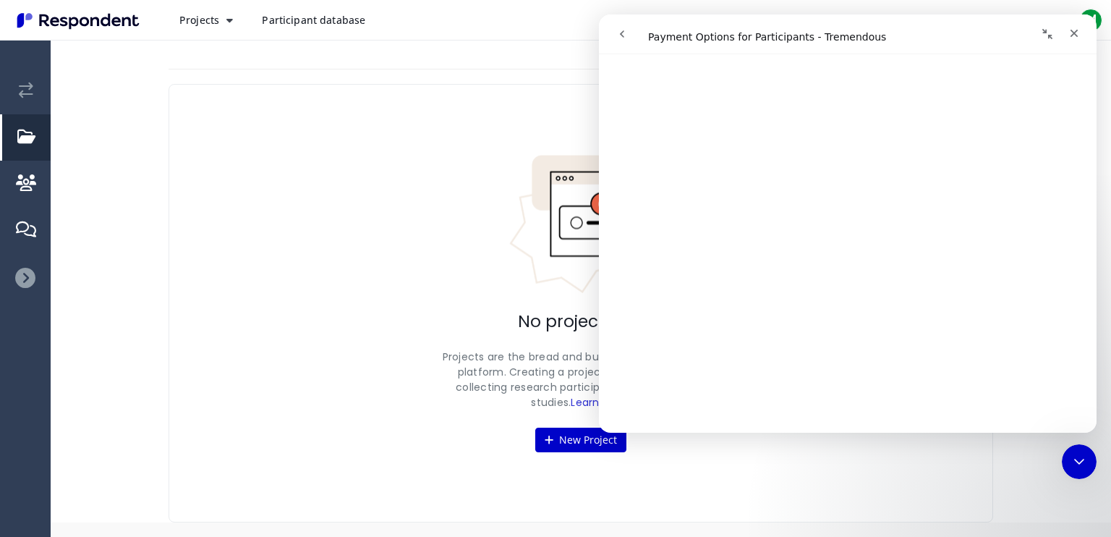
scroll to position [962, 0]
click at [624, 40] on button "go back" at bounding box center [621, 33] width 27 height 27
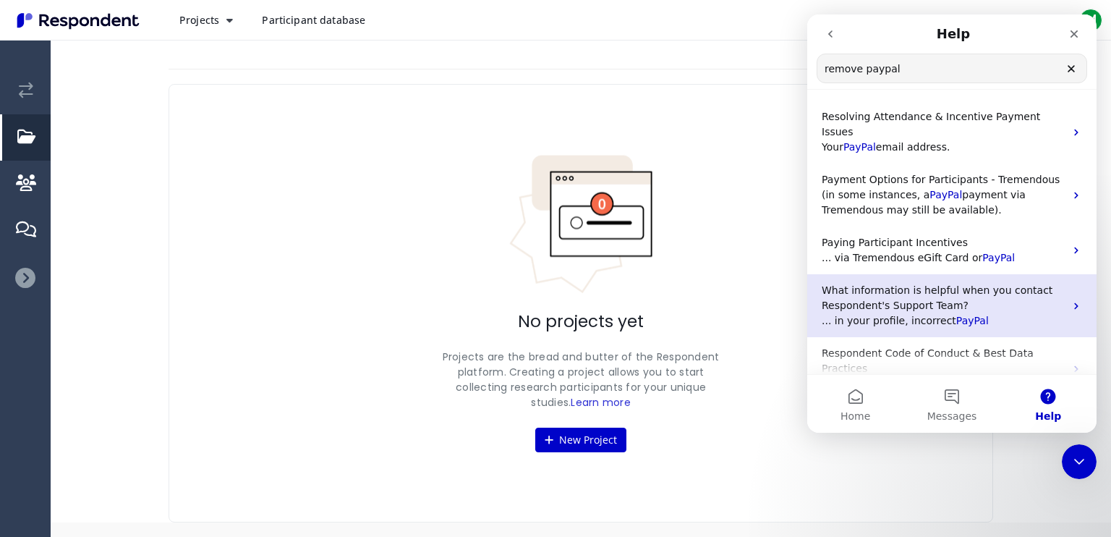
click at [1060, 284] on div "What information is helpful when you contact Respondent's Support Team? ... in …" at bounding box center [951, 305] width 289 height 63
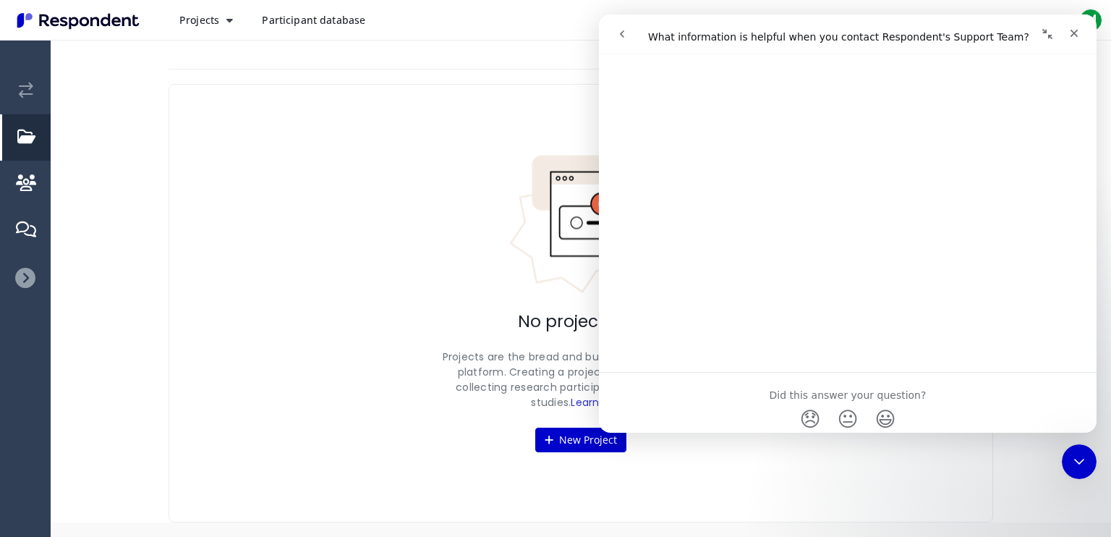
scroll to position [1080, 0]
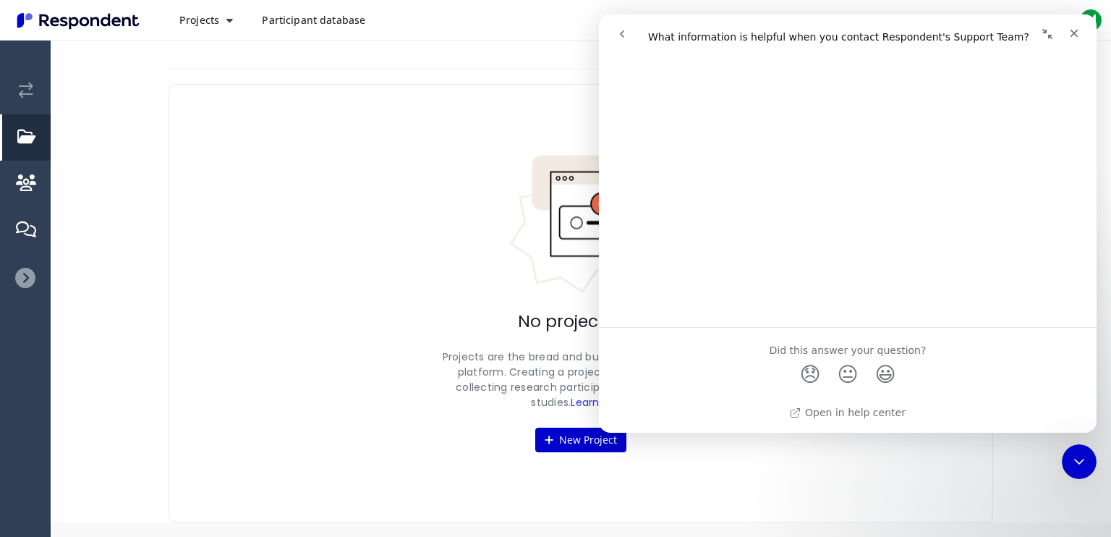
click at [624, 22] on button "go back" at bounding box center [621, 33] width 27 height 27
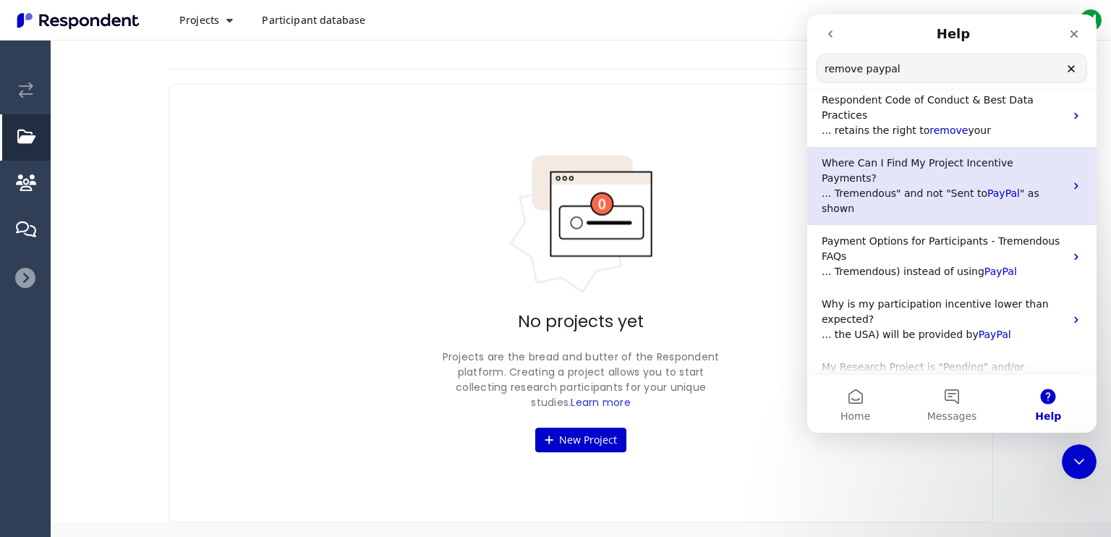
scroll to position [295, 0]
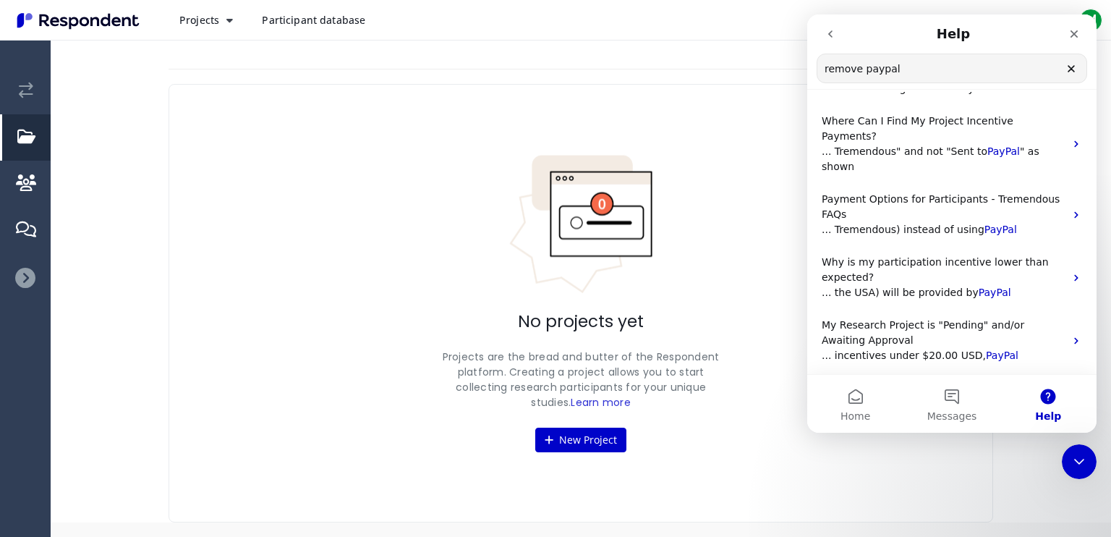
click at [1070, 73] on icon "Clear" at bounding box center [1071, 69] width 12 height 12
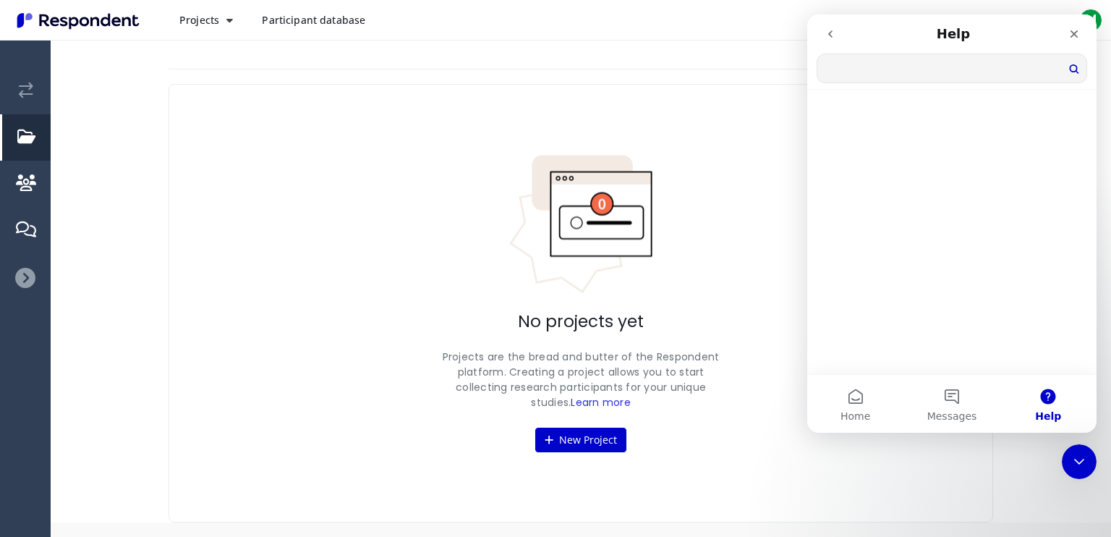
scroll to position [787, 0]
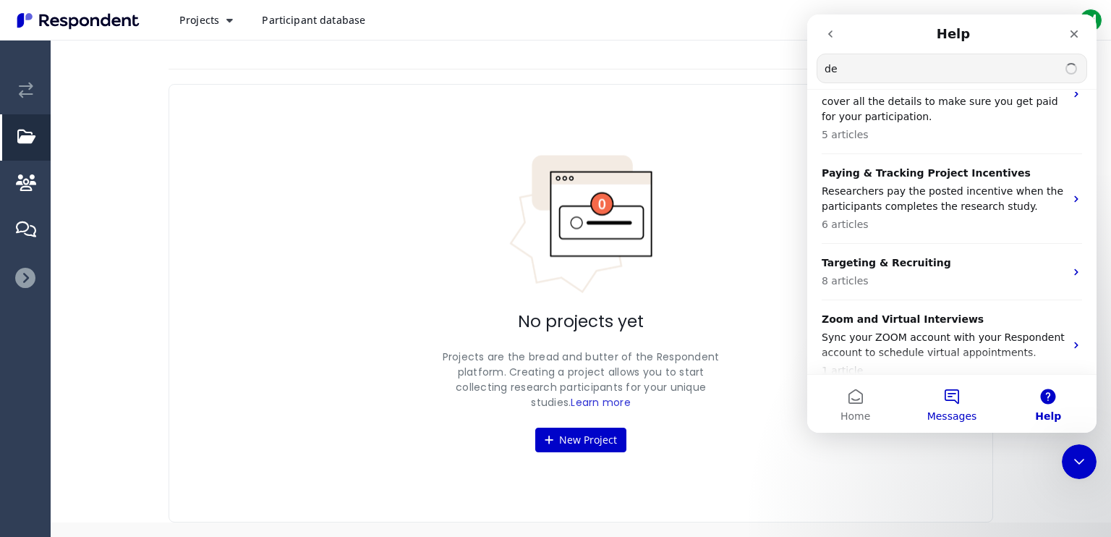
type input "de"
click at [952, 402] on button "Messages" at bounding box center [951, 404] width 96 height 58
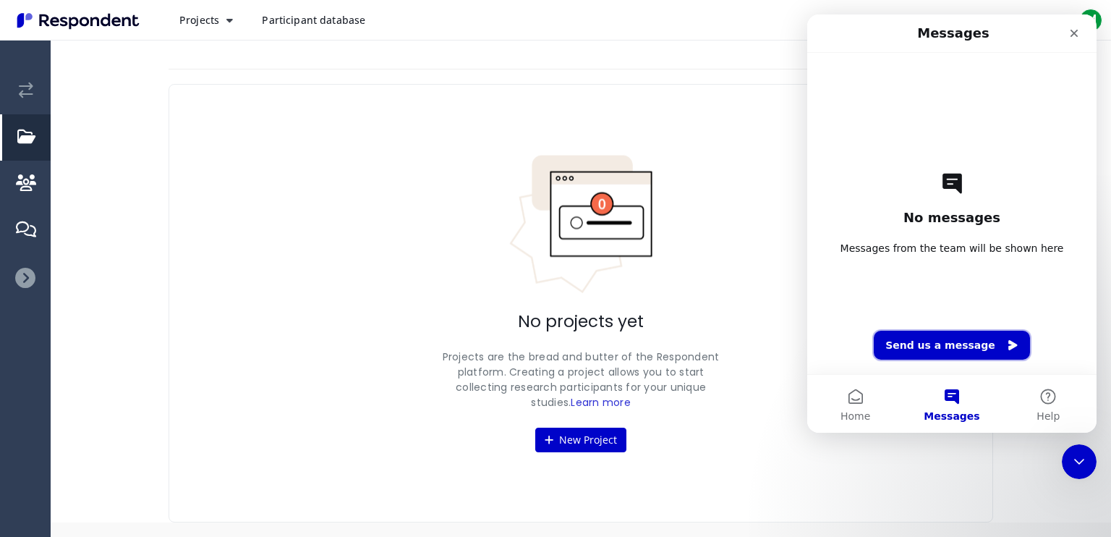
click at [946, 353] on button "Send us a message" at bounding box center [951, 344] width 156 height 29
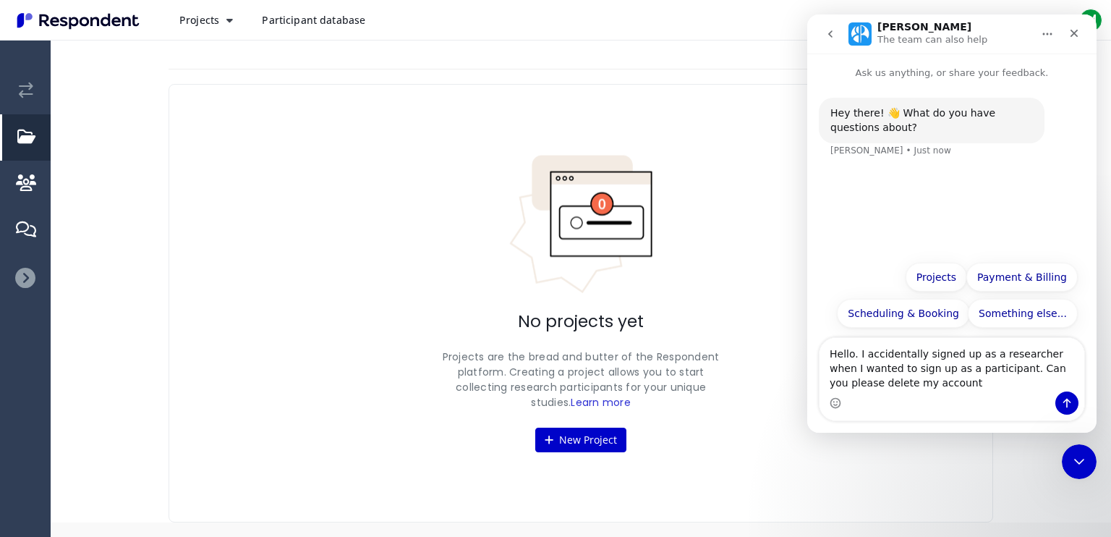
type textarea "Hello. I accidentally signed up as a researcher when I wanted to sign up as a p…"
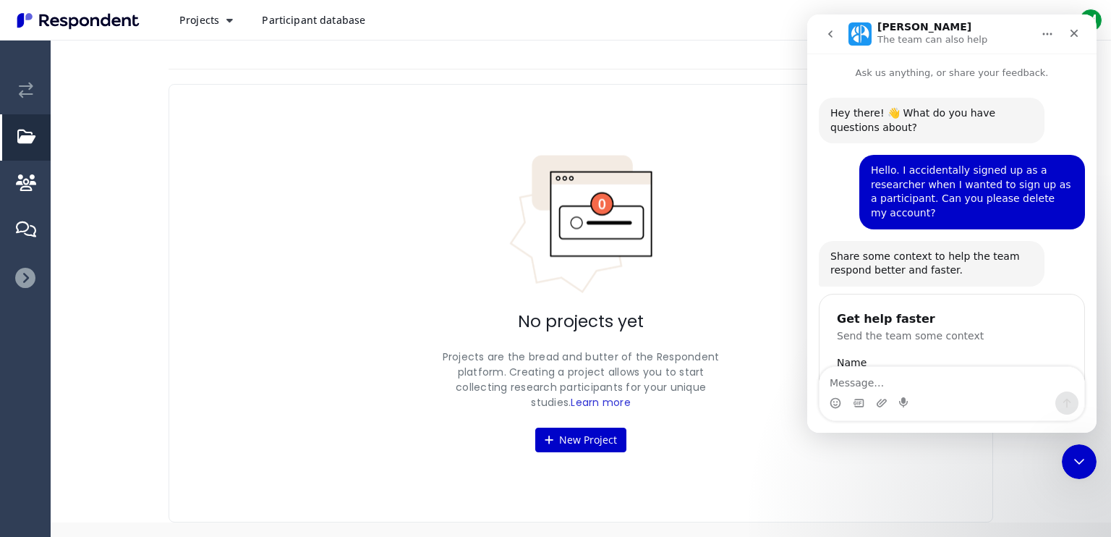
scroll to position [77, 0]
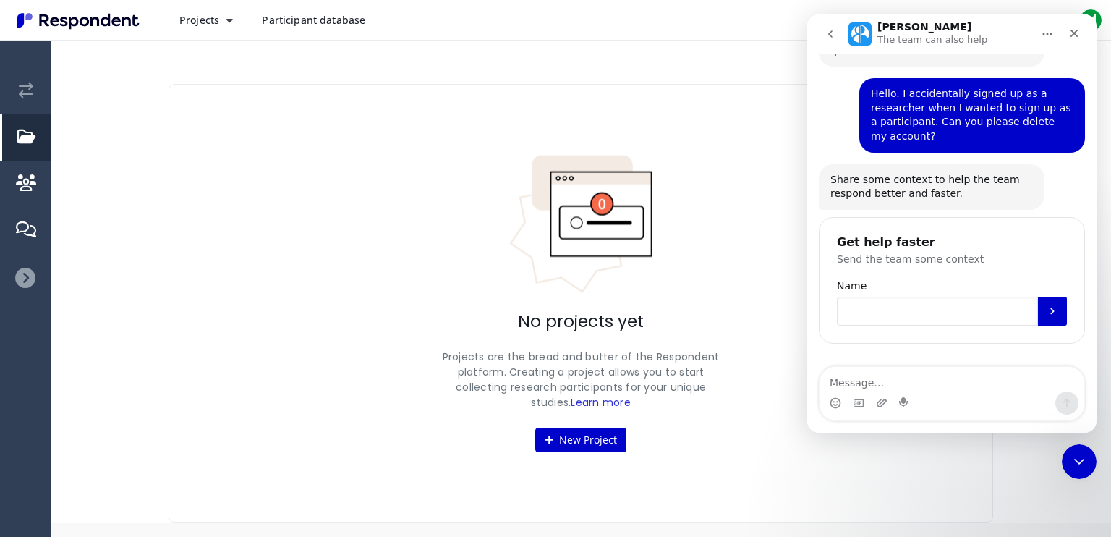
click at [945, 303] on input "Name" at bounding box center [937, 310] width 201 height 29
type input "[PERSON_NAME]"
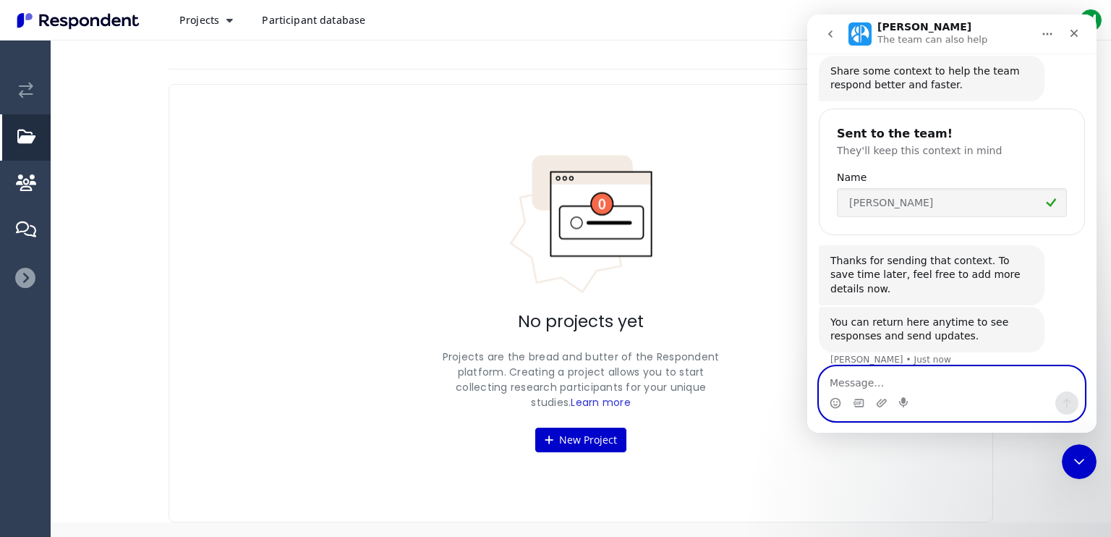
click at [920, 384] on textarea "Message…" at bounding box center [951, 379] width 265 height 25
click at [902, 388] on textarea "Message…" at bounding box center [951, 379] width 265 height 25
type textarea "account email: [EMAIL_ADDRESS][DOMAIN_NAME]"
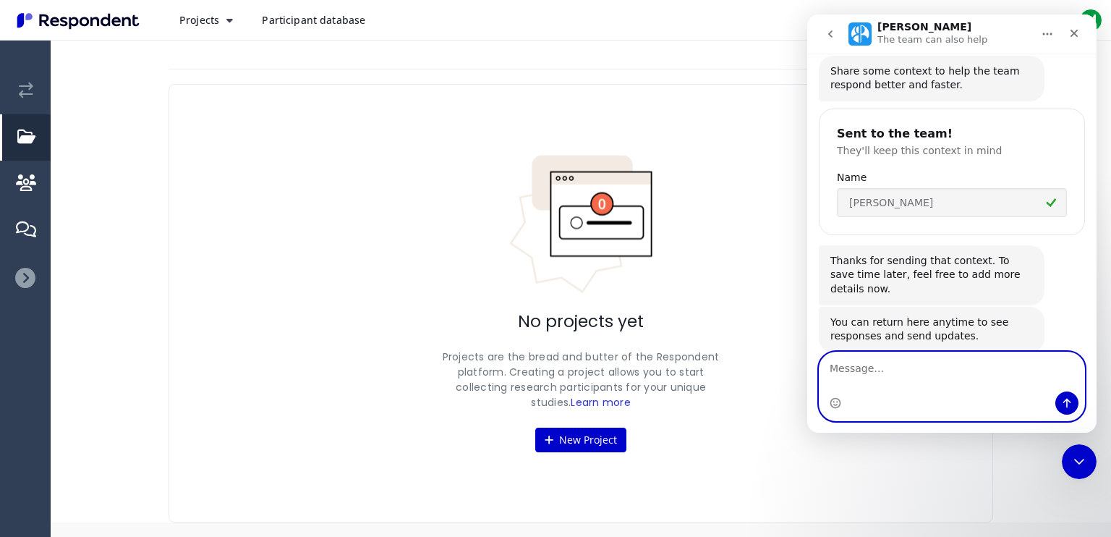
scroll to position [228, 0]
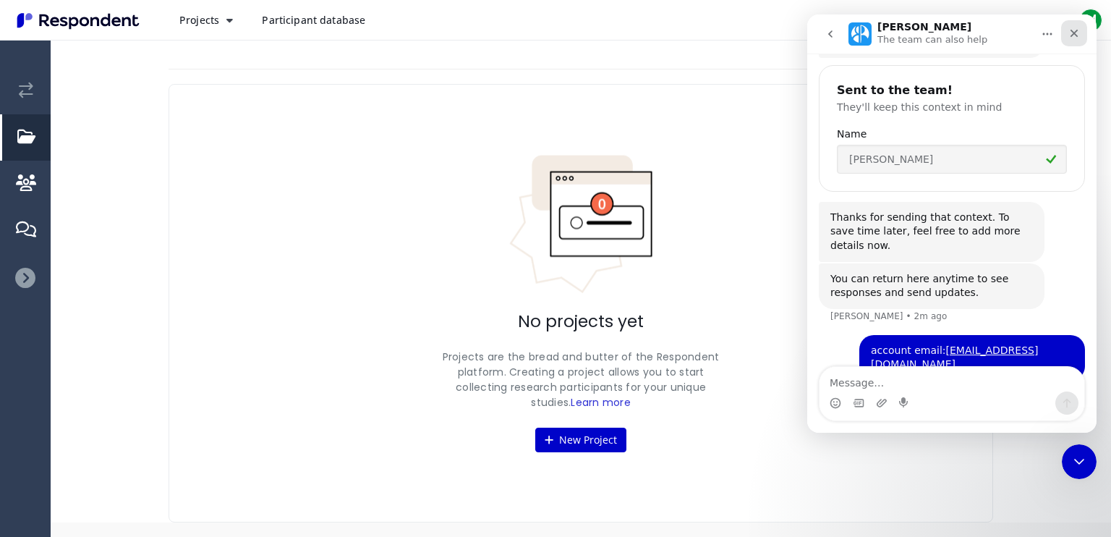
click at [1070, 25] on div "Close" at bounding box center [1074, 33] width 26 height 26
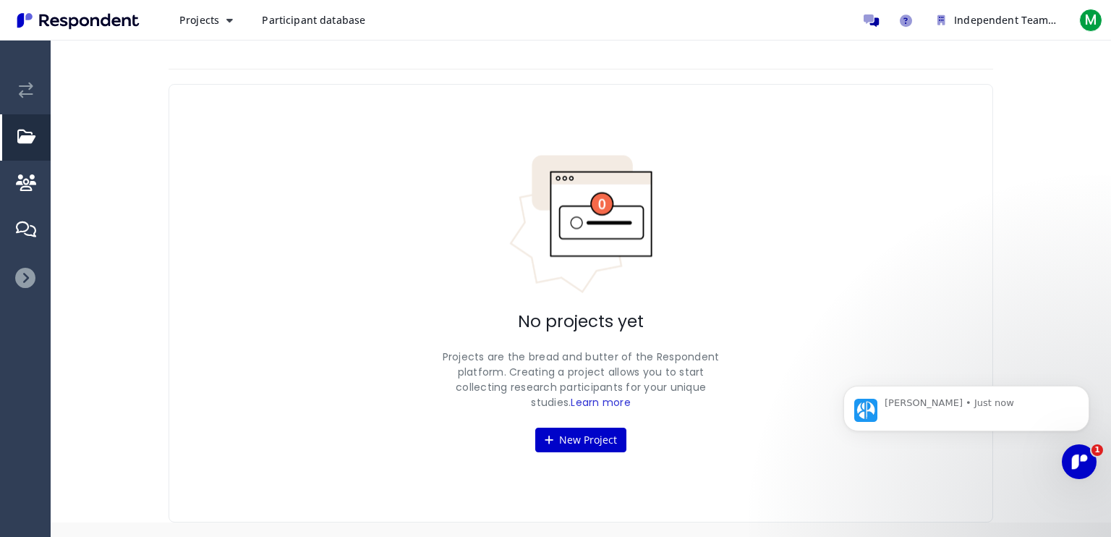
scroll to position [0, 0]
click at [1076, 461] on icon "Open Intercom Messenger" at bounding box center [1077, 459] width 10 height 12
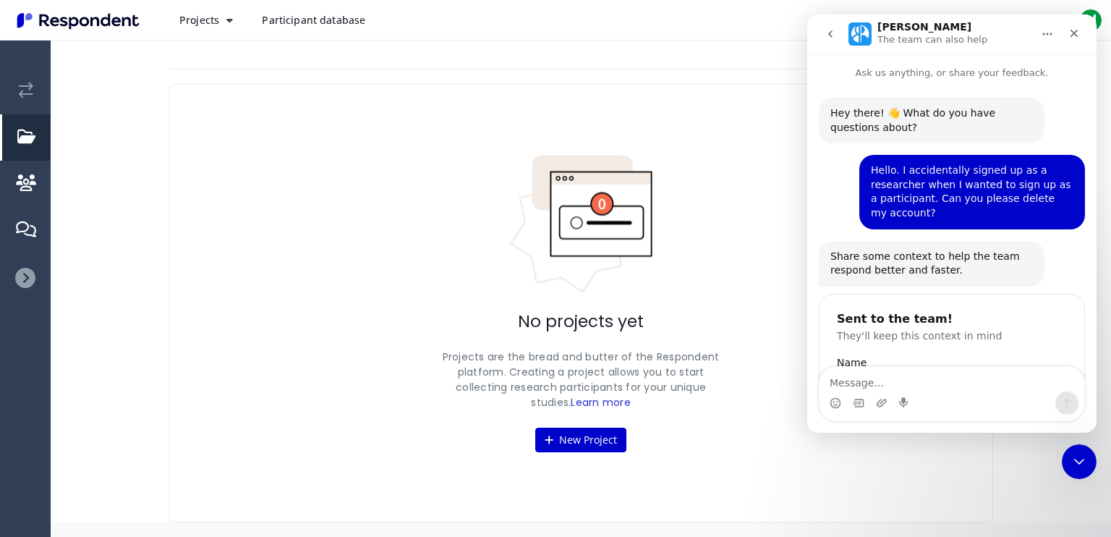
scroll to position [2, 0]
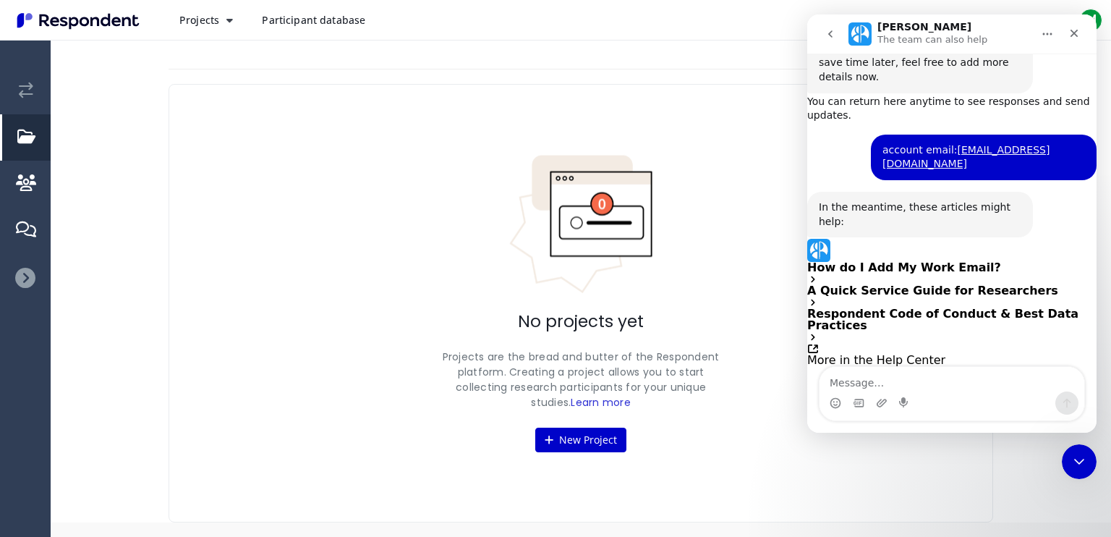
click at [723, 315] on div "No projects yet Projects are the bread and butter of the Respondent platform. C…" at bounding box center [580, 303] width 824 height 438
